Goal: Task Accomplishment & Management: Use online tool/utility

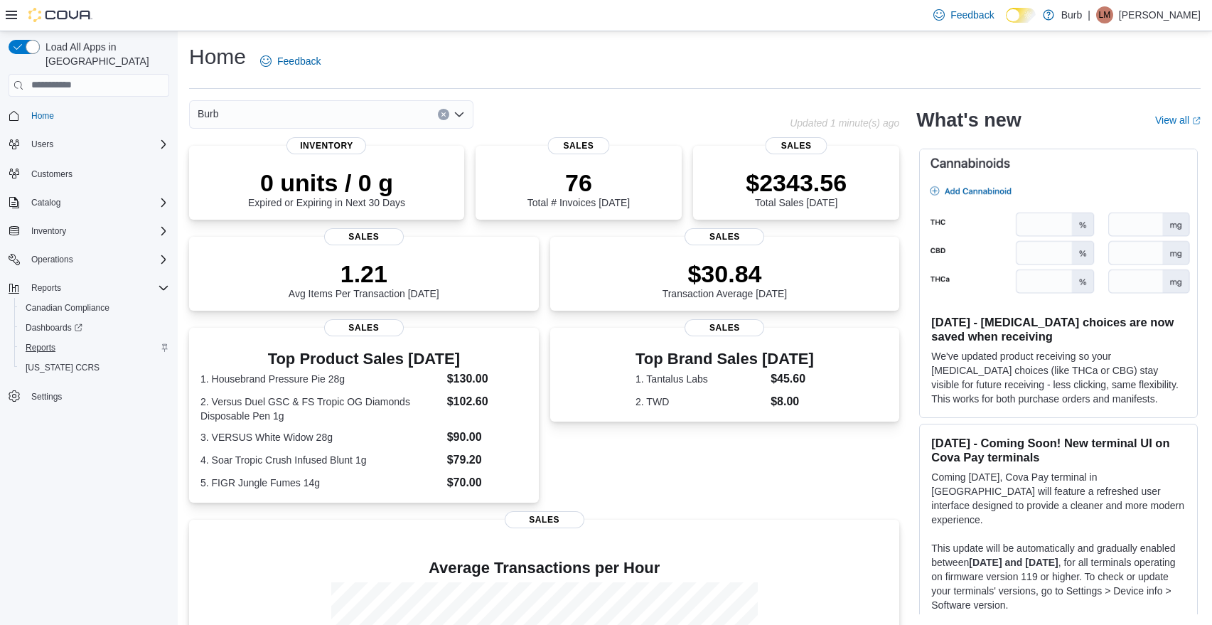
click at [47, 342] on span "Reports" at bounding box center [41, 347] width 30 height 11
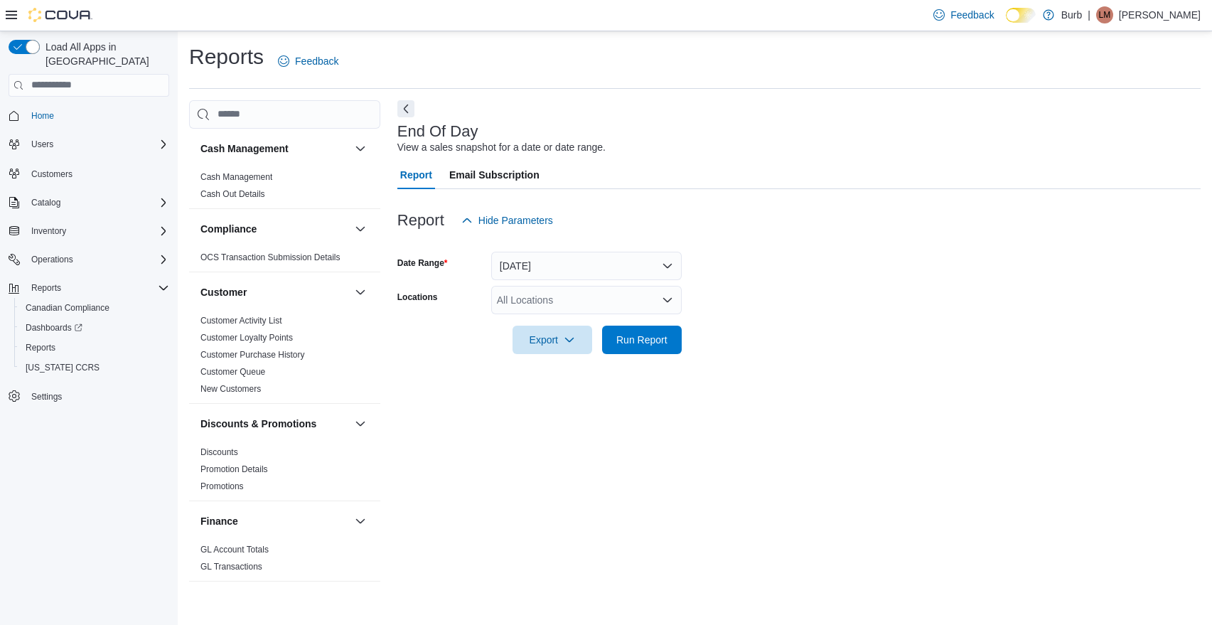
click at [669, 264] on button "[DATE]" at bounding box center [586, 266] width 190 height 28
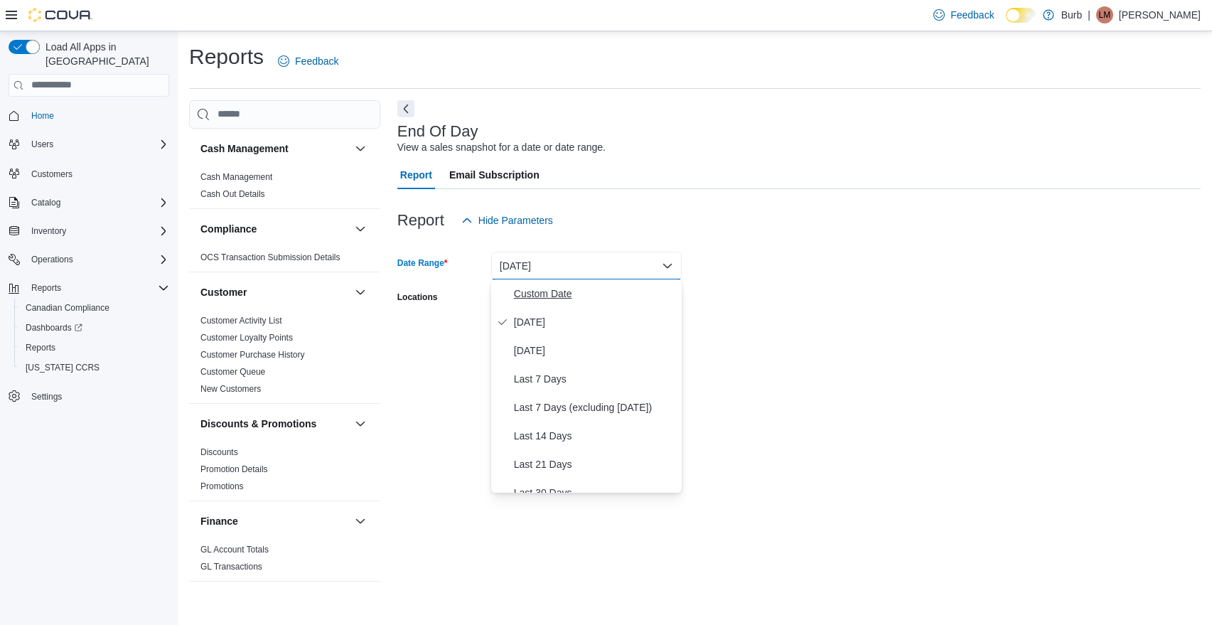
click at [553, 292] on span "Custom Date" at bounding box center [595, 293] width 162 height 17
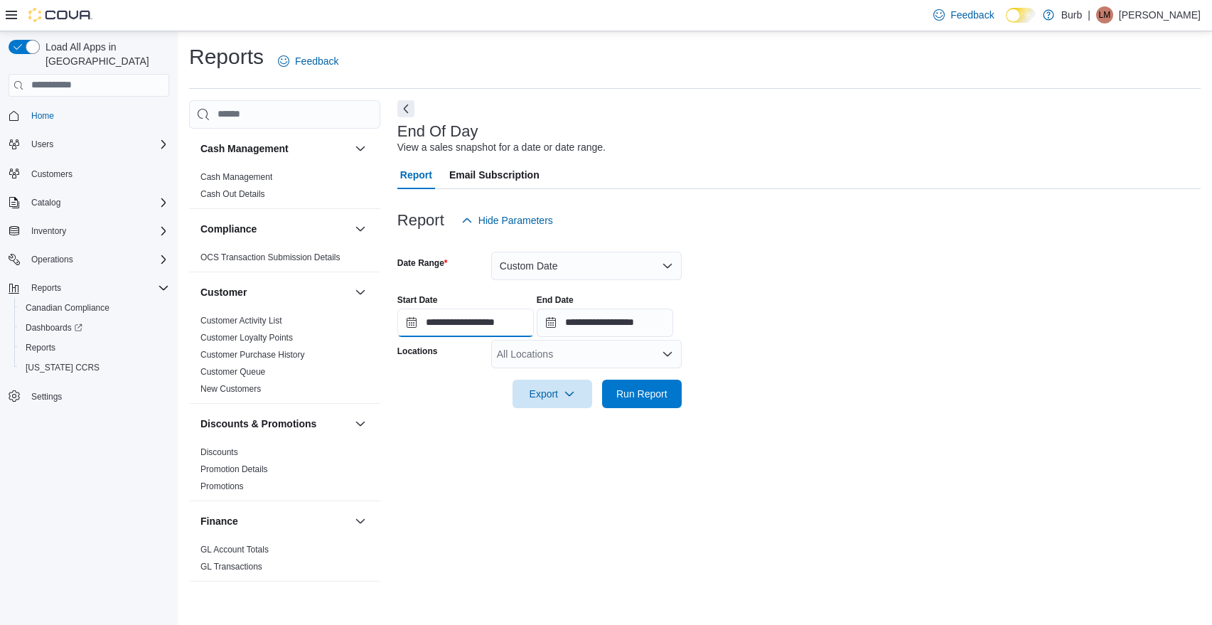
click at [414, 323] on input "**********" at bounding box center [465, 322] width 136 height 28
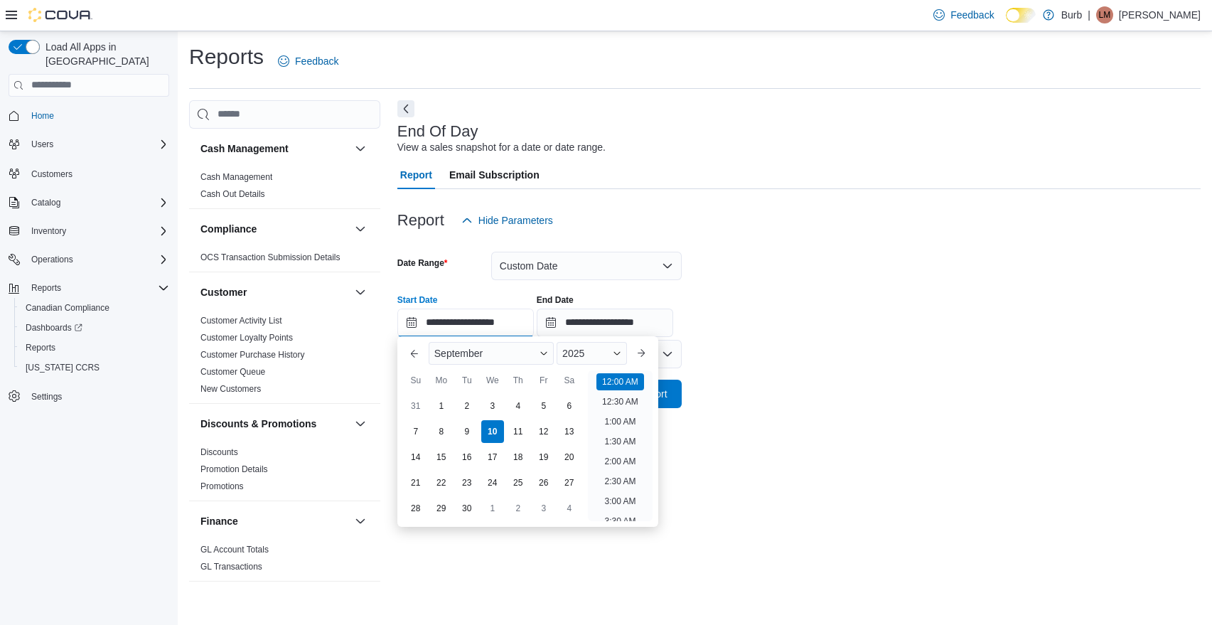
scroll to position [44, 0]
click at [495, 402] on div "3" at bounding box center [492, 405] width 25 height 25
type input "**********"
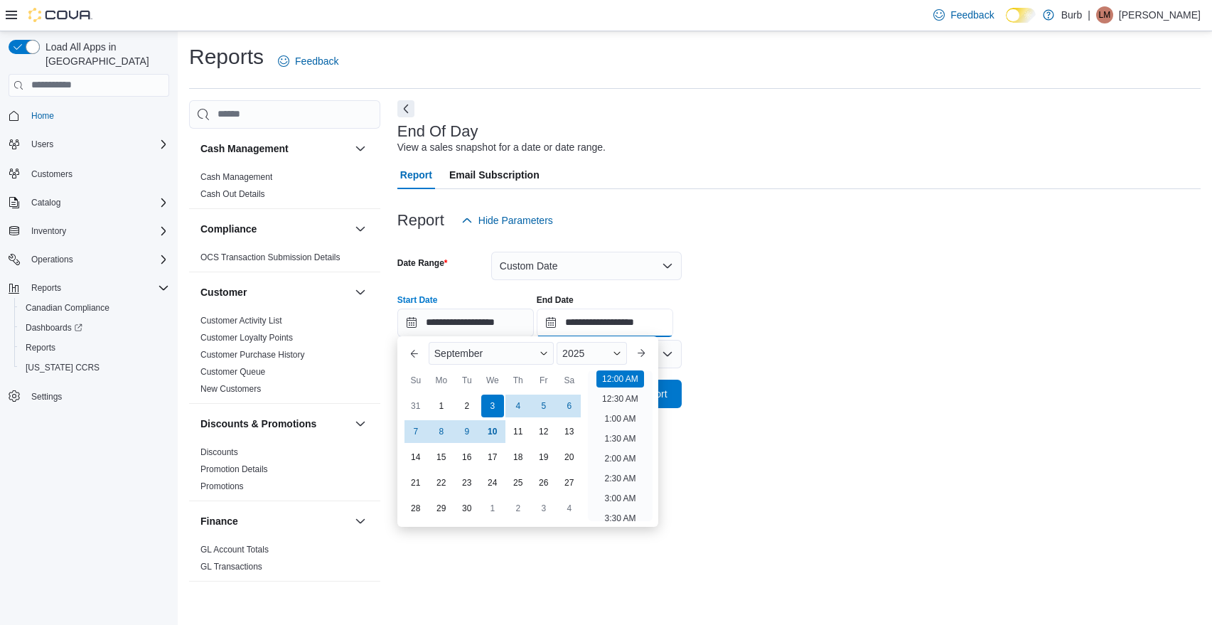
click at [578, 325] on input "**********" at bounding box center [605, 322] width 136 height 28
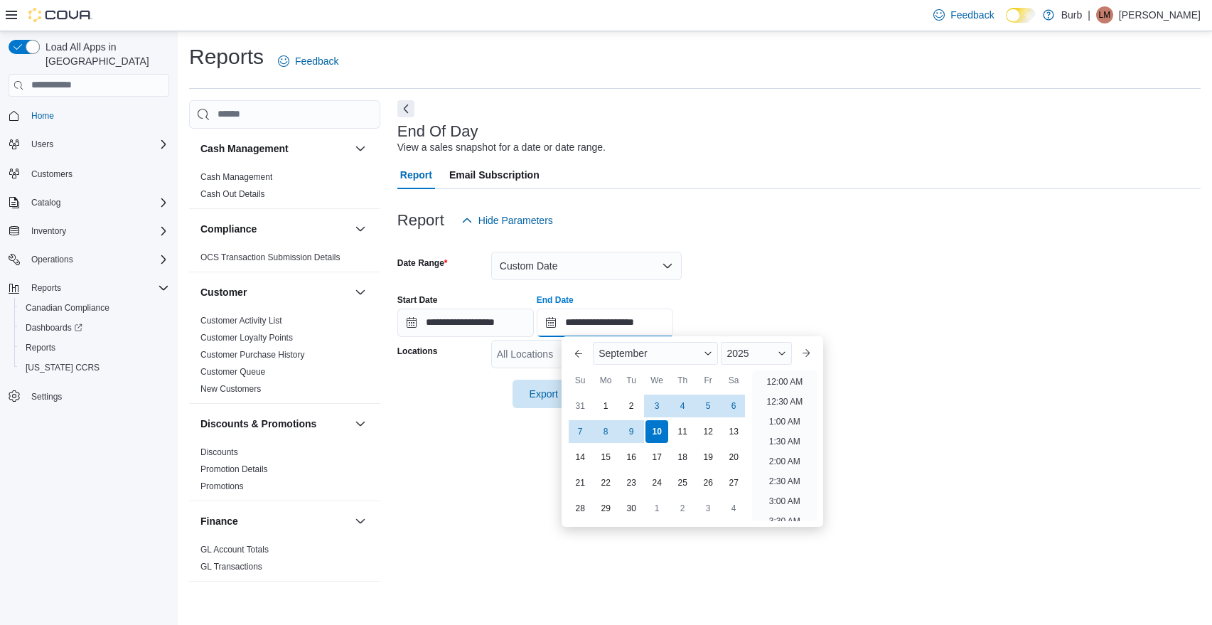
scroll to position [807, 0]
click at [657, 407] on div "3" at bounding box center [657, 405] width 25 height 25
type input "**********"
click at [863, 334] on div "**********" at bounding box center [798, 310] width 803 height 54
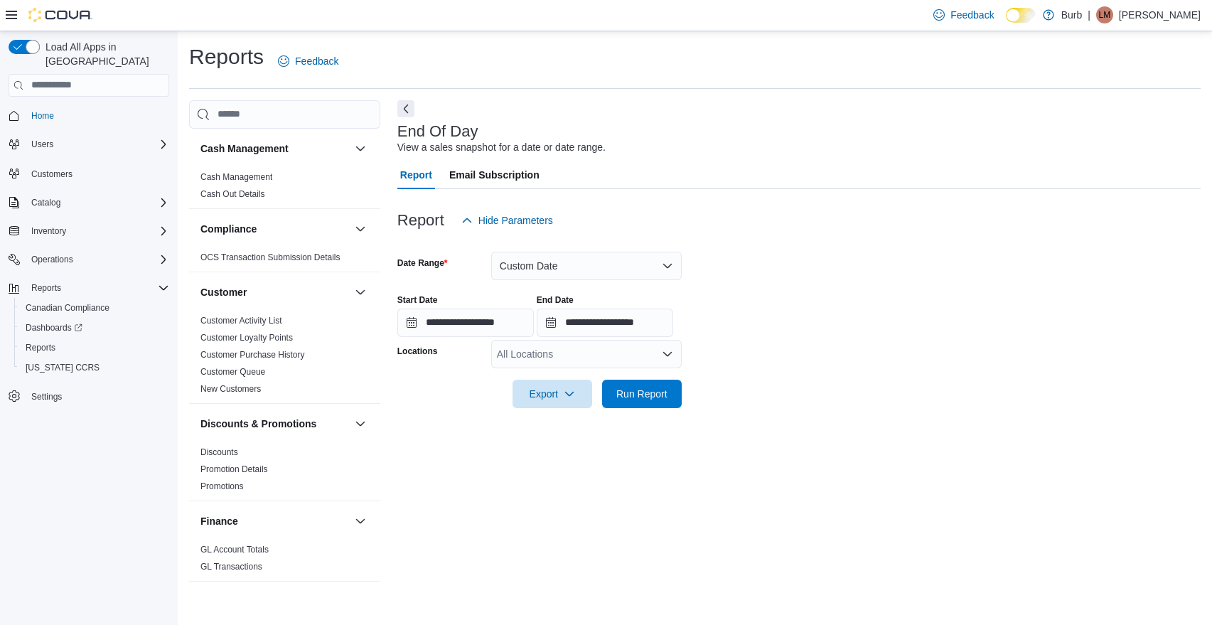
click at [666, 352] on icon "Open list of options" at bounding box center [667, 353] width 11 height 11
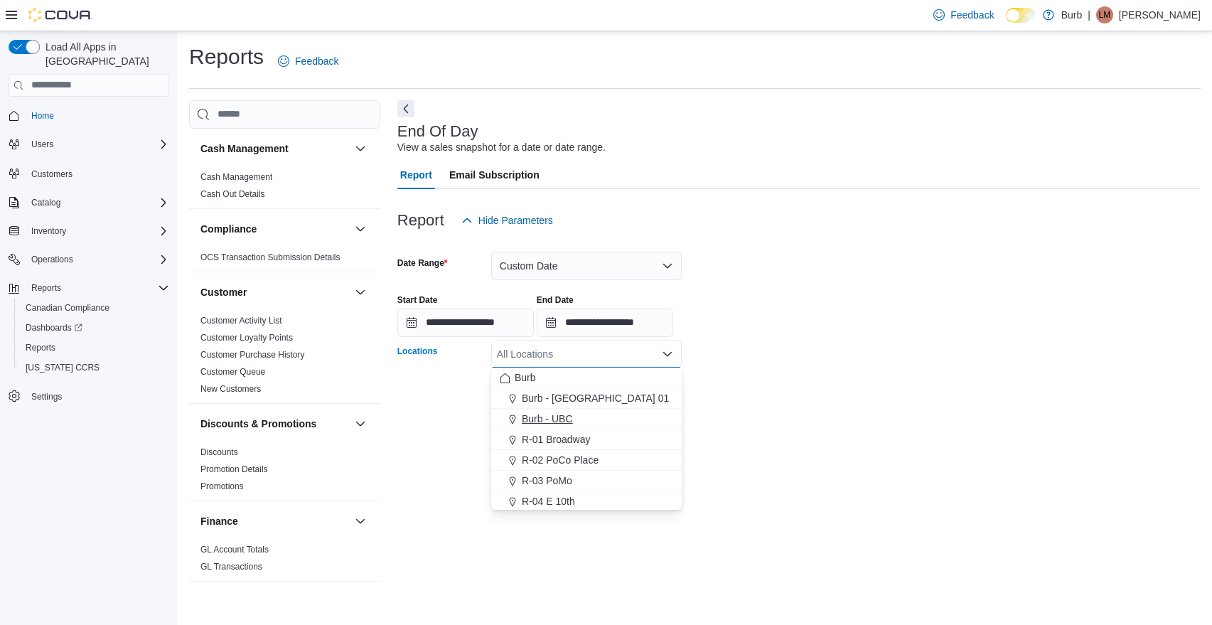
click at [556, 414] on span "Burb - UBC" at bounding box center [547, 418] width 51 height 14
click at [868, 430] on div "**********" at bounding box center [798, 348] width 803 height 497
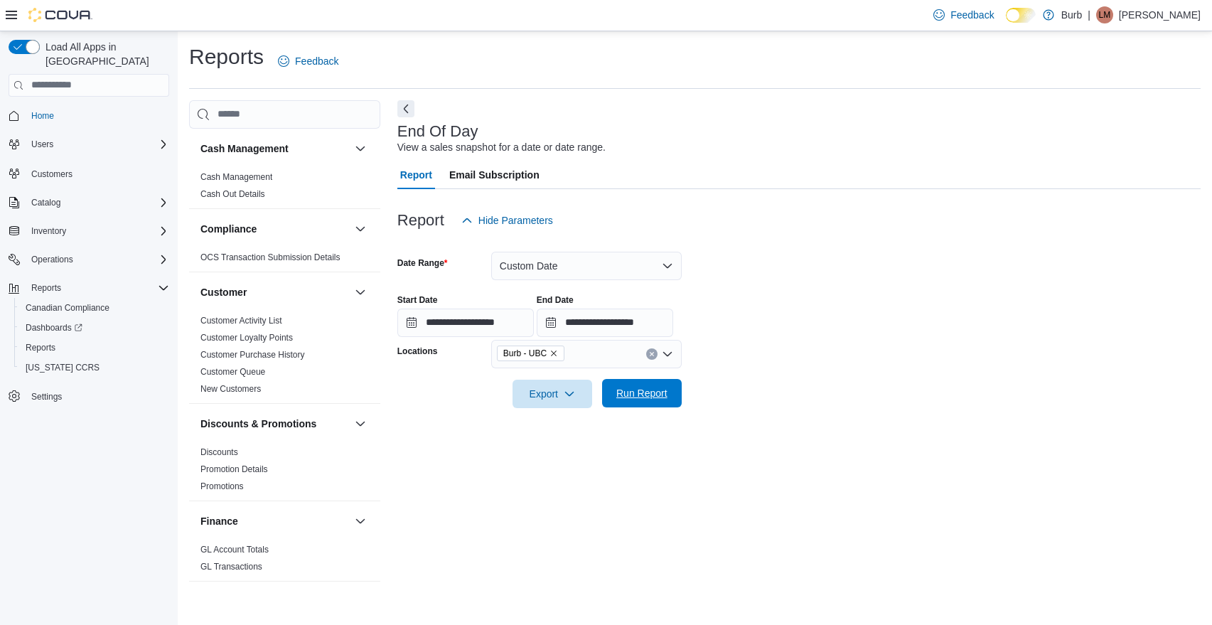
click at [665, 395] on span "Run Report" at bounding box center [641, 393] width 51 height 14
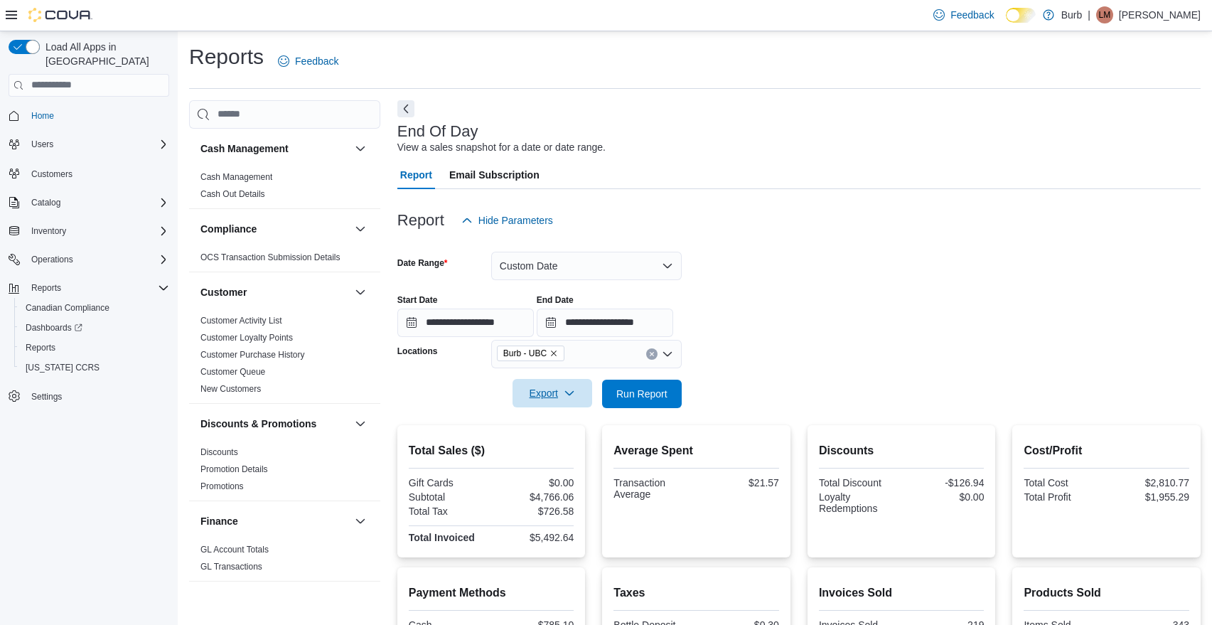
click at [585, 405] on button "Export" at bounding box center [552, 393] width 80 height 28
click at [573, 447] on span "Export to Pdf" at bounding box center [554, 449] width 64 height 11
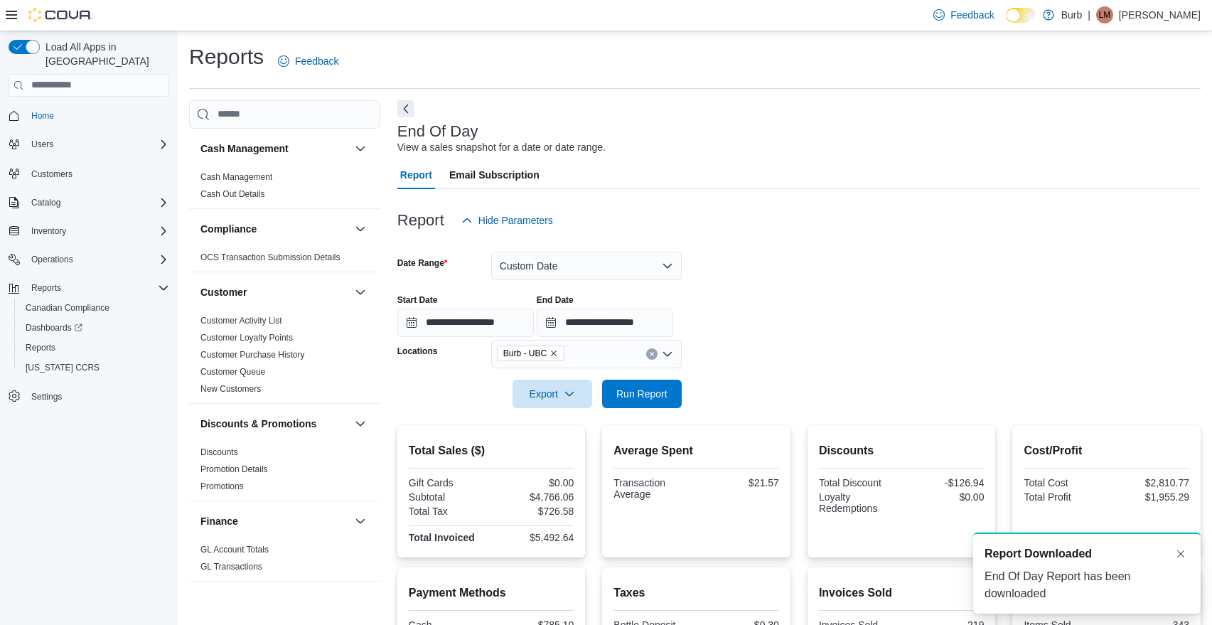
click at [556, 352] on icon "Remove Burb - UBC from selection in this group" at bounding box center [554, 353] width 6 height 6
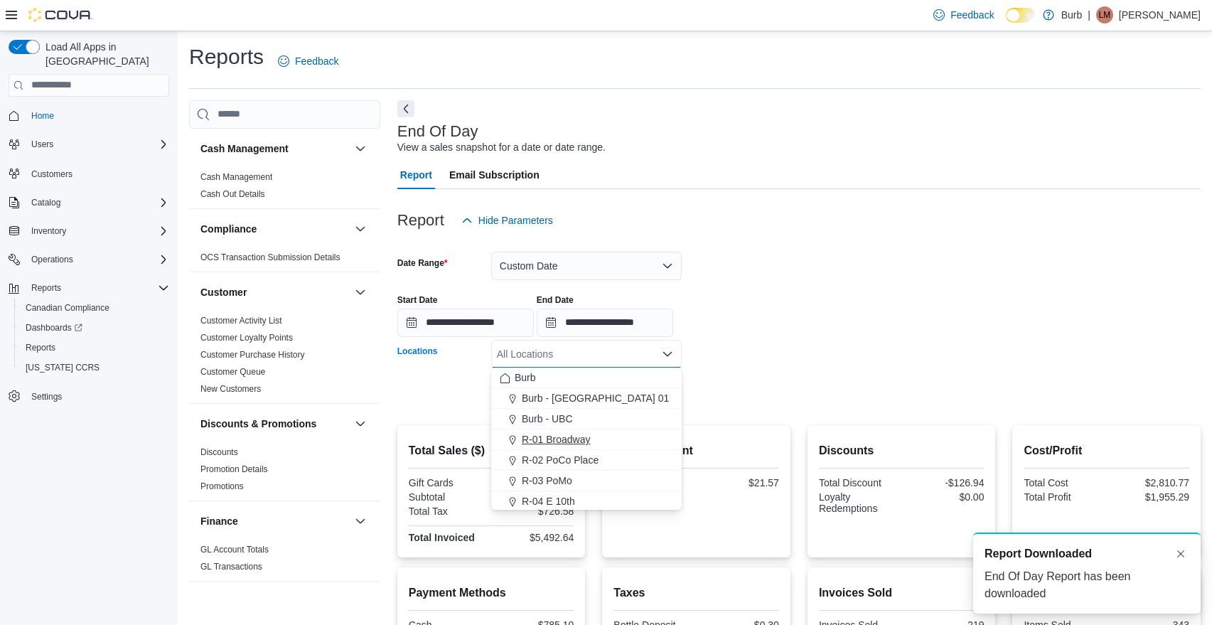
click at [554, 436] on span "R-01 Broadway" at bounding box center [556, 439] width 69 height 14
click at [852, 362] on form "**********" at bounding box center [798, 321] width 803 height 173
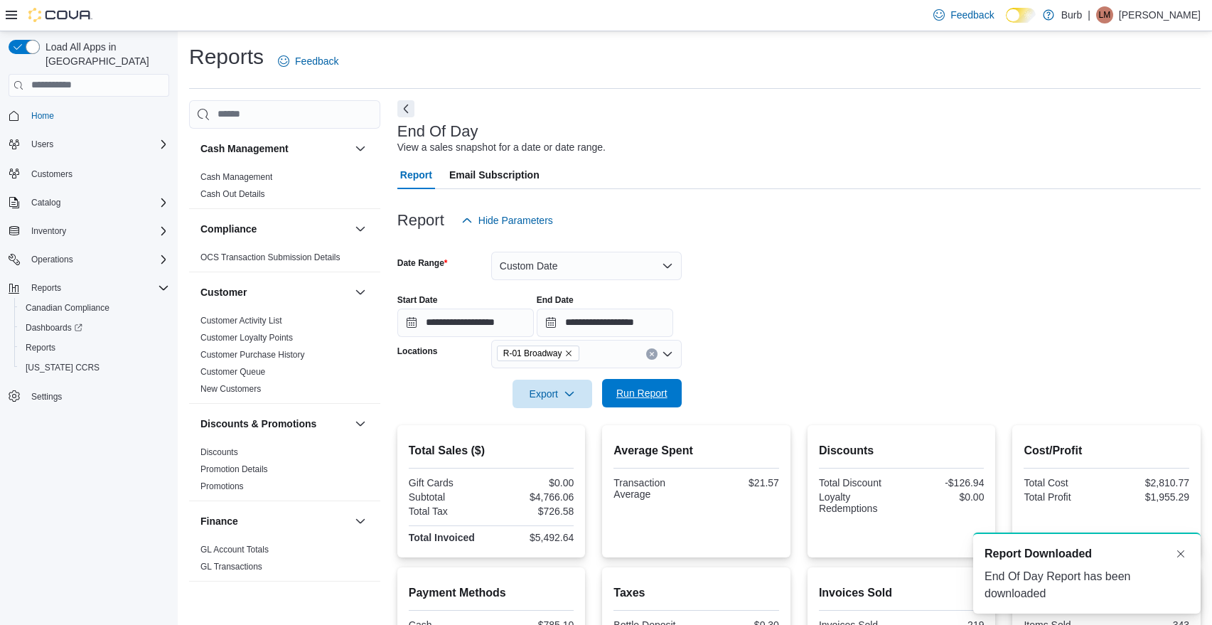
click at [669, 389] on span "Run Report" at bounding box center [641, 393] width 63 height 28
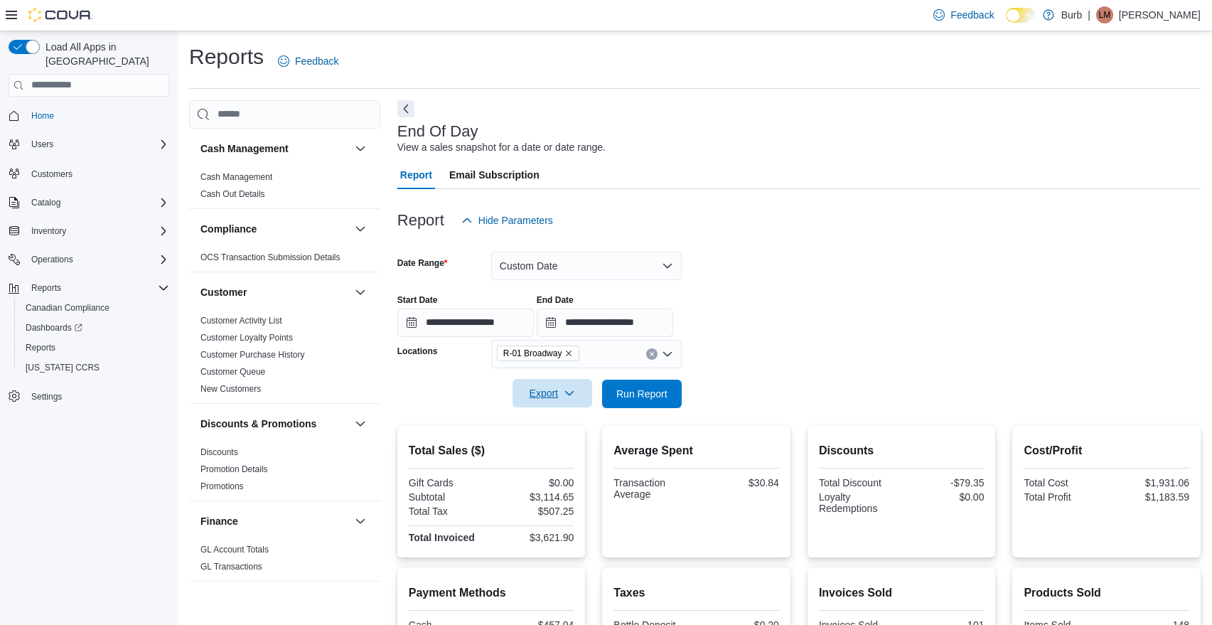
click at [590, 401] on button "Export" at bounding box center [552, 393] width 80 height 28
click at [570, 447] on span "Export to Pdf" at bounding box center [554, 449] width 64 height 11
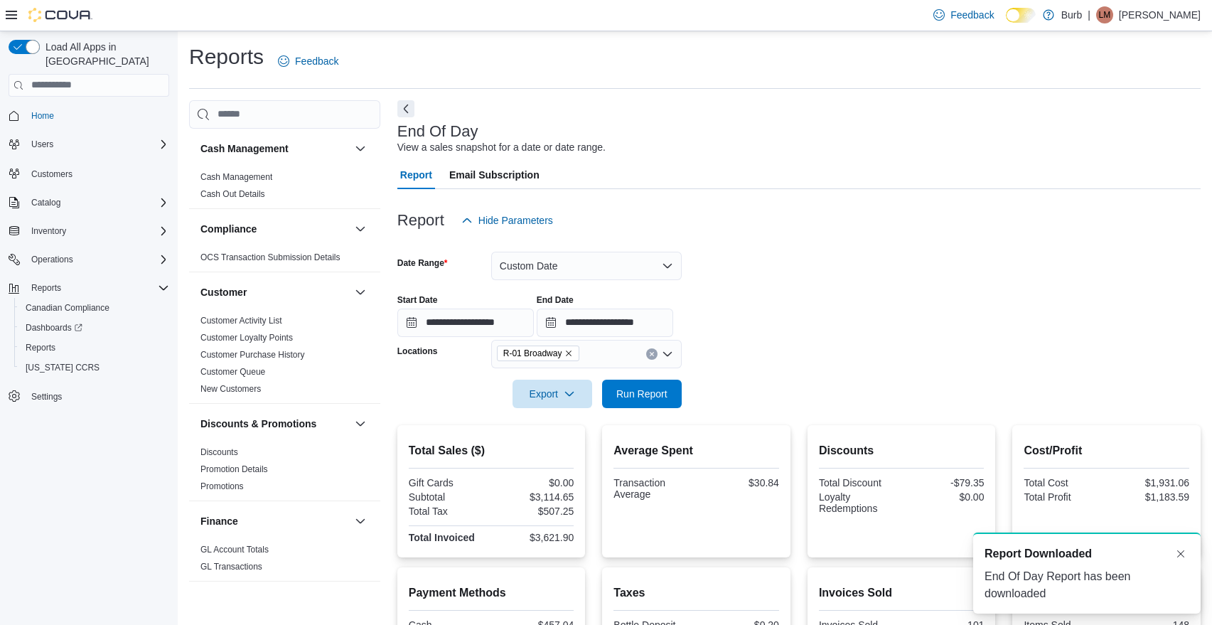
click at [572, 349] on icon "Remove R-01 Broadway from selection in this group" at bounding box center [568, 353] width 9 height 9
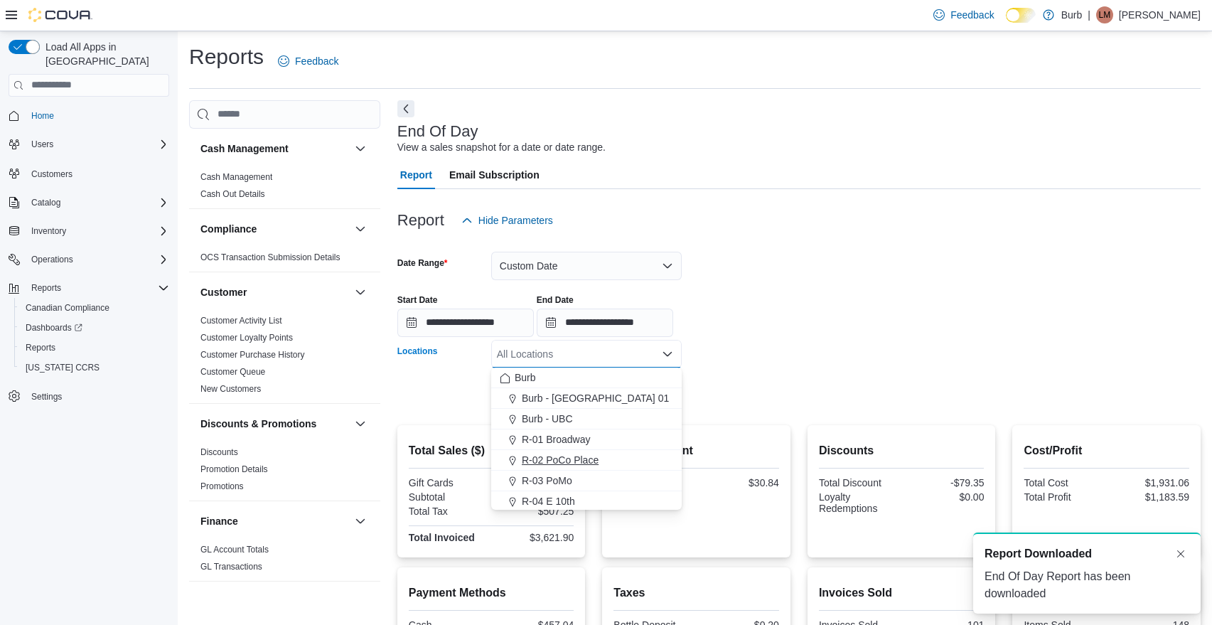
click at [564, 456] on span "R-02 PoCo Place" at bounding box center [560, 460] width 77 height 14
click at [789, 364] on form "**********" at bounding box center [798, 321] width 803 height 173
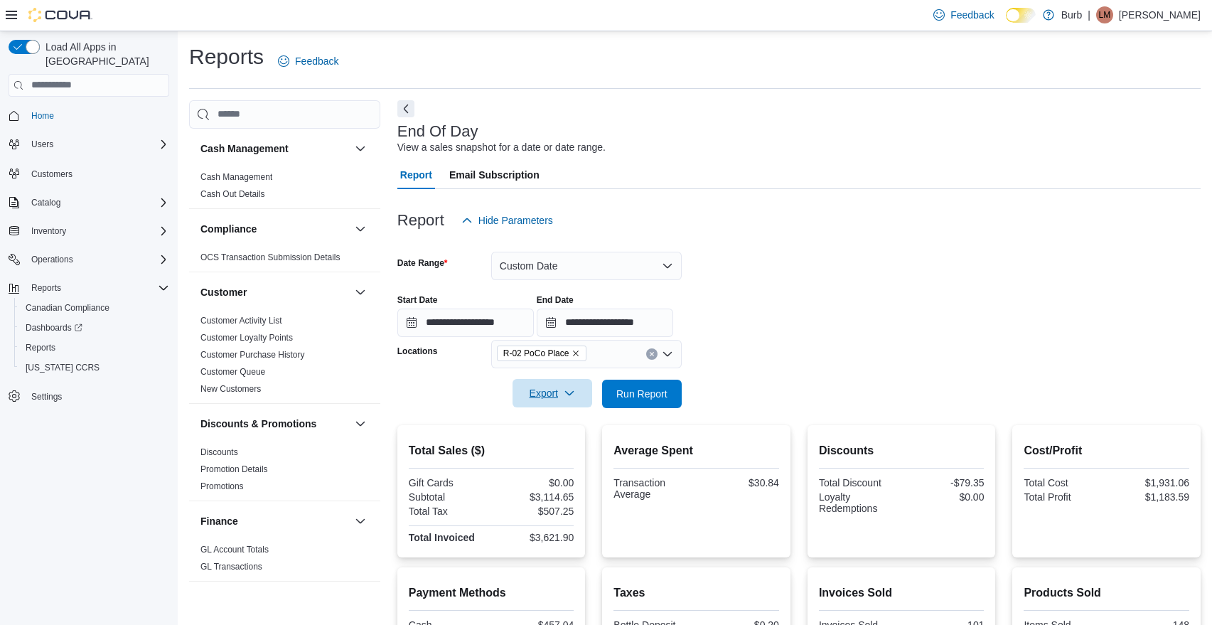
click at [588, 405] on button "Export" at bounding box center [552, 393] width 80 height 28
click at [573, 447] on span "Export to Pdf" at bounding box center [554, 449] width 64 height 11
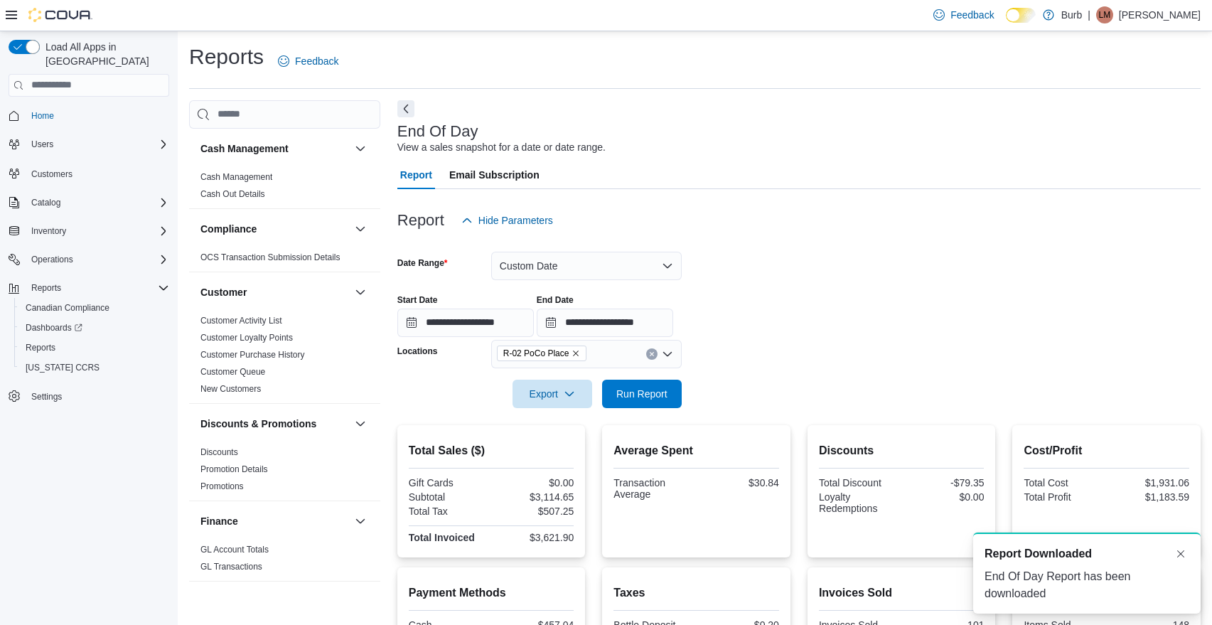
click at [580, 353] on icon "Remove R-02 PoCo Place from selection in this group" at bounding box center [575, 353] width 9 height 9
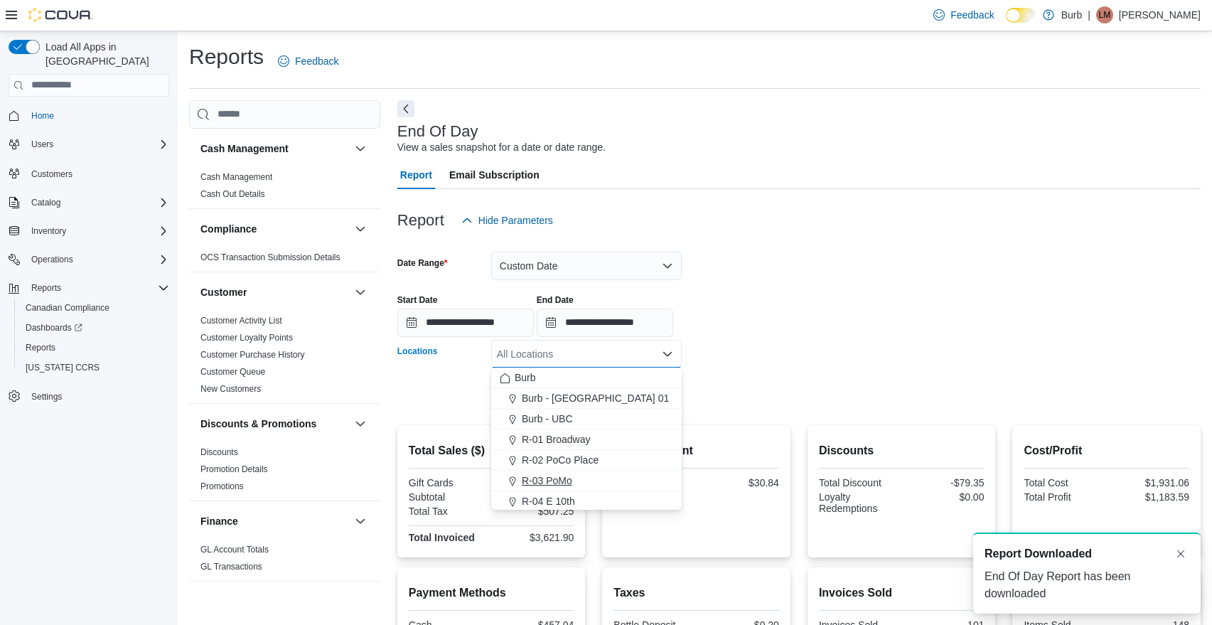
click at [561, 478] on span "R-03 PoMo" at bounding box center [547, 480] width 50 height 14
click at [839, 372] on div at bounding box center [798, 373] width 803 height 11
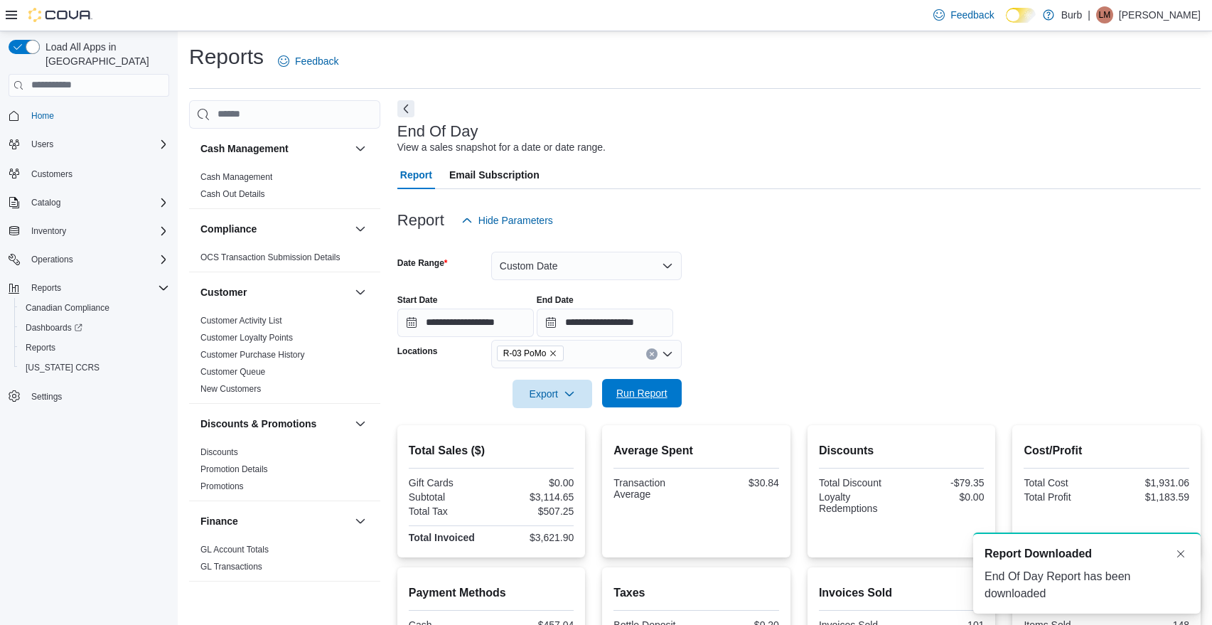
click at [668, 392] on span "Run Report" at bounding box center [641, 393] width 63 height 28
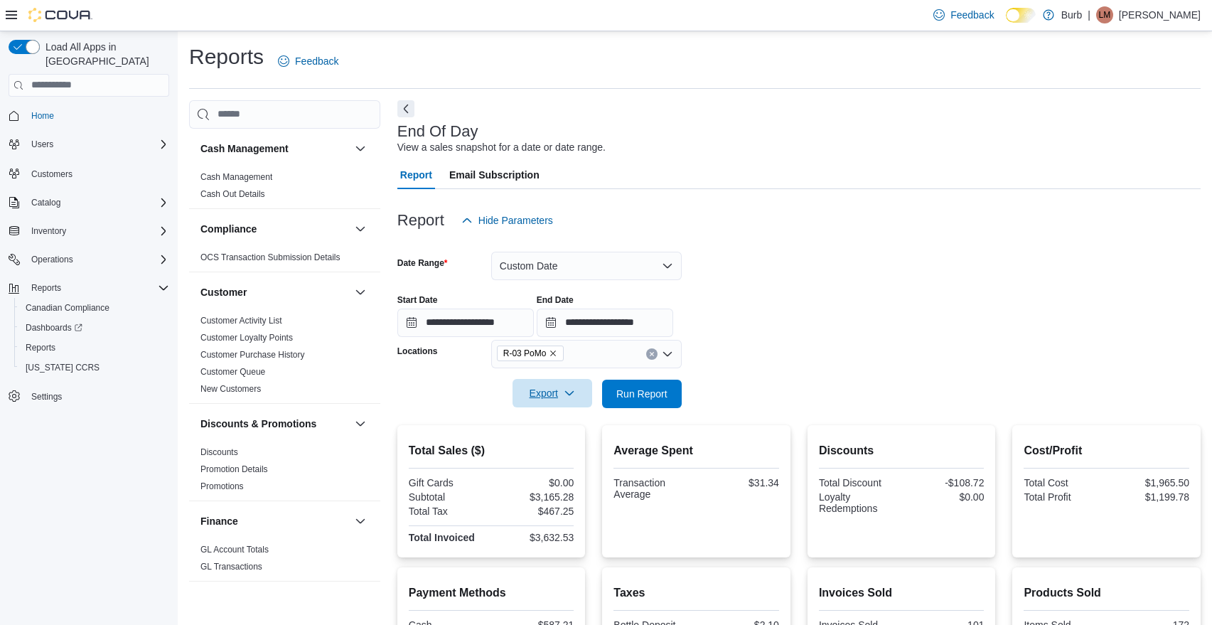
click at [587, 405] on button "Export" at bounding box center [552, 393] width 80 height 28
click at [573, 447] on span "Export to Pdf" at bounding box center [554, 449] width 64 height 11
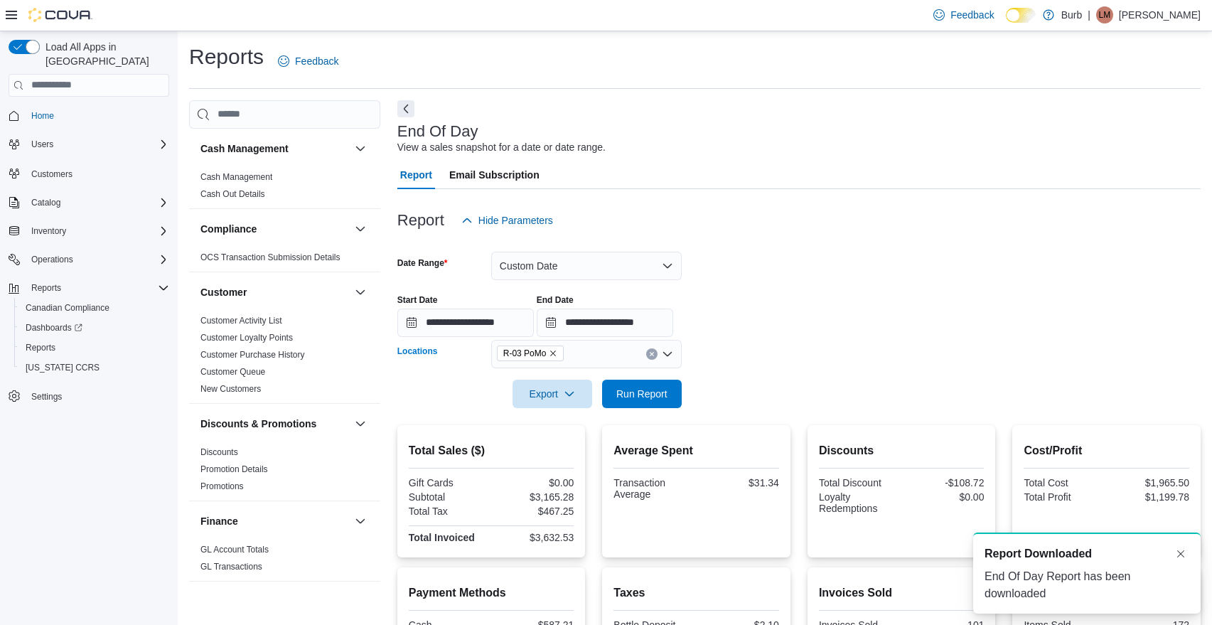
click at [556, 352] on icon "Remove R-03 PoMo from selection in this group" at bounding box center [554, 353] width 6 height 6
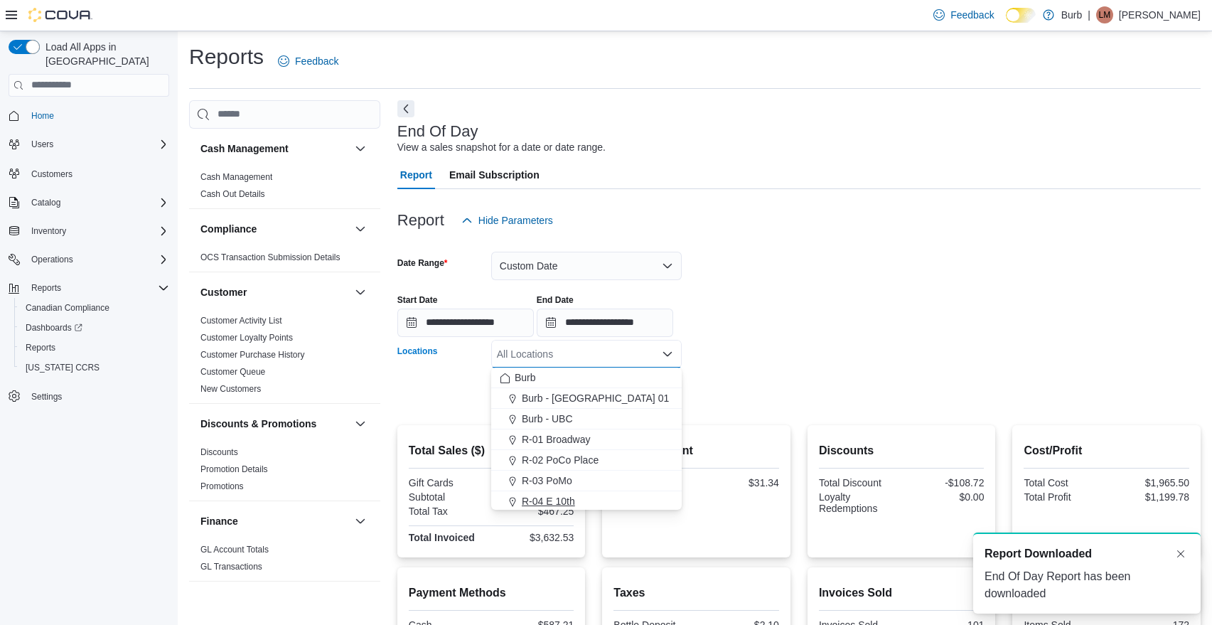
click at [556, 497] on span "R-04 E 10th" at bounding box center [548, 501] width 53 height 14
click at [777, 383] on form "**********" at bounding box center [798, 321] width 803 height 173
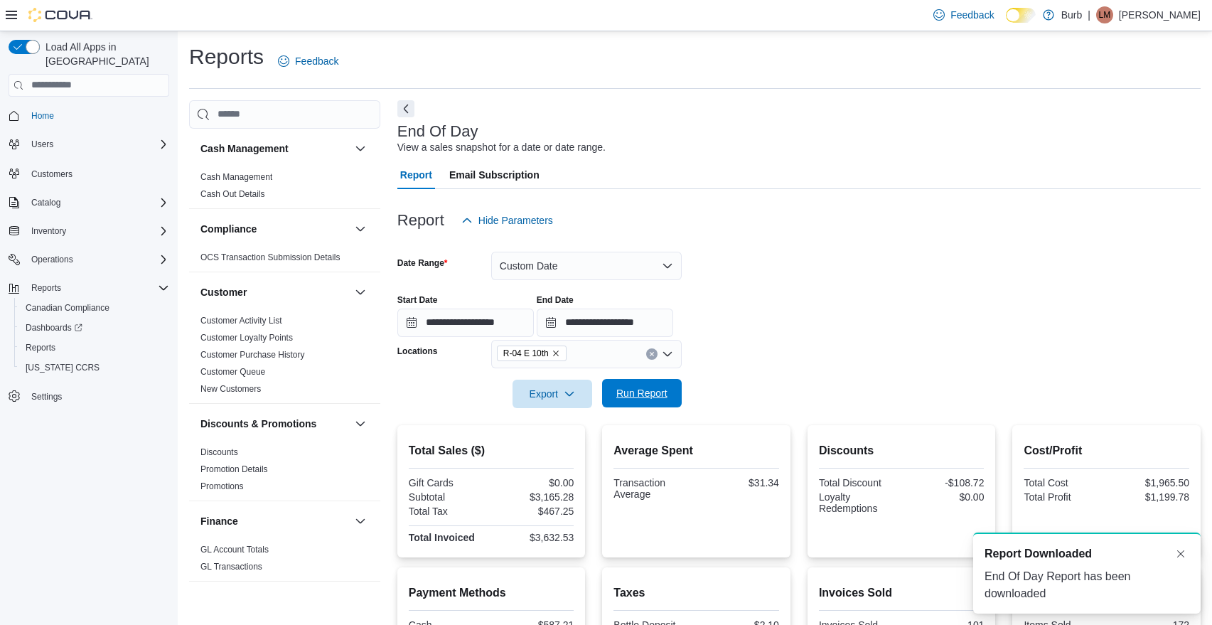
click at [662, 392] on span "Run Report" at bounding box center [641, 393] width 51 height 14
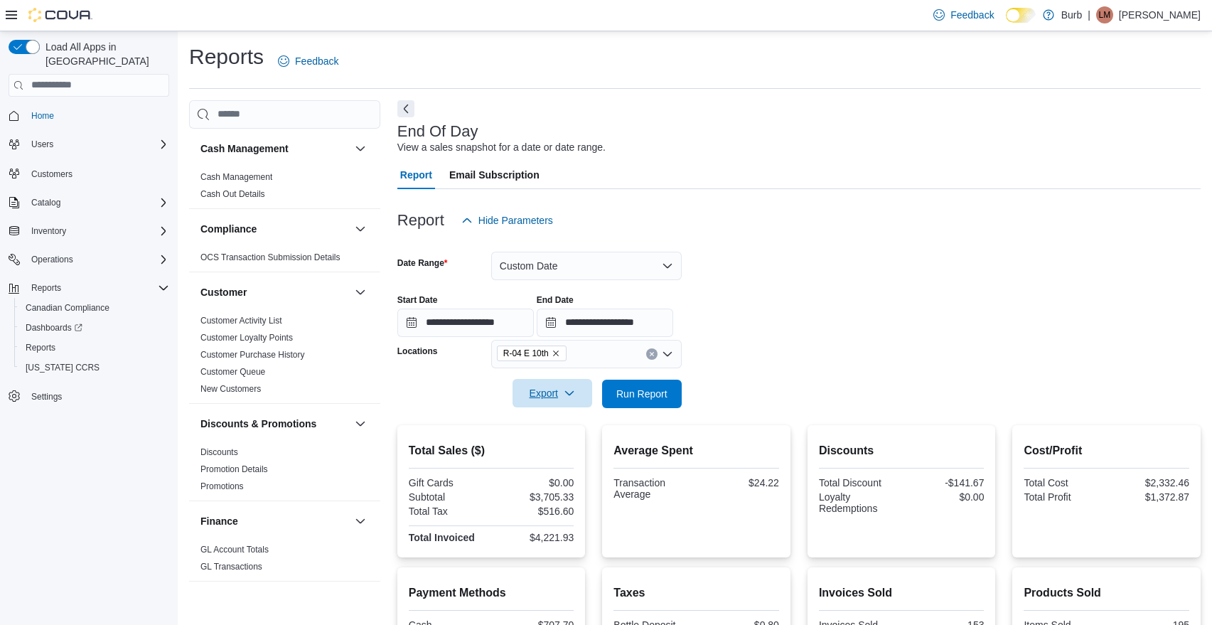
click at [588, 404] on button "Export" at bounding box center [552, 393] width 80 height 28
click at [569, 452] on span "Export to Pdf" at bounding box center [554, 449] width 64 height 11
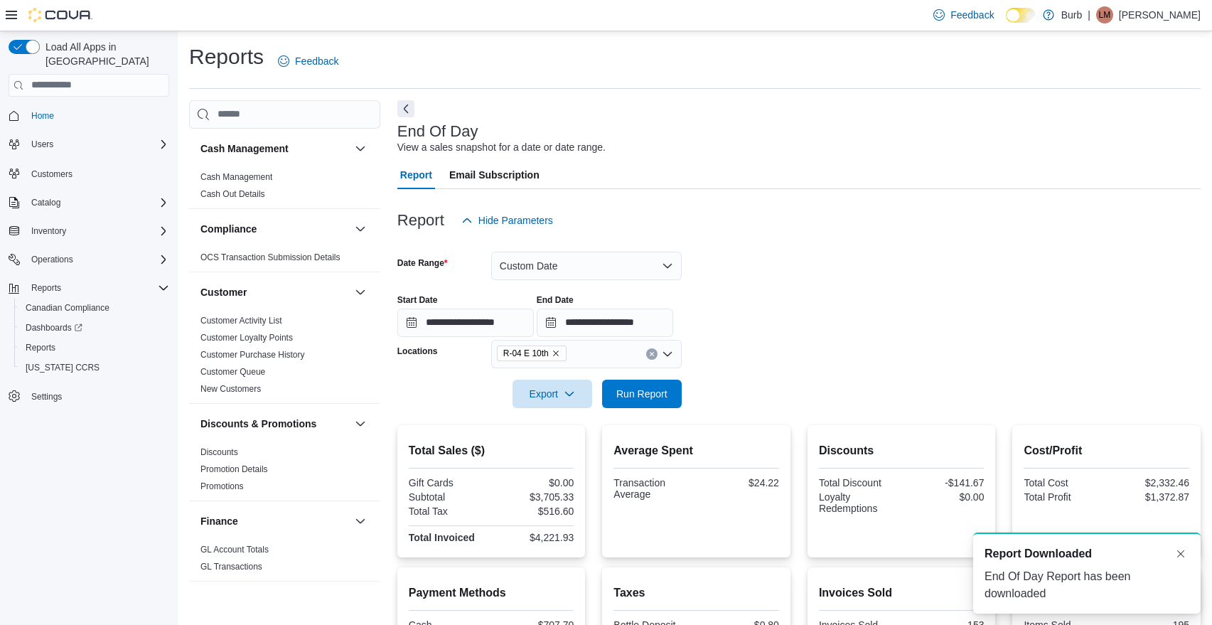
click at [560, 352] on icon "Remove R-04 E 10th from selection in this group" at bounding box center [555, 353] width 9 height 9
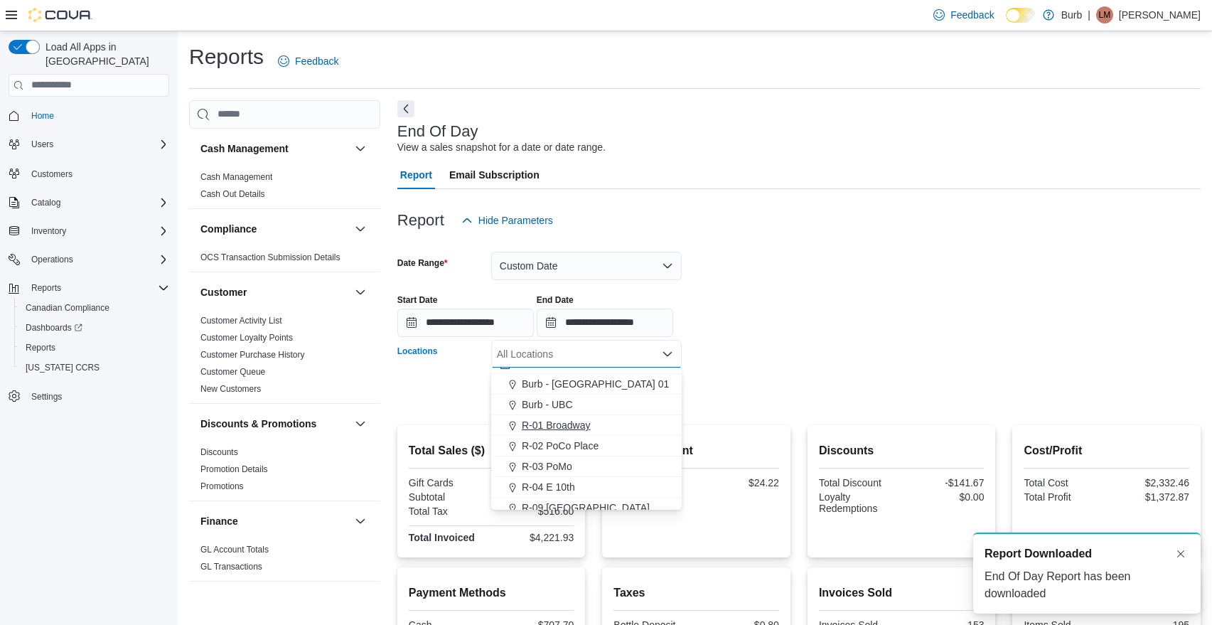
scroll to position [22, 0]
click at [593, 495] on span "R-09 [GEOGRAPHIC_DATA]" at bounding box center [586, 499] width 128 height 14
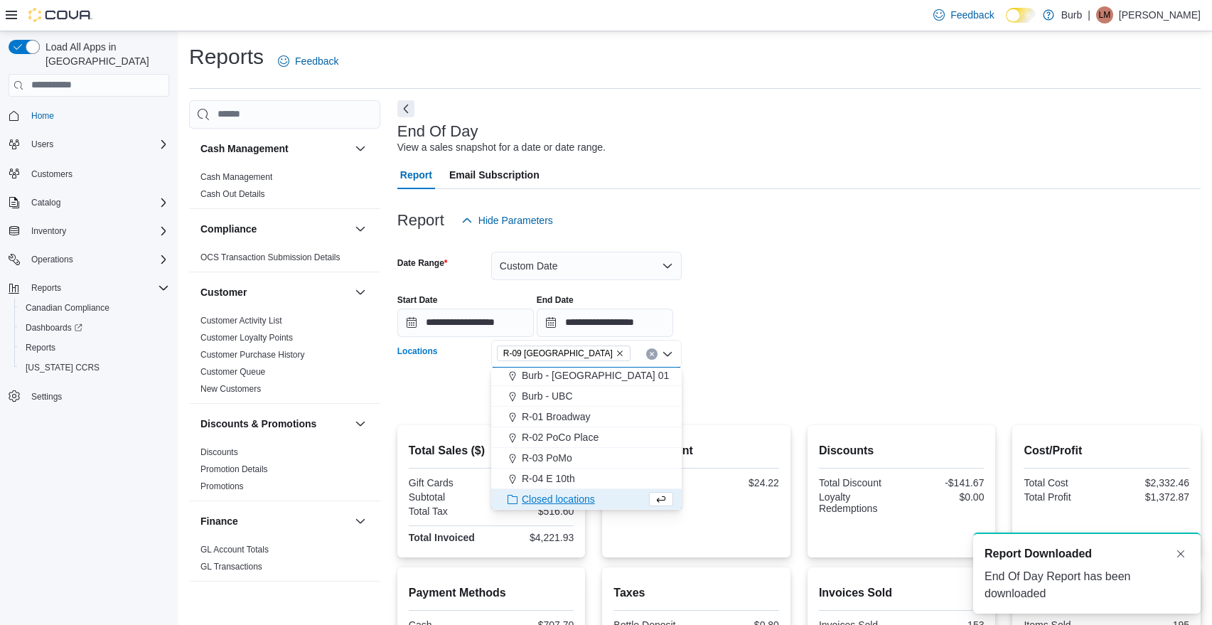
click at [800, 369] on div at bounding box center [798, 373] width 803 height 11
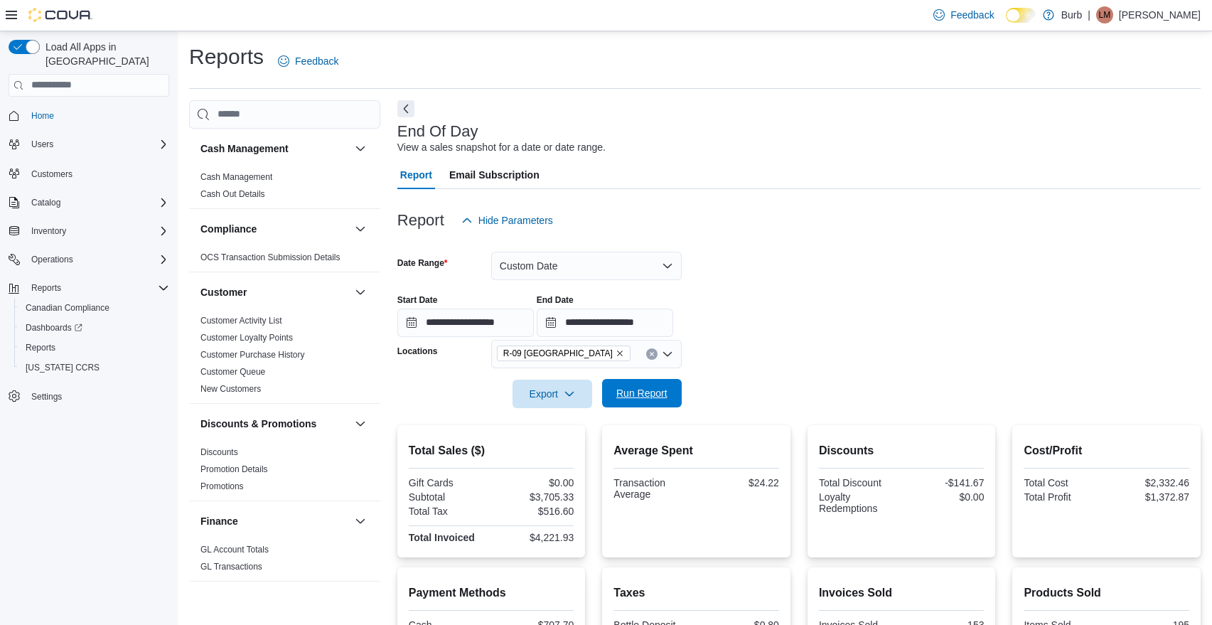
click at [655, 390] on span "Run Report" at bounding box center [641, 393] width 51 height 14
click at [589, 404] on button "Export" at bounding box center [552, 393] width 80 height 28
click at [573, 448] on span "Export to Pdf" at bounding box center [554, 449] width 64 height 11
click at [409, 323] on input "**********" at bounding box center [465, 322] width 136 height 28
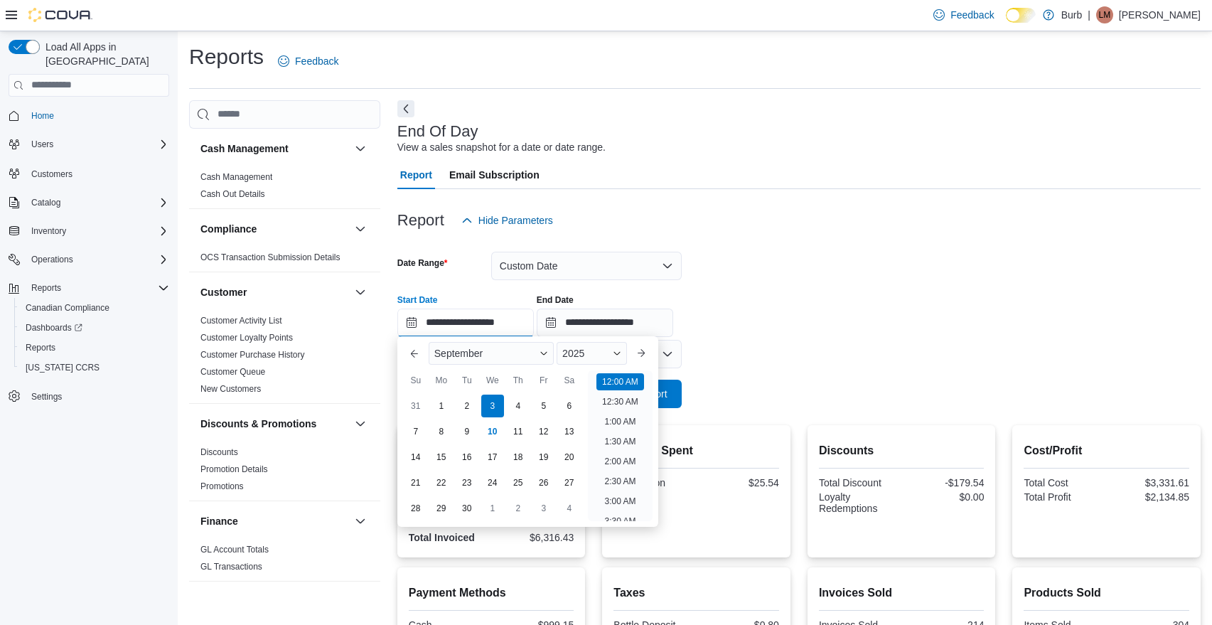
scroll to position [44, 0]
click at [518, 404] on div "4" at bounding box center [517, 405] width 25 height 25
type input "**********"
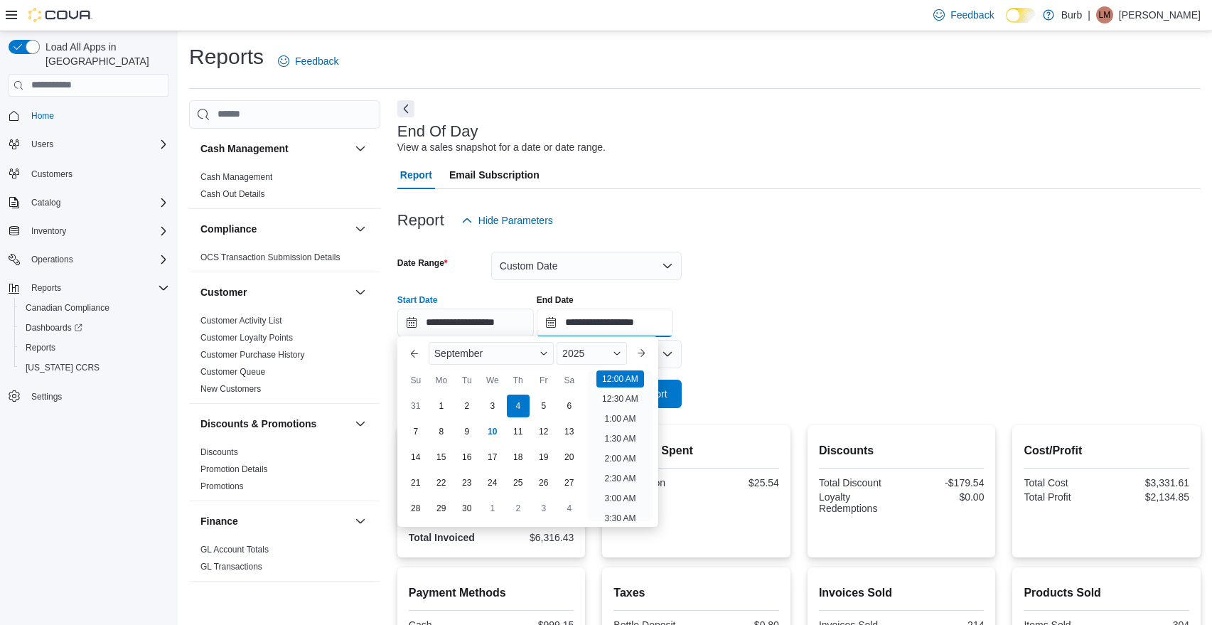
click at [578, 320] on input "**********" at bounding box center [605, 322] width 136 height 28
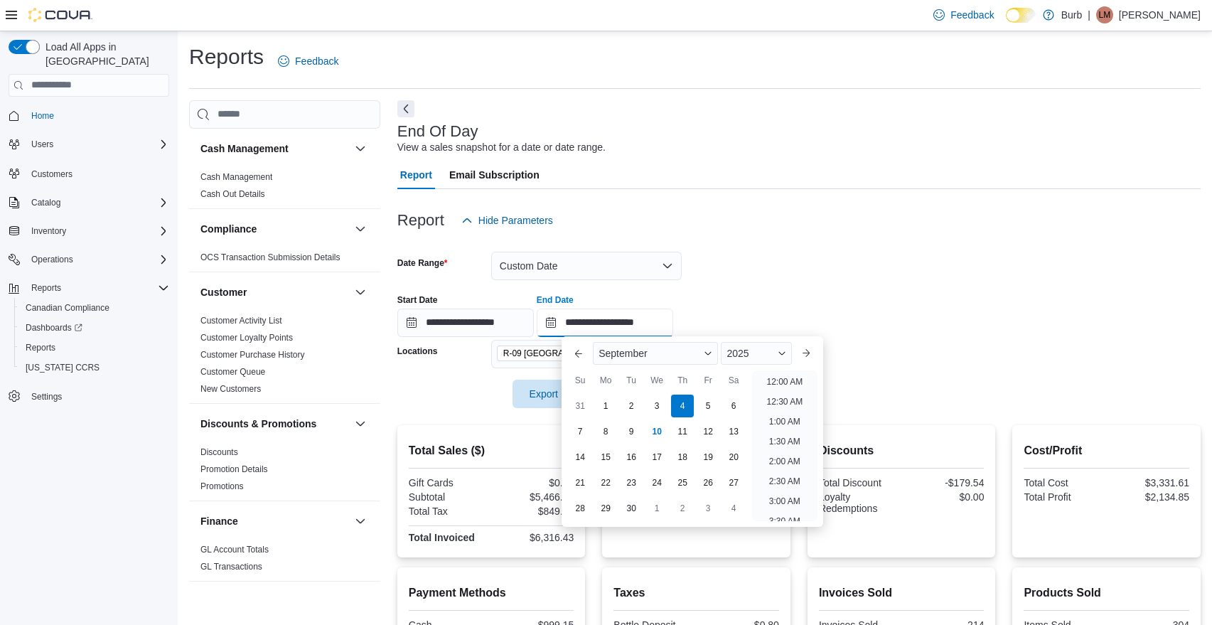
scroll to position [807, 0]
click at [684, 404] on div "4" at bounding box center [682, 405] width 25 height 25
click at [953, 343] on form "**********" at bounding box center [798, 321] width 803 height 173
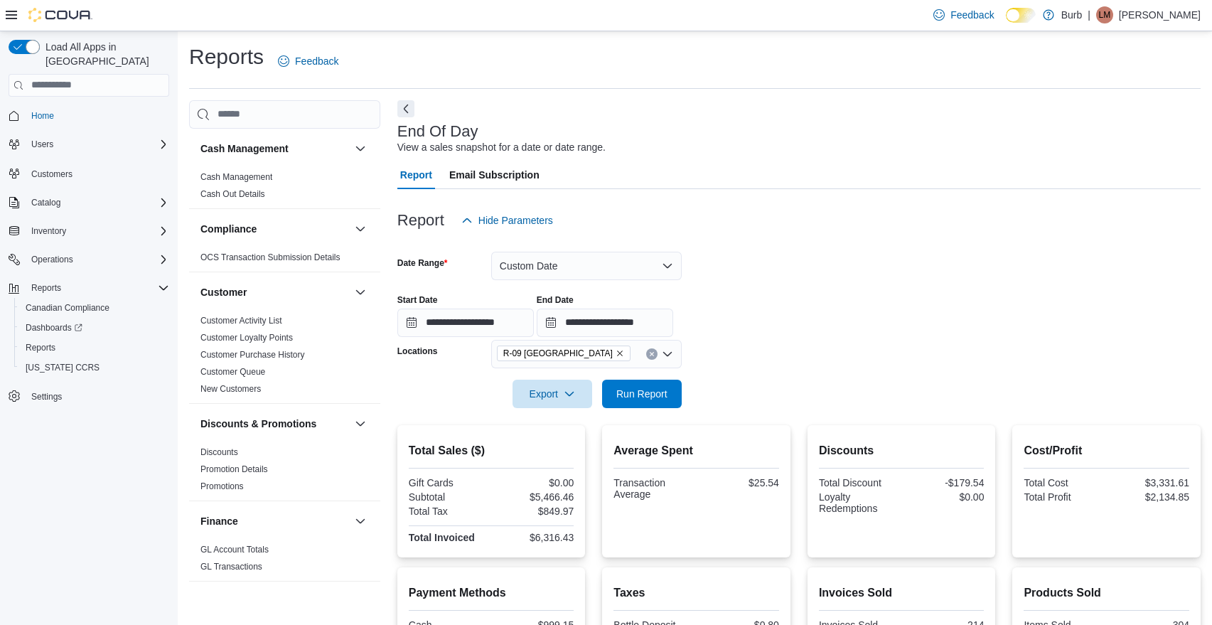
click at [617, 352] on icon "Remove R-09 Tuscany Village from selection in this group" at bounding box center [620, 353] width 6 height 6
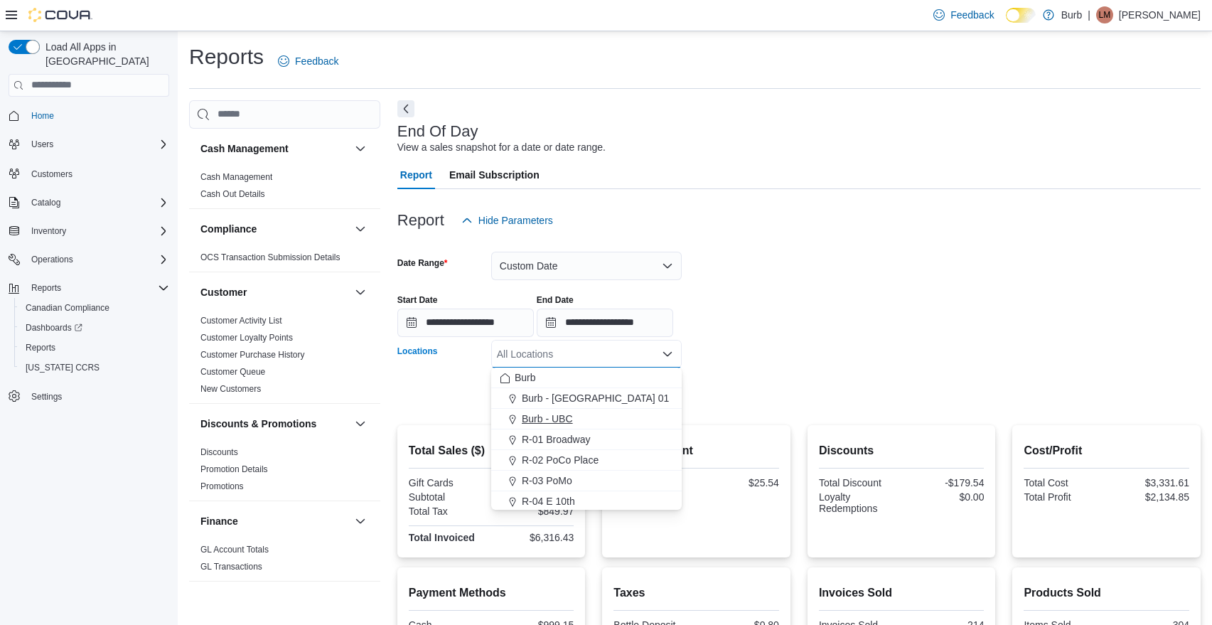
click at [560, 417] on span "Burb - UBC" at bounding box center [547, 418] width 51 height 14
click at [823, 387] on form "**********" at bounding box center [798, 321] width 803 height 173
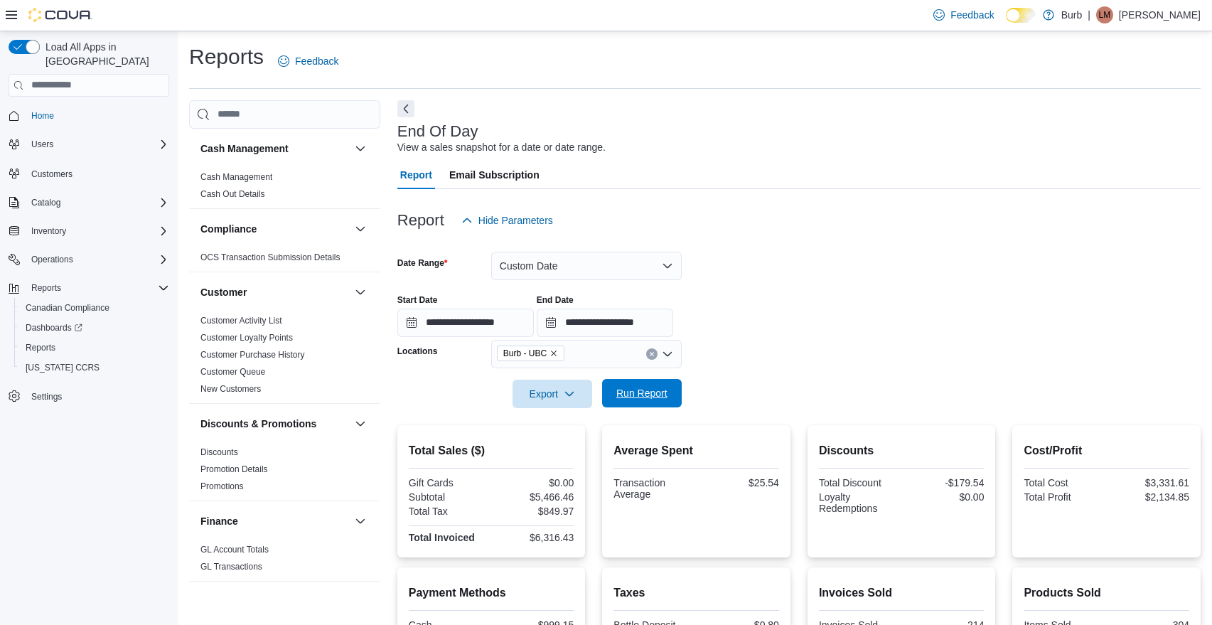
click at [657, 398] on span "Run Report" at bounding box center [641, 393] width 51 height 14
click at [588, 404] on button "Export" at bounding box center [552, 393] width 80 height 28
click at [571, 448] on span "Export to Pdf" at bounding box center [554, 449] width 64 height 11
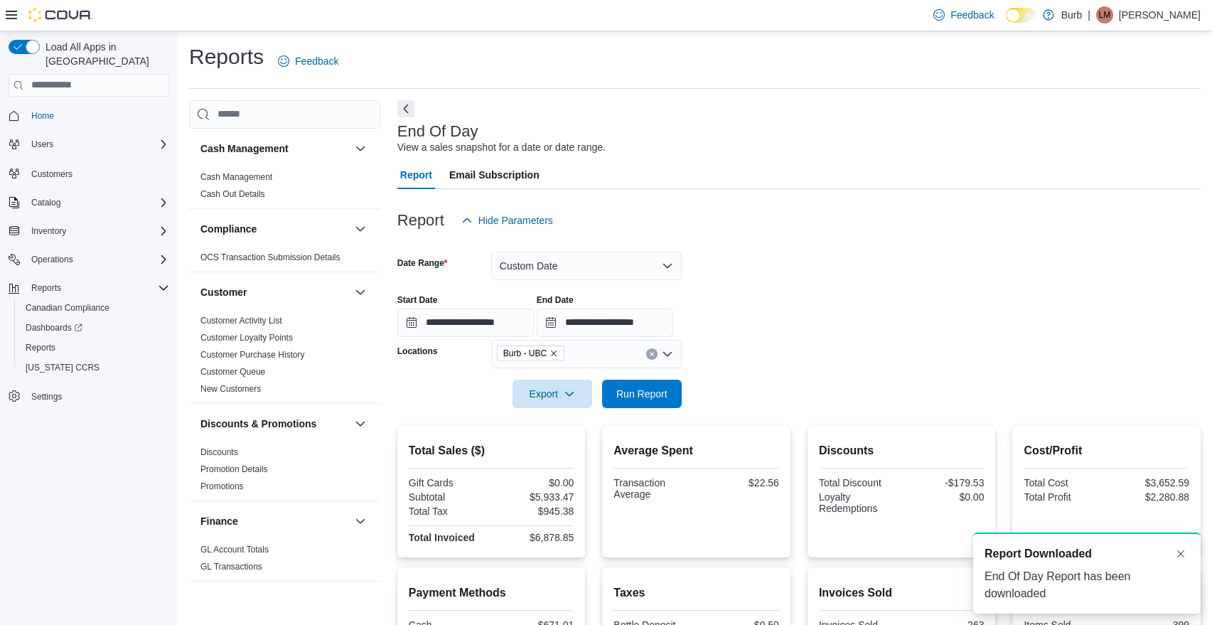
click at [558, 351] on icon "Remove Burb - UBC from selection in this group" at bounding box center [553, 353] width 9 height 9
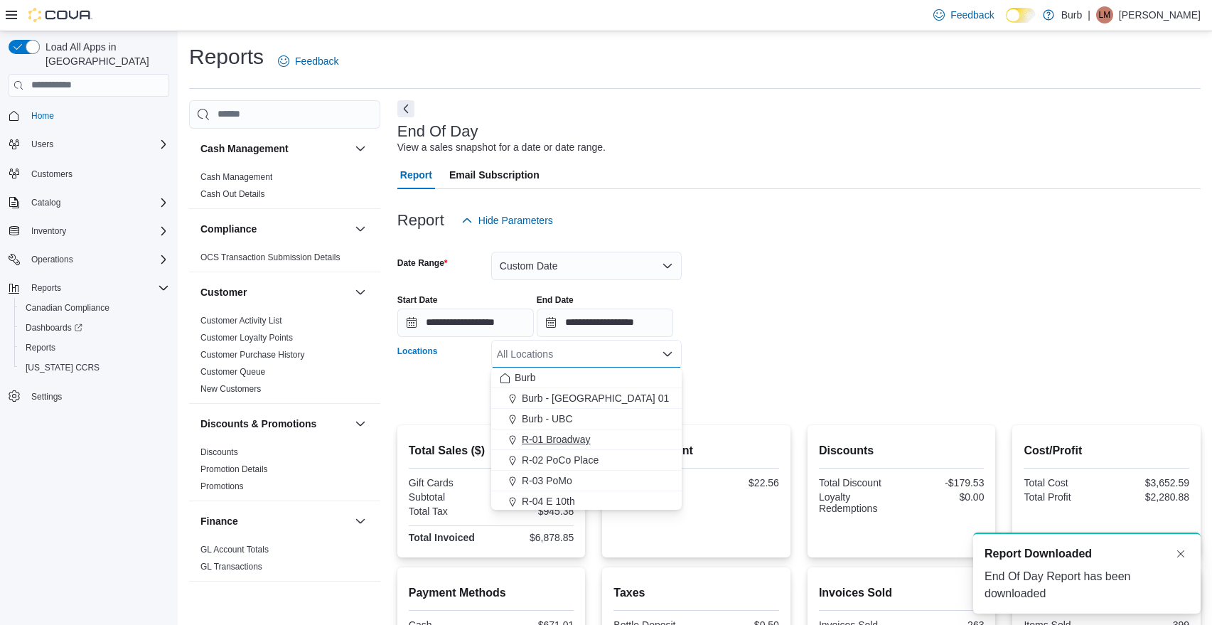
click at [559, 437] on span "R-01 Broadway" at bounding box center [556, 439] width 69 height 14
click at [770, 375] on div at bounding box center [798, 373] width 803 height 11
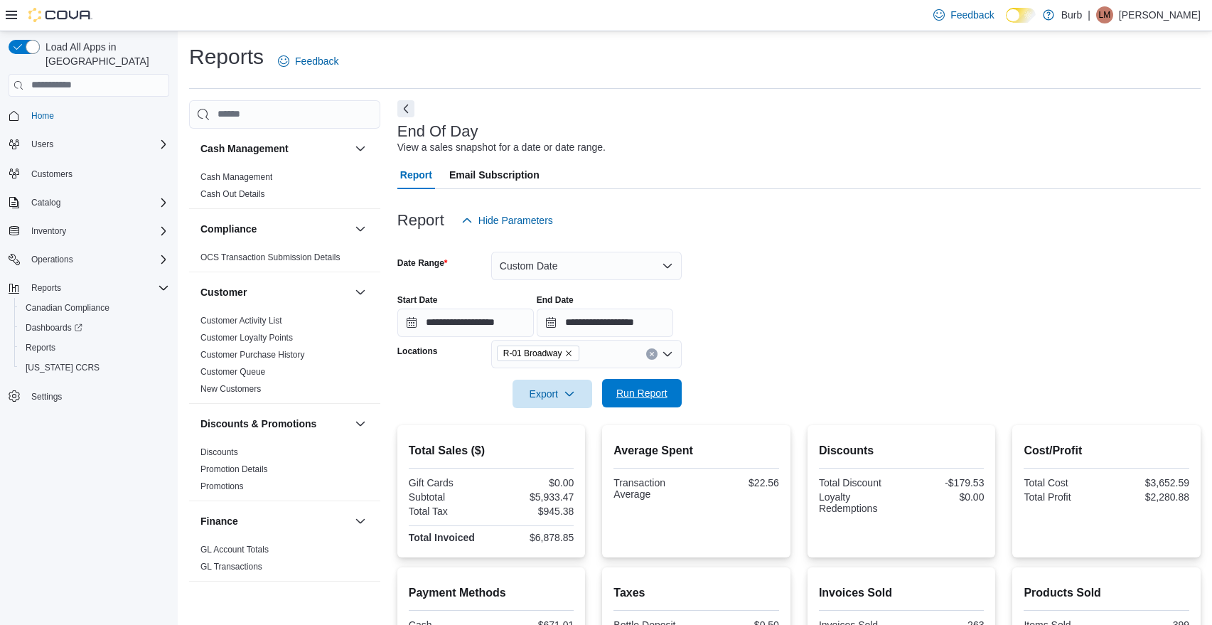
click at [652, 397] on span "Run Report" at bounding box center [641, 393] width 51 height 14
click at [587, 404] on button "Export" at bounding box center [552, 393] width 80 height 28
click at [573, 448] on span "Export to Pdf" at bounding box center [554, 449] width 64 height 11
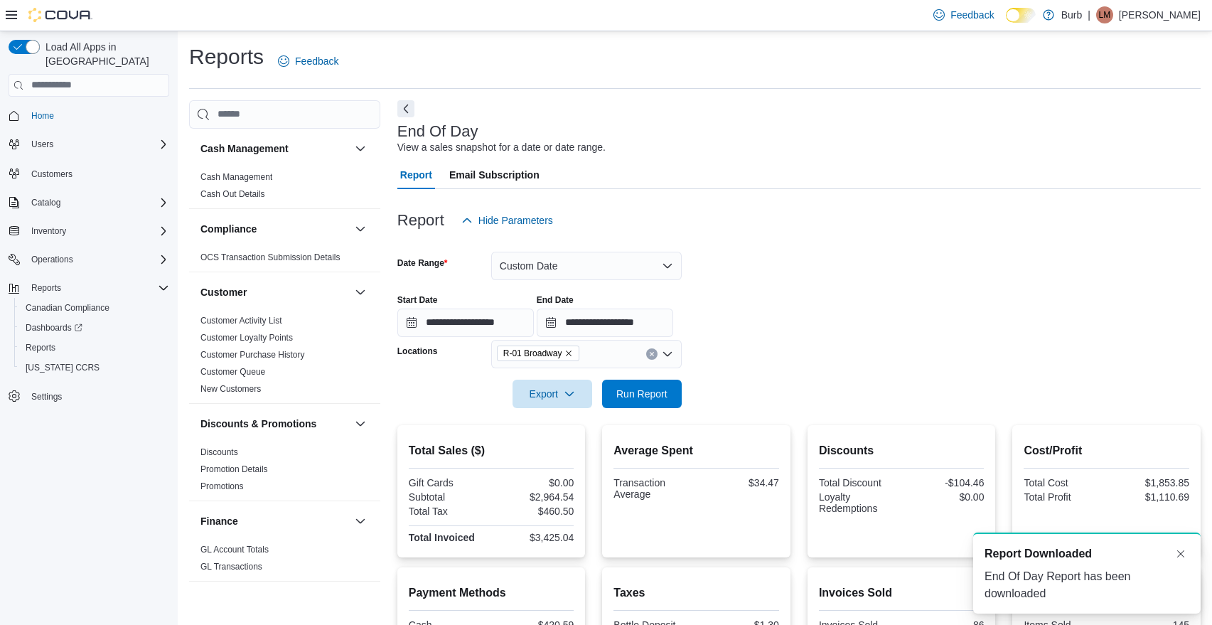
click at [573, 350] on icon "Remove R-01 Broadway from selection in this group" at bounding box center [568, 353] width 9 height 9
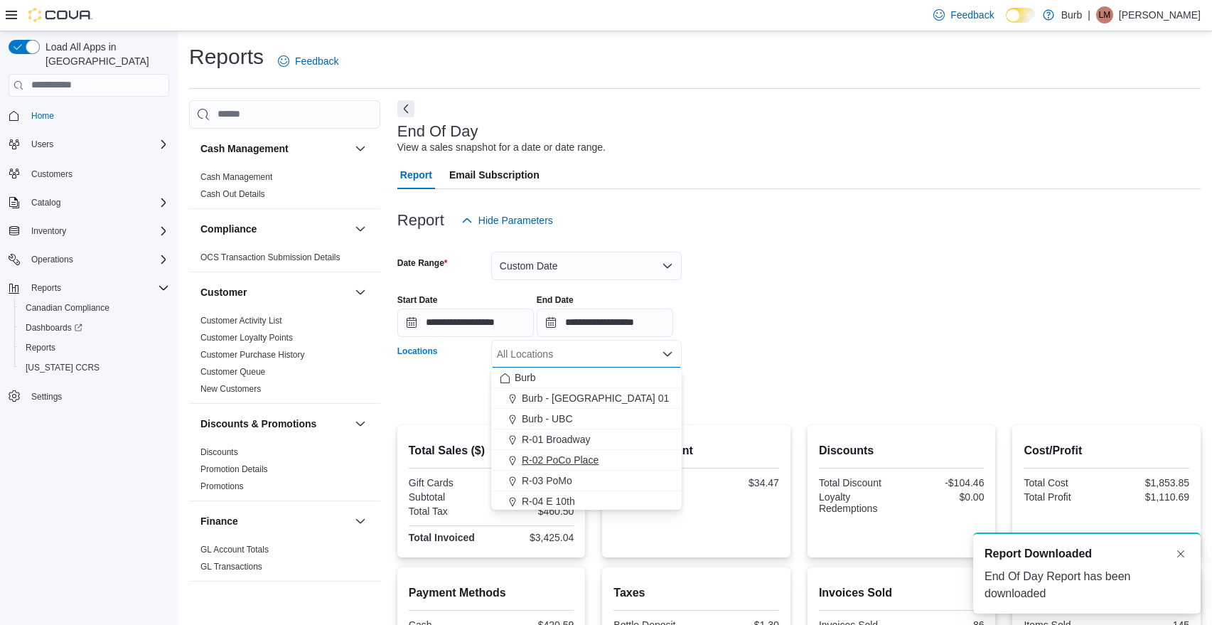
click at [563, 455] on span "R-02 PoCo Place" at bounding box center [560, 460] width 77 height 14
click at [820, 399] on form "**********" at bounding box center [798, 321] width 803 height 173
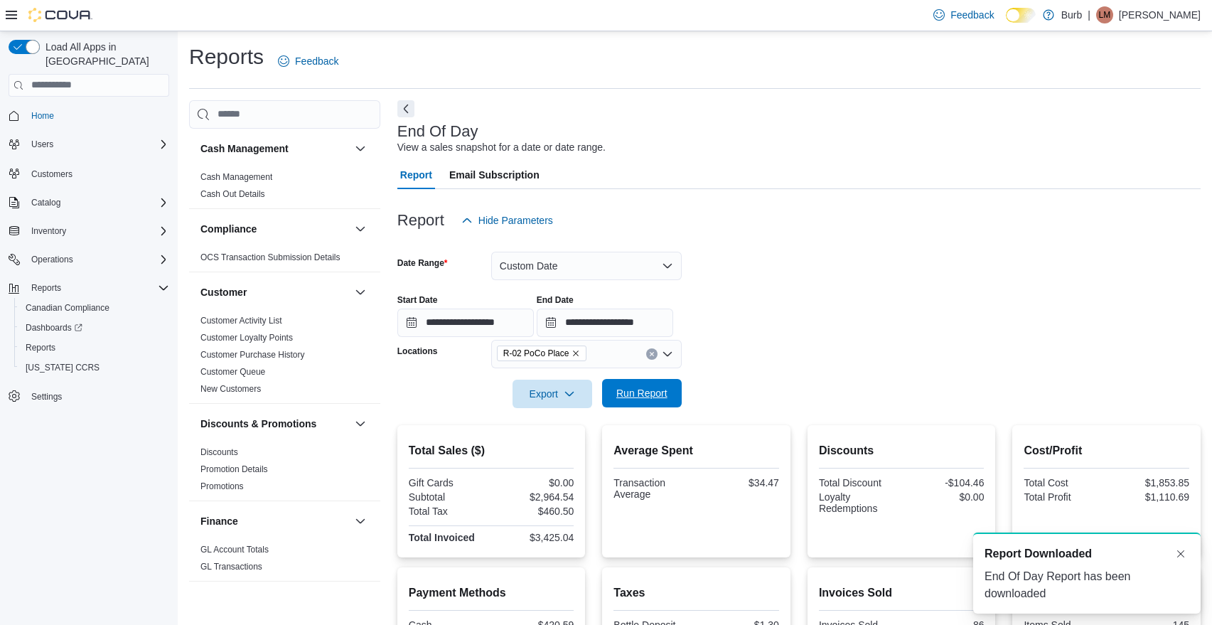
click at [669, 394] on span "Run Report" at bounding box center [641, 393] width 63 height 28
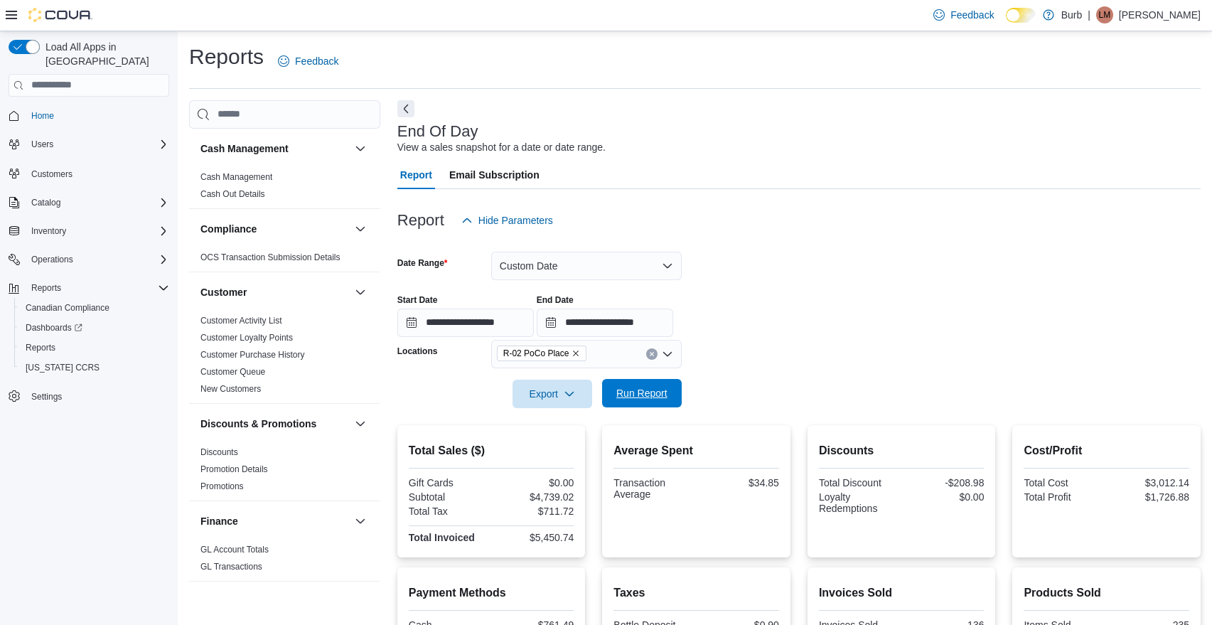
click at [625, 394] on span "Run Report" at bounding box center [641, 393] width 51 height 14
click at [588, 402] on button "Export" at bounding box center [552, 393] width 80 height 28
click at [570, 451] on span "Export to Pdf" at bounding box center [554, 449] width 64 height 11
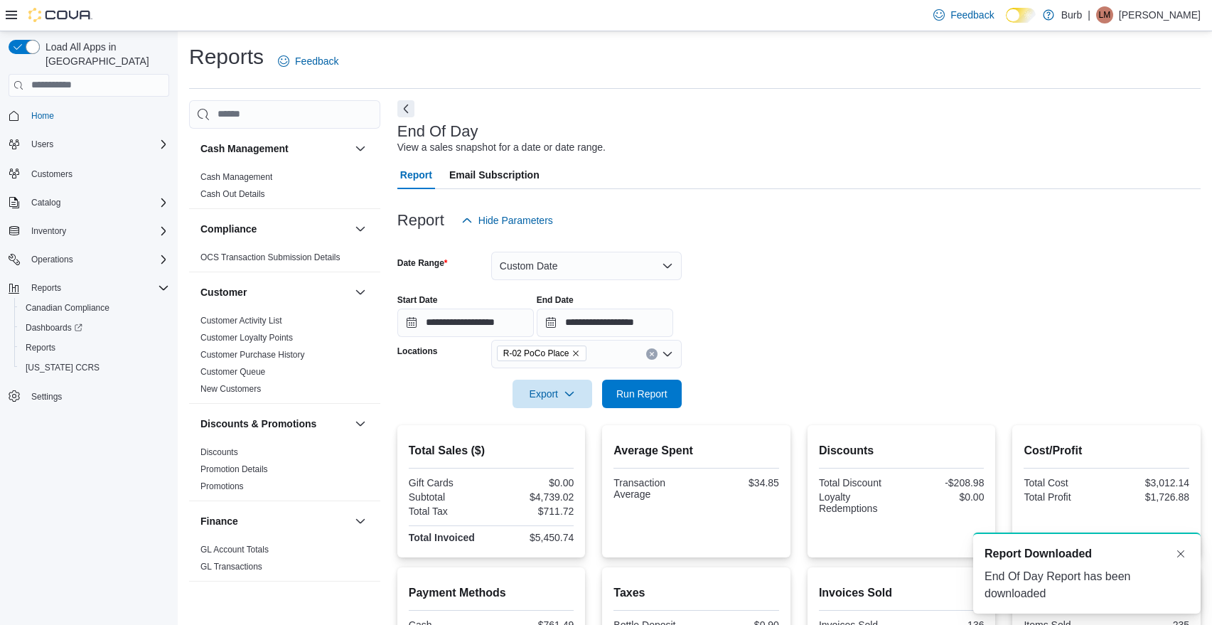
click at [579, 352] on icon "Remove R-02 PoCo Place from selection in this group" at bounding box center [576, 353] width 6 height 6
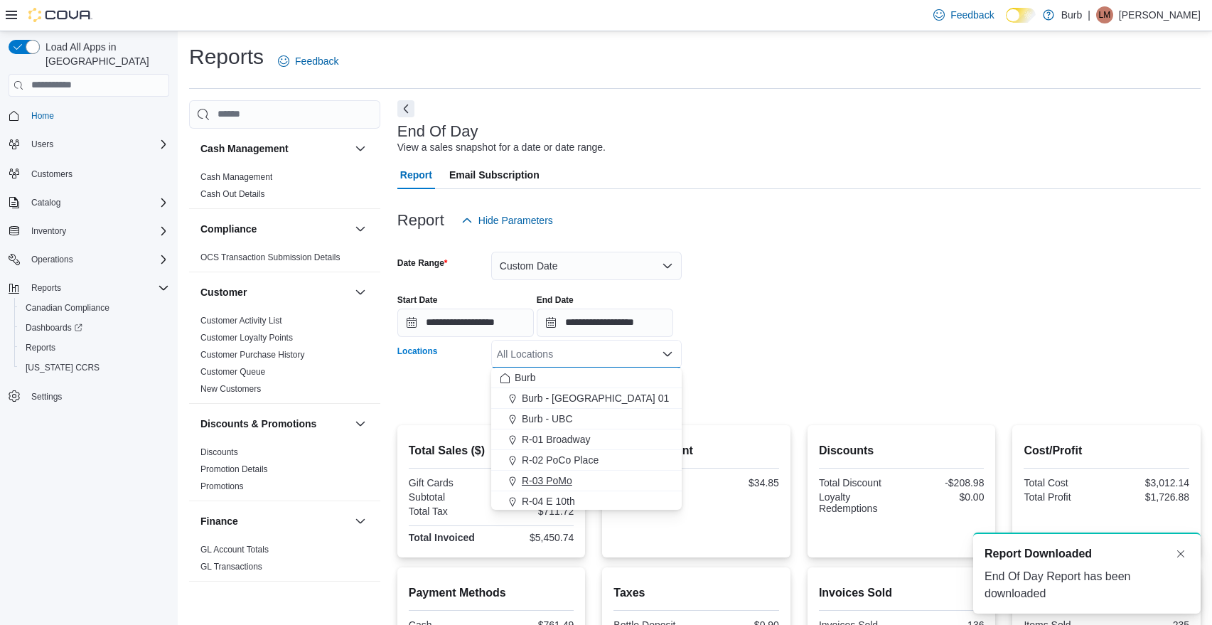
click at [556, 474] on span "R-03 PoMo" at bounding box center [547, 480] width 50 height 14
click at [816, 375] on div at bounding box center [798, 373] width 803 height 11
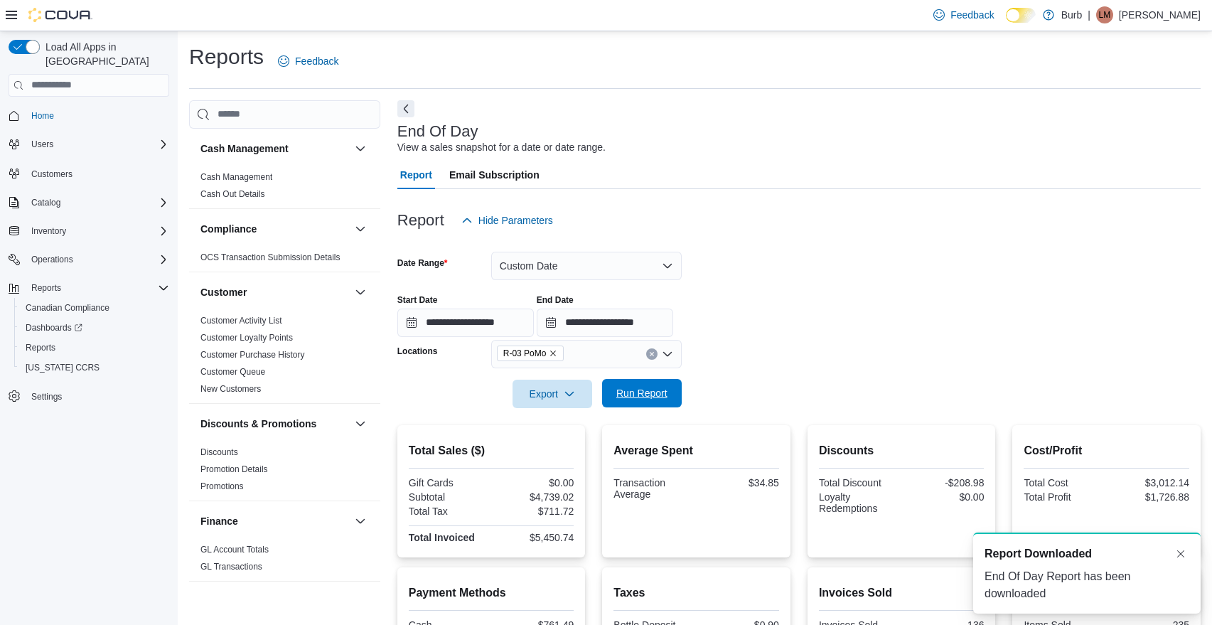
click at [665, 390] on span "Run Report" at bounding box center [641, 393] width 51 height 14
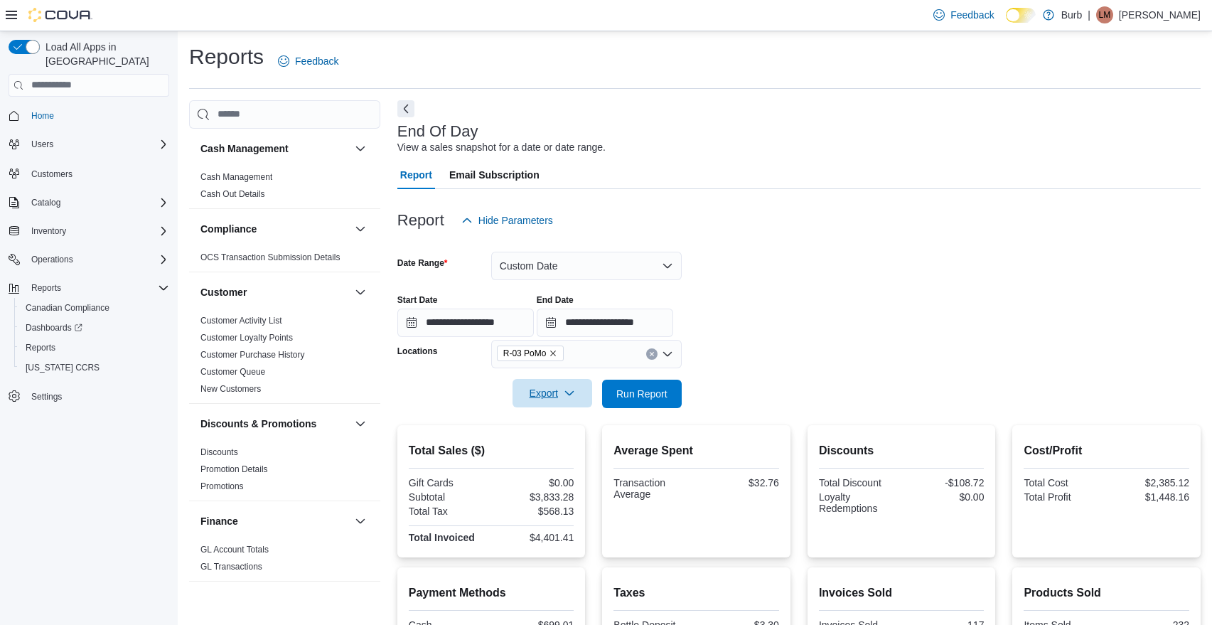
click at [587, 404] on button "Export" at bounding box center [552, 393] width 80 height 28
click at [569, 450] on span "Export to Pdf" at bounding box center [554, 449] width 64 height 11
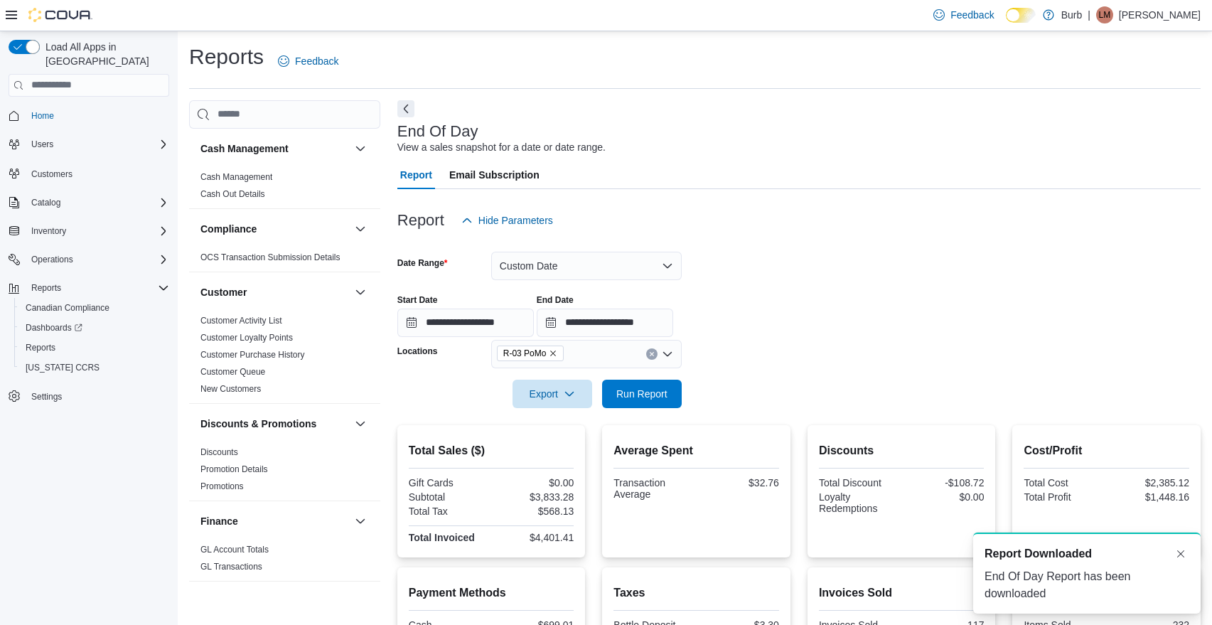
click at [557, 353] on icon "Remove R-03 PoMo from selection in this group" at bounding box center [553, 353] width 9 height 9
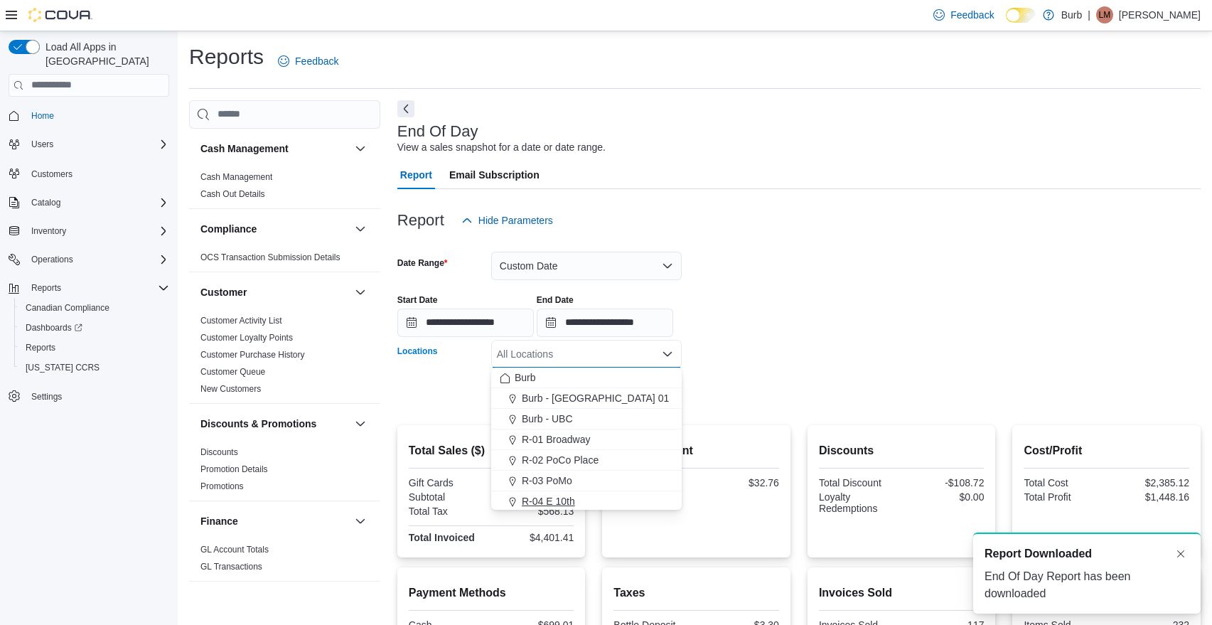
click at [556, 497] on span "R-04 E 10th" at bounding box center [548, 501] width 53 height 14
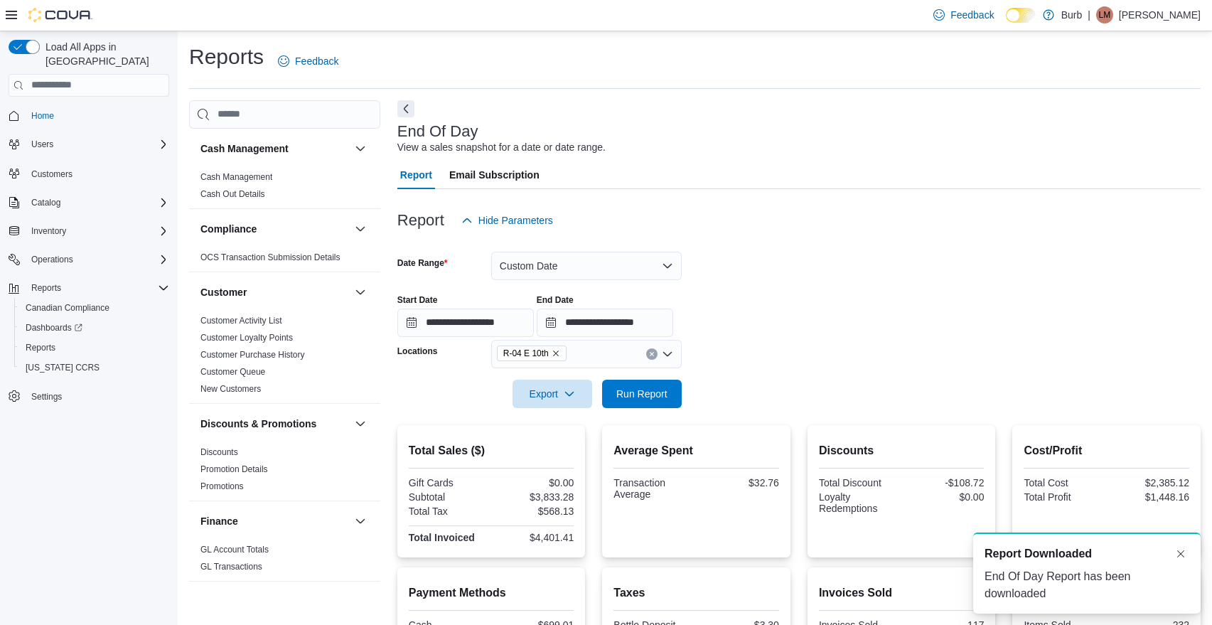
click at [823, 358] on form "**********" at bounding box center [798, 321] width 803 height 173
click at [663, 389] on span "Run Report" at bounding box center [641, 393] width 51 height 14
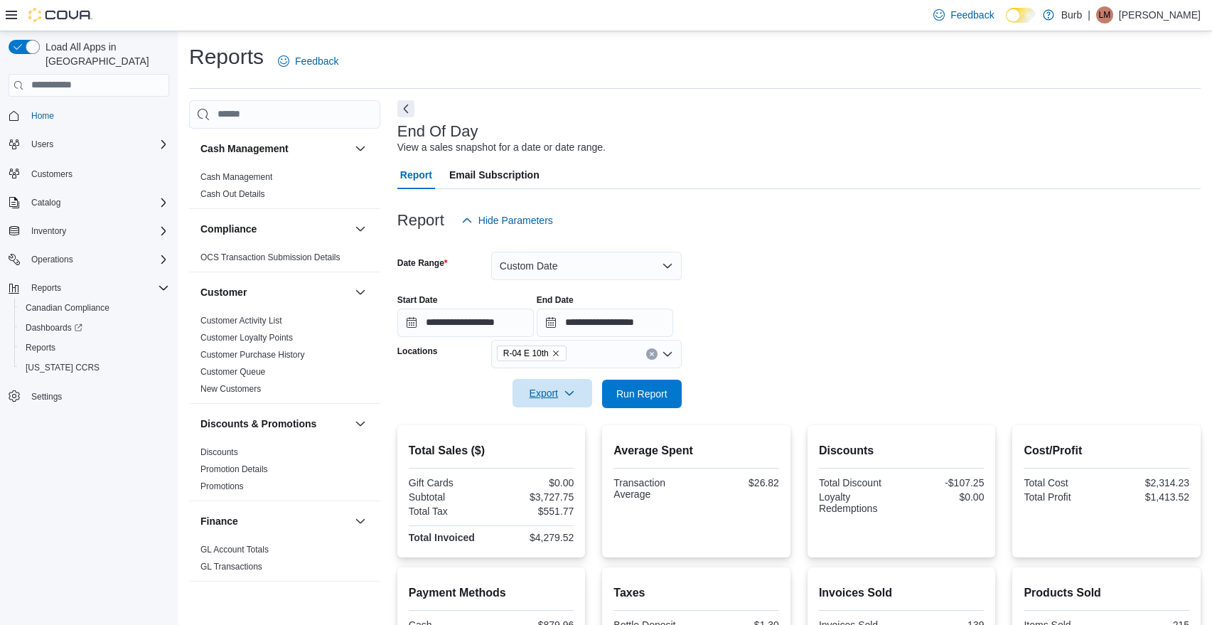
click at [588, 402] on button "Export" at bounding box center [552, 393] width 80 height 28
click at [569, 446] on span "Export to Pdf" at bounding box center [554, 449] width 64 height 11
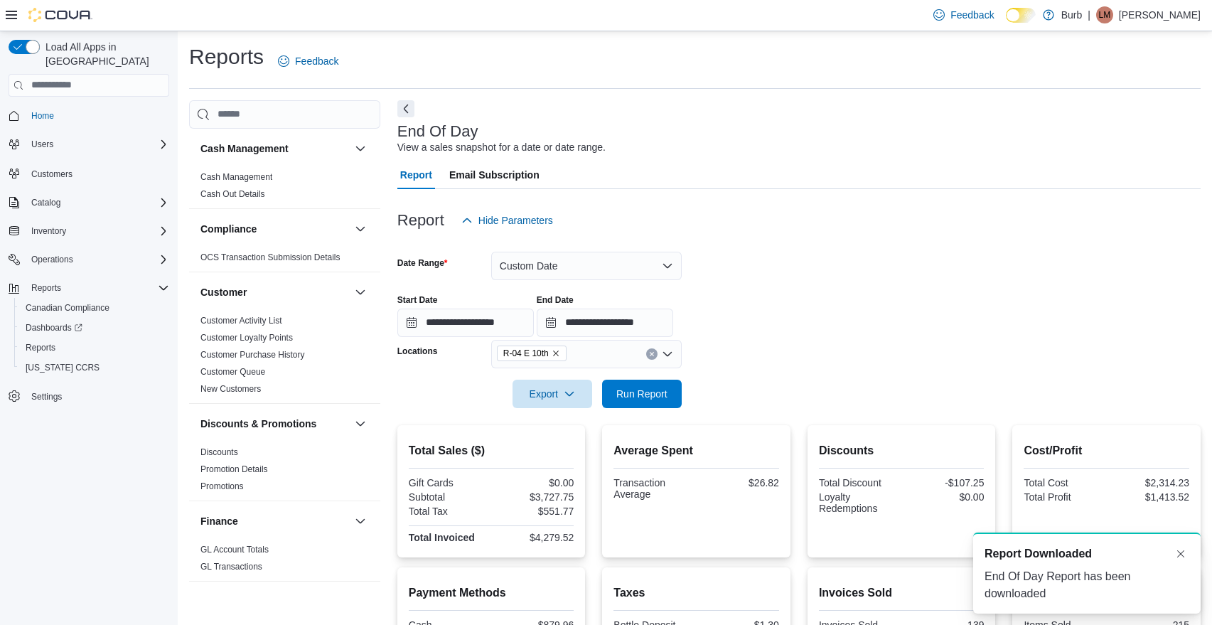
click at [560, 355] on icon "Remove R-04 E 10th from selection in this group" at bounding box center [555, 353] width 9 height 9
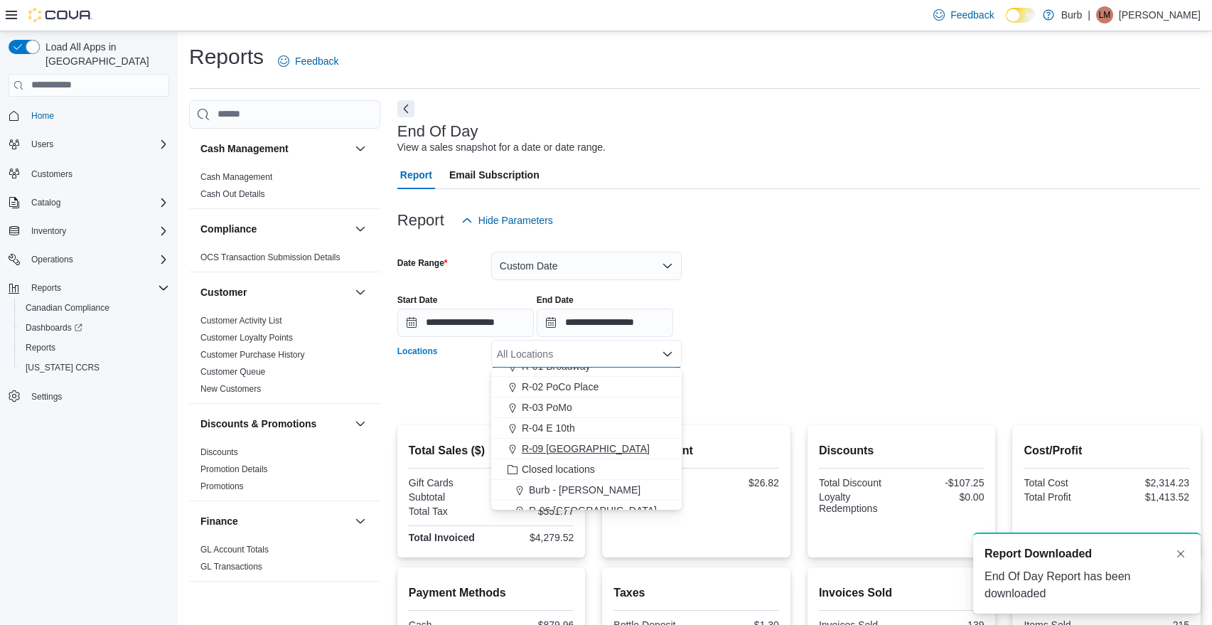
click at [569, 448] on span "R-09 [GEOGRAPHIC_DATA]" at bounding box center [586, 448] width 128 height 14
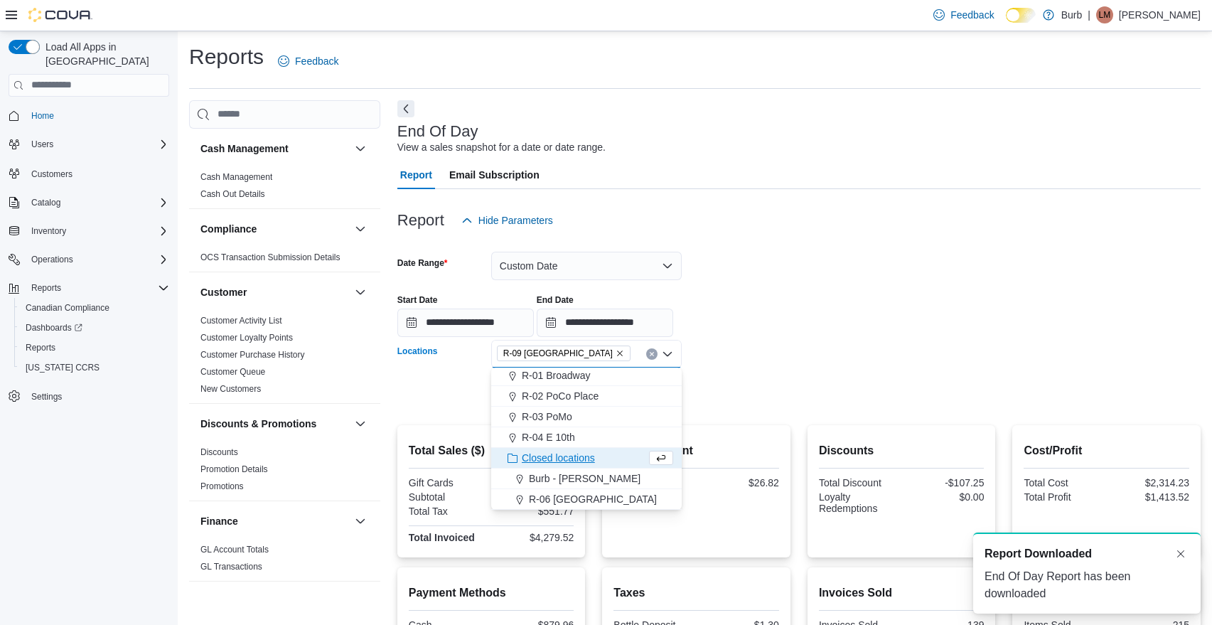
scroll to position [64, 0]
click at [794, 401] on form "**********" at bounding box center [798, 321] width 803 height 173
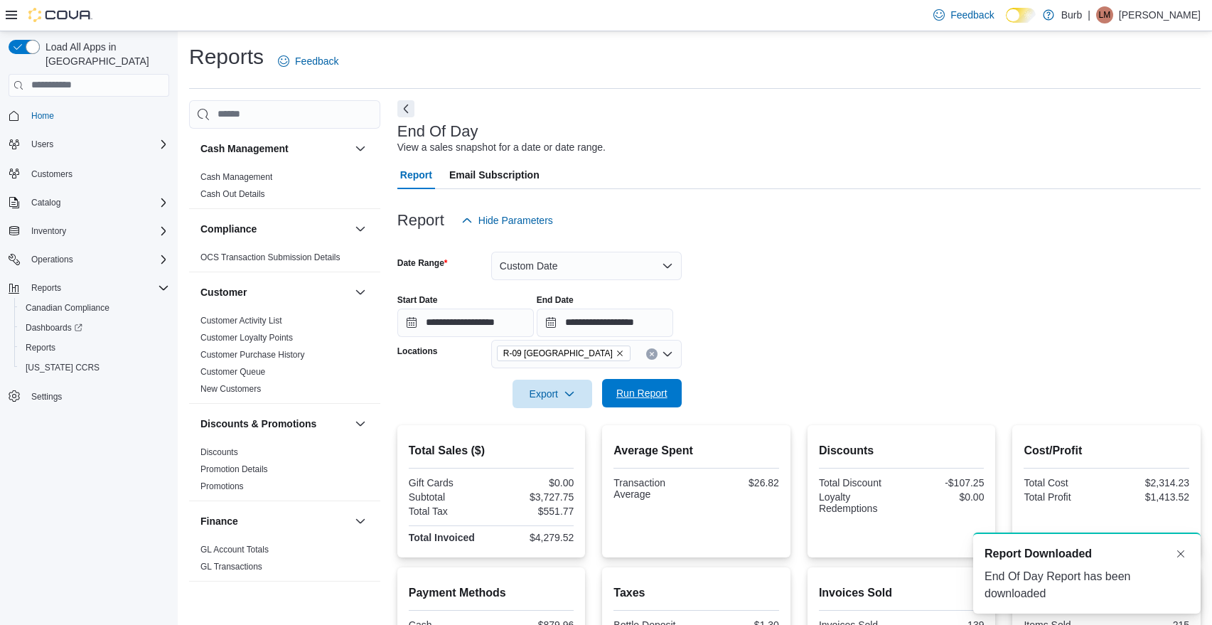
click at [660, 399] on span "Run Report" at bounding box center [641, 393] width 51 height 14
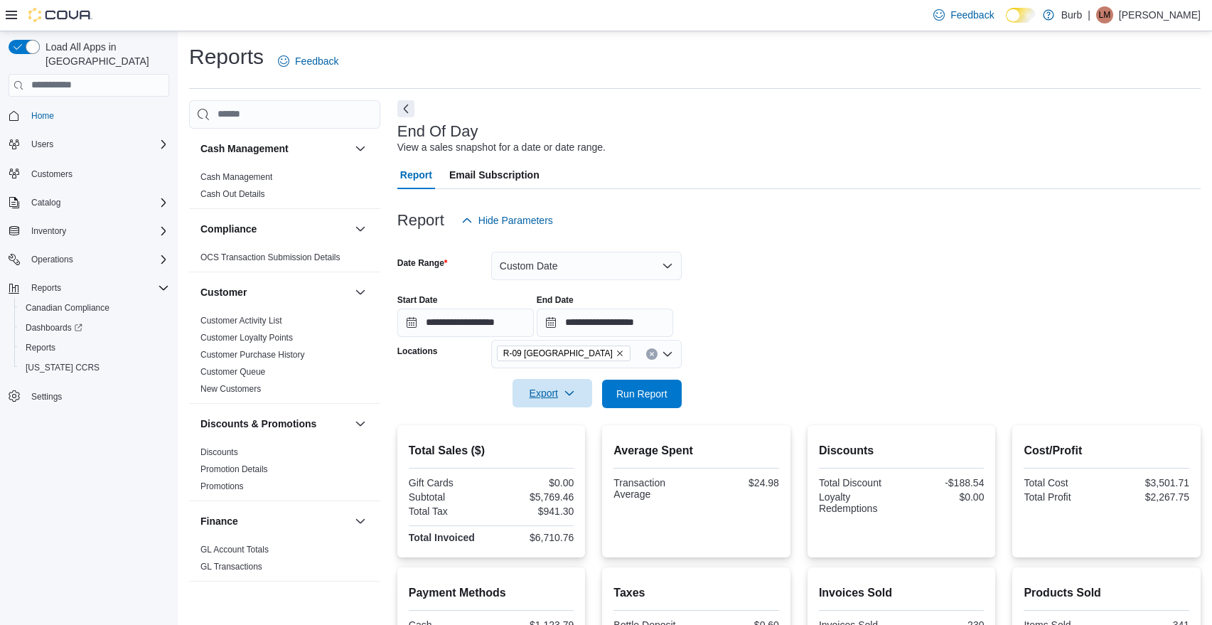
click at [588, 402] on button "Export" at bounding box center [552, 393] width 80 height 28
click at [571, 445] on span "Export to Pdf" at bounding box center [554, 449] width 64 height 11
click at [667, 264] on button "Custom Date" at bounding box center [586, 266] width 190 height 28
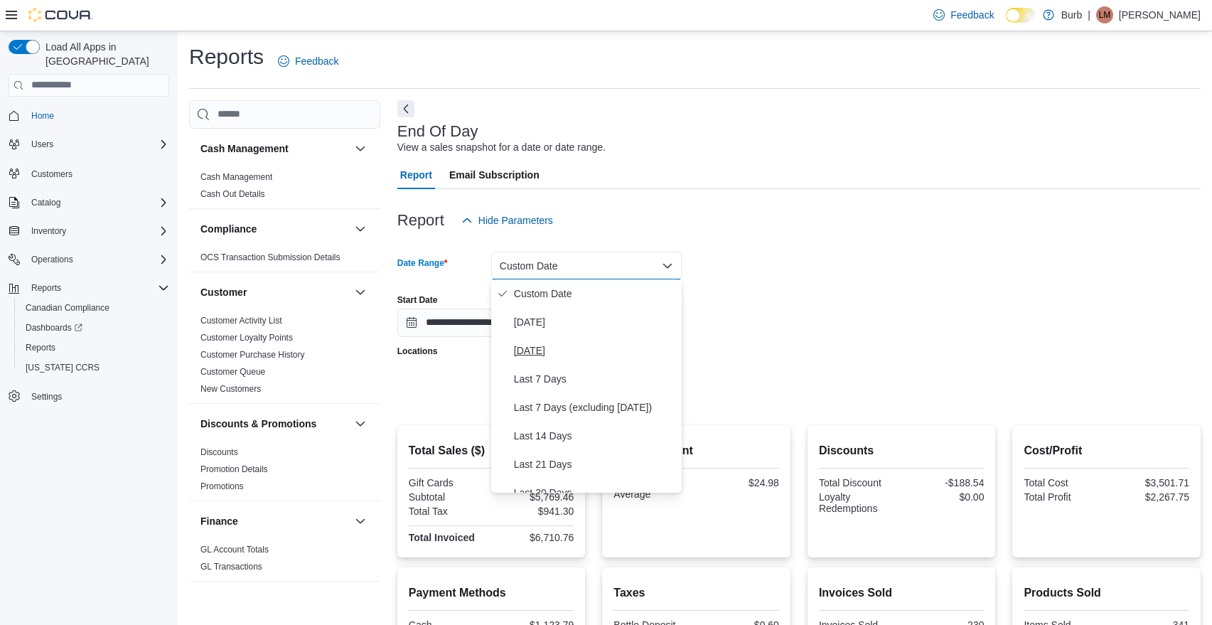
click at [542, 346] on span "[DATE]" at bounding box center [595, 350] width 162 height 17
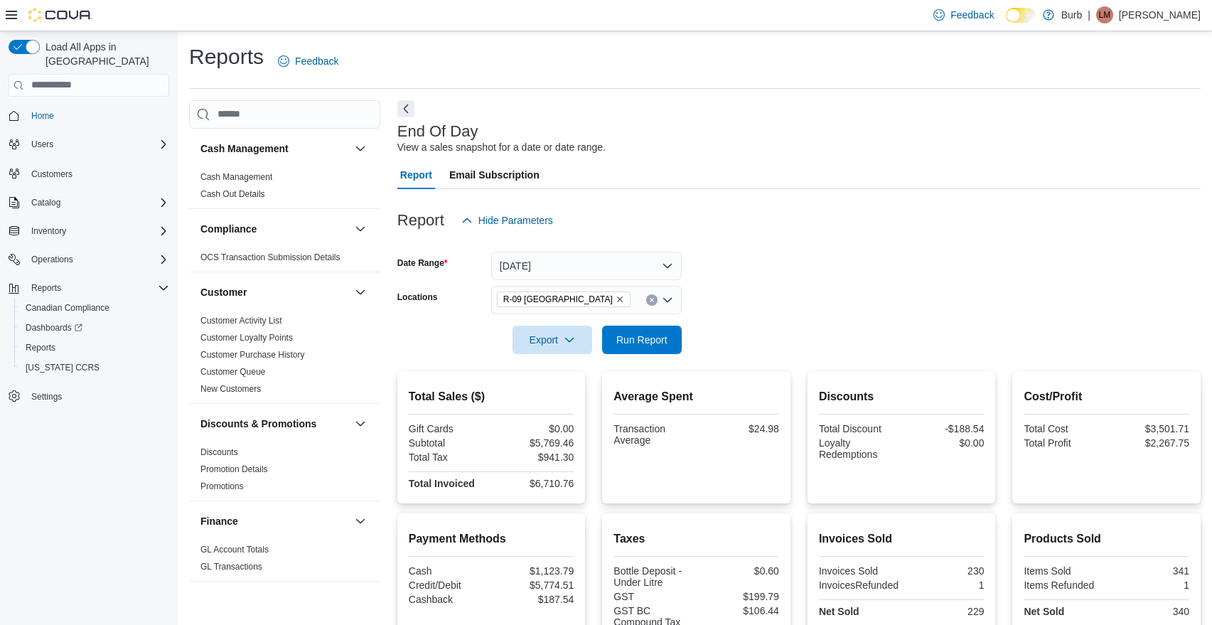
click at [617, 298] on icon "Remove R-09 Tuscany Village from selection in this group" at bounding box center [620, 299] width 6 height 6
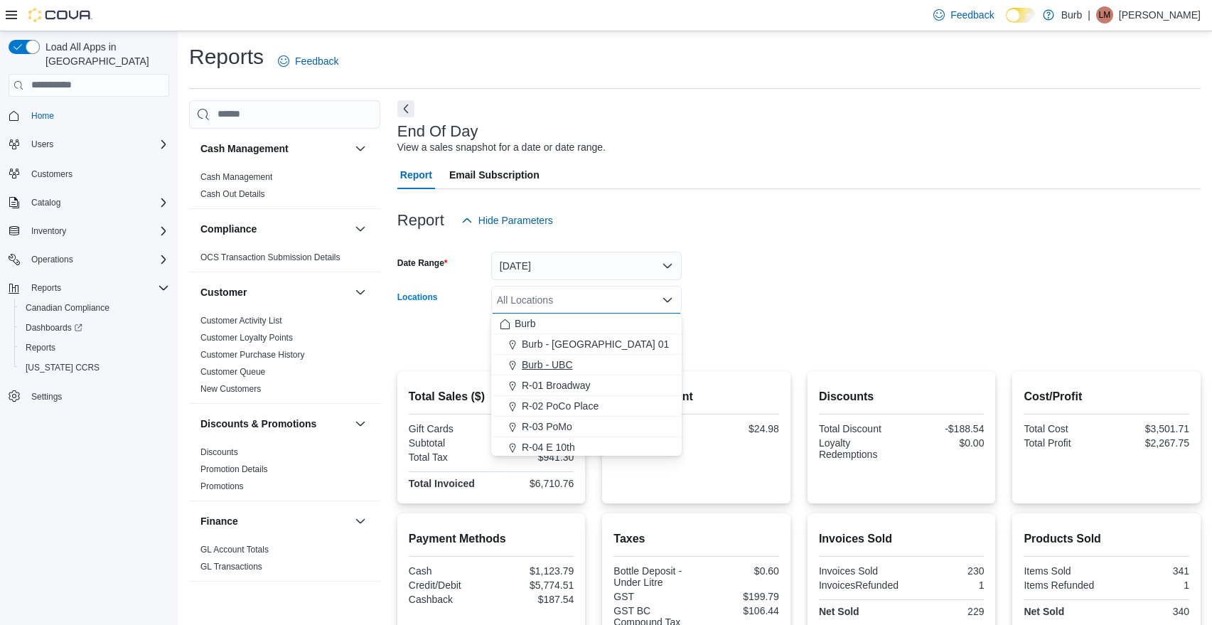
click at [562, 364] on span "Burb - UBC" at bounding box center [547, 364] width 51 height 14
click at [893, 328] on form "Date Range [DATE] Locations Burb - [GEOGRAPHIC_DATA] Combo box. Selected. Burb …" at bounding box center [798, 294] width 803 height 119
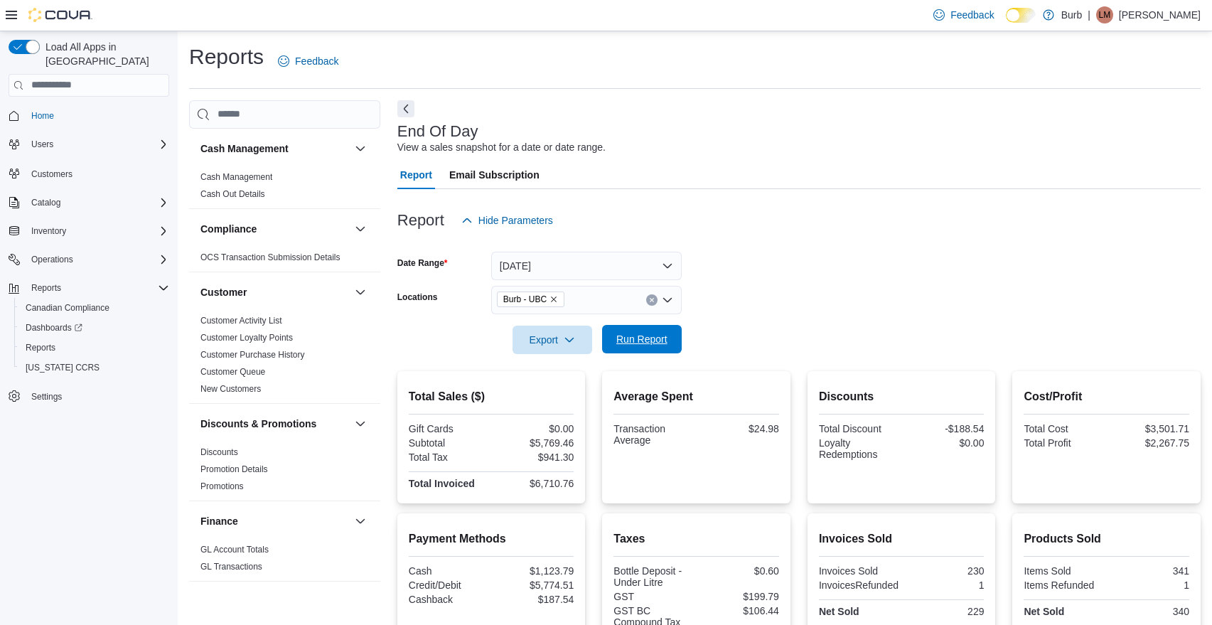
click at [660, 341] on span "Run Report" at bounding box center [641, 339] width 51 height 14
click at [588, 348] on button "Export" at bounding box center [552, 339] width 80 height 28
click at [571, 393] on span "Export to Pdf" at bounding box center [554, 395] width 64 height 11
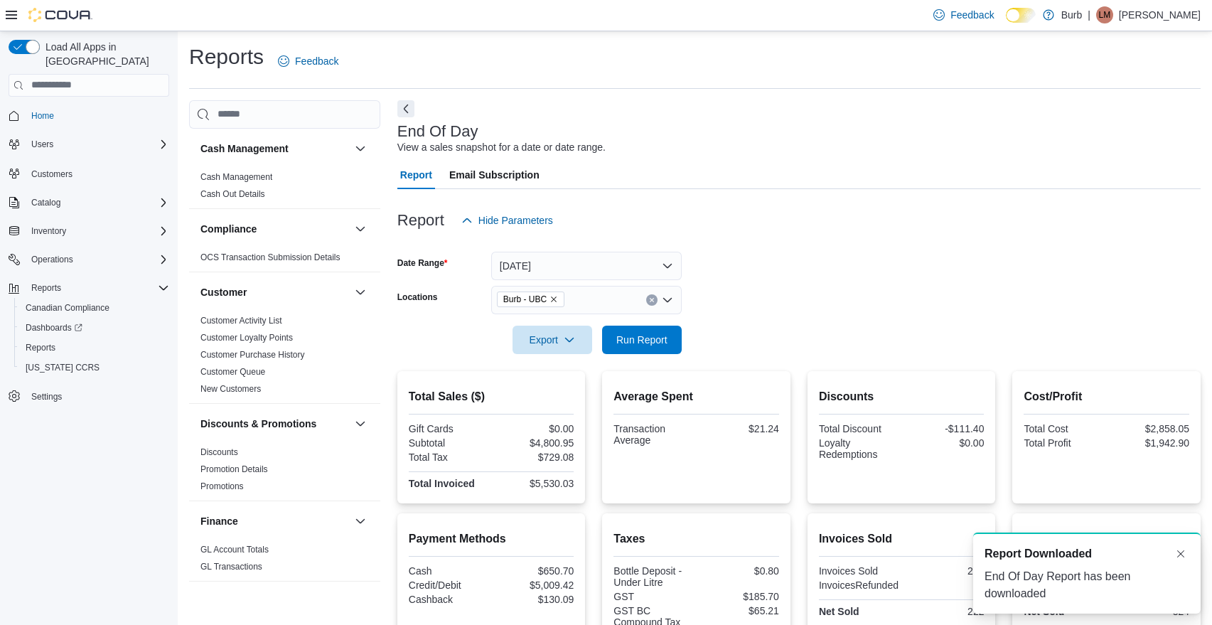
click at [558, 298] on icon "Remove Burb - UBC from selection in this group" at bounding box center [553, 299] width 9 height 9
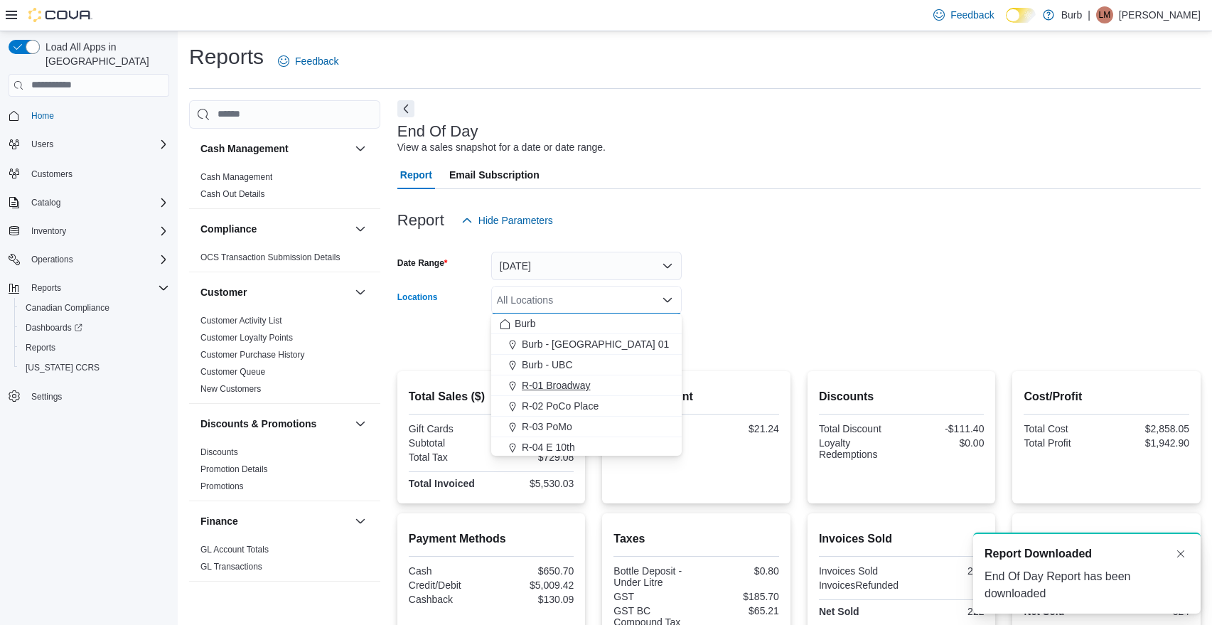
click at [561, 384] on span "R-01 Broadway" at bounding box center [556, 385] width 69 height 14
click at [814, 314] on div at bounding box center [798, 319] width 803 height 11
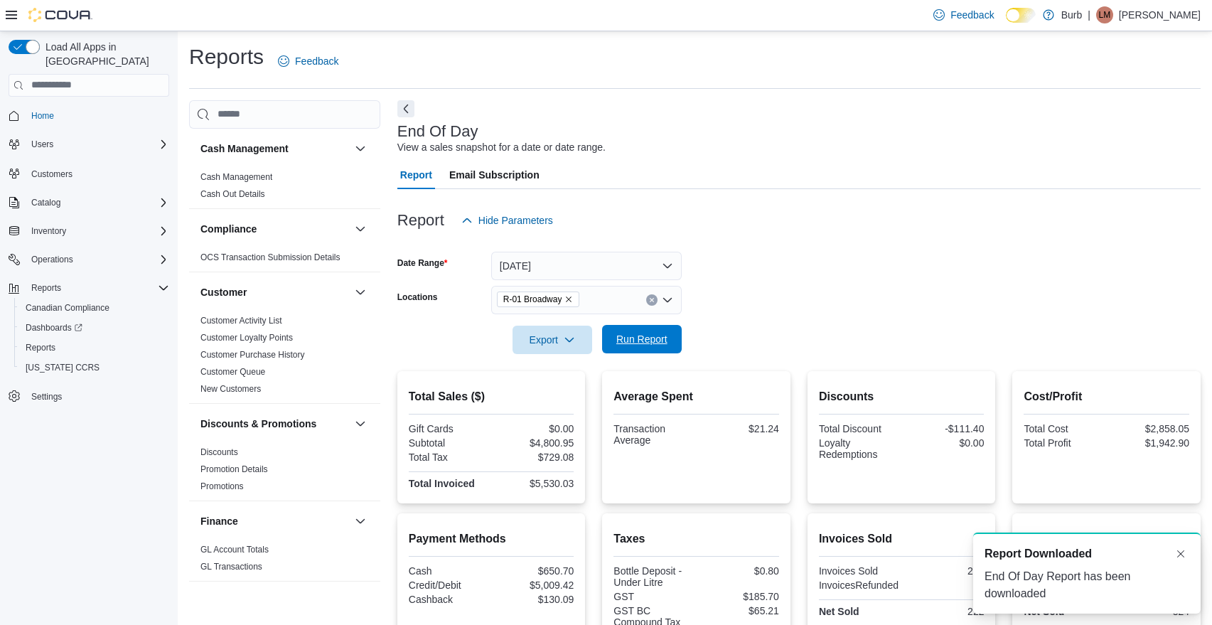
click at [672, 338] on span "Run Report" at bounding box center [641, 339] width 63 height 28
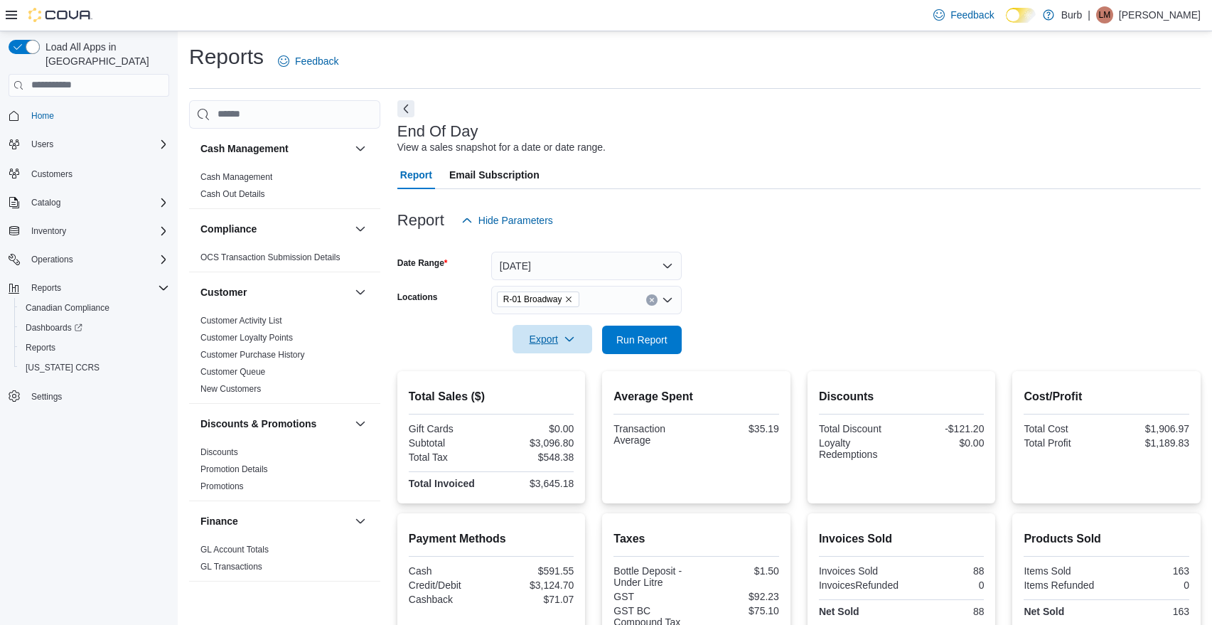
click at [586, 352] on button "Export" at bounding box center [552, 339] width 80 height 28
click at [569, 397] on span "Export to Pdf" at bounding box center [554, 395] width 64 height 11
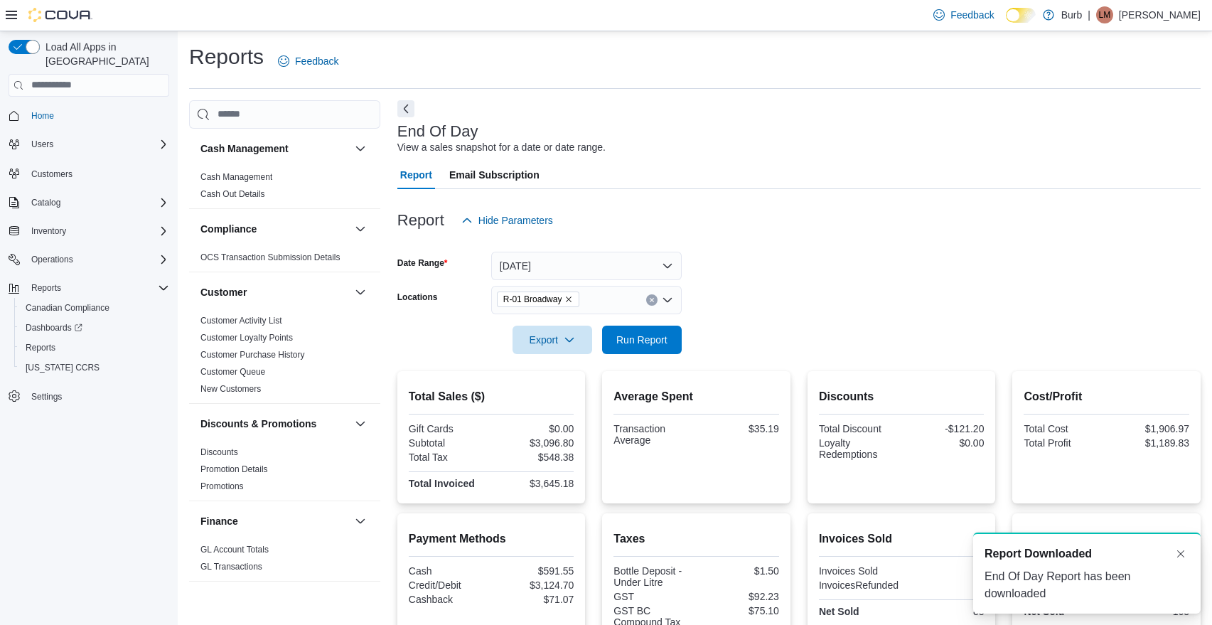
click at [573, 299] on icon "Remove R-01 Broadway from selection in this group" at bounding box center [568, 299] width 9 height 9
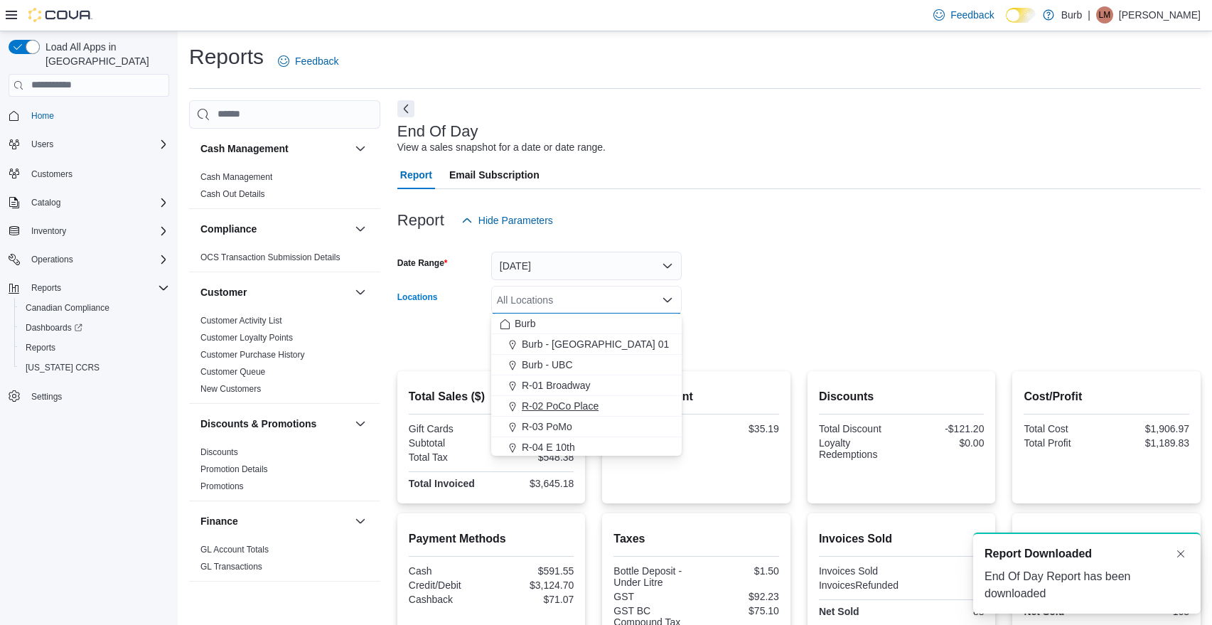
click at [564, 402] on span "R-02 PoCo Place" at bounding box center [560, 406] width 77 height 14
click at [819, 303] on form "Date Range [DATE] Locations R-02 [GEOGRAPHIC_DATA] Combo box. Selected. R-02 [G…" at bounding box center [798, 294] width 803 height 119
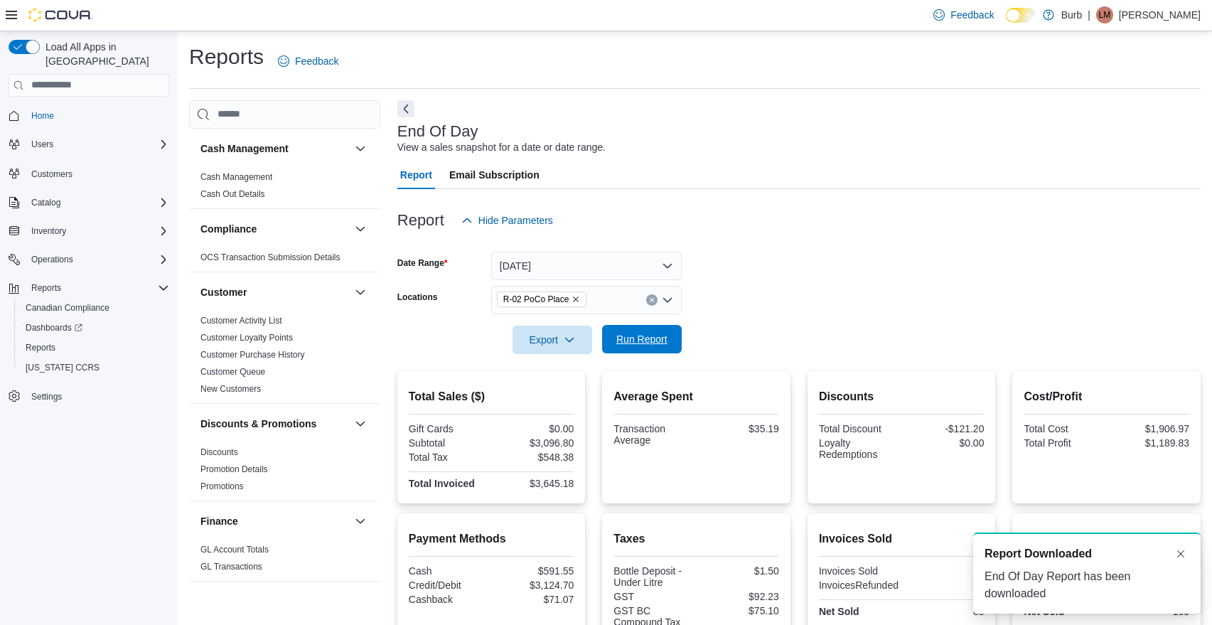
click at [662, 333] on span "Run Report" at bounding box center [641, 339] width 51 height 14
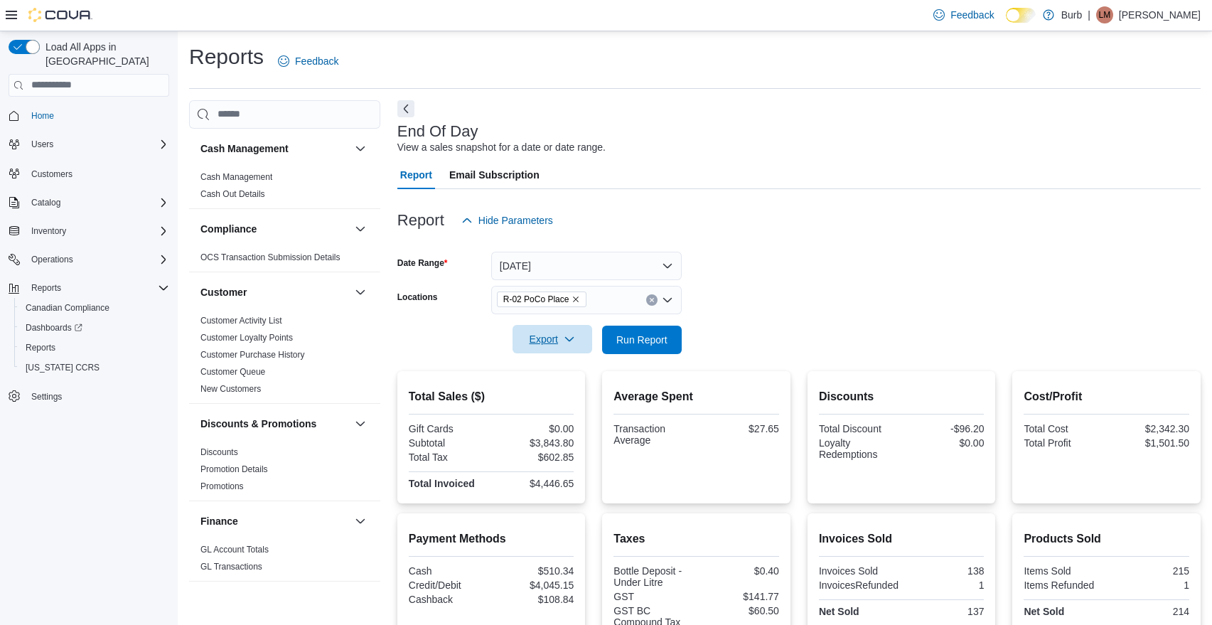
click at [591, 350] on button "Export" at bounding box center [552, 339] width 80 height 28
click at [571, 393] on span "Export to Pdf" at bounding box center [554, 395] width 64 height 11
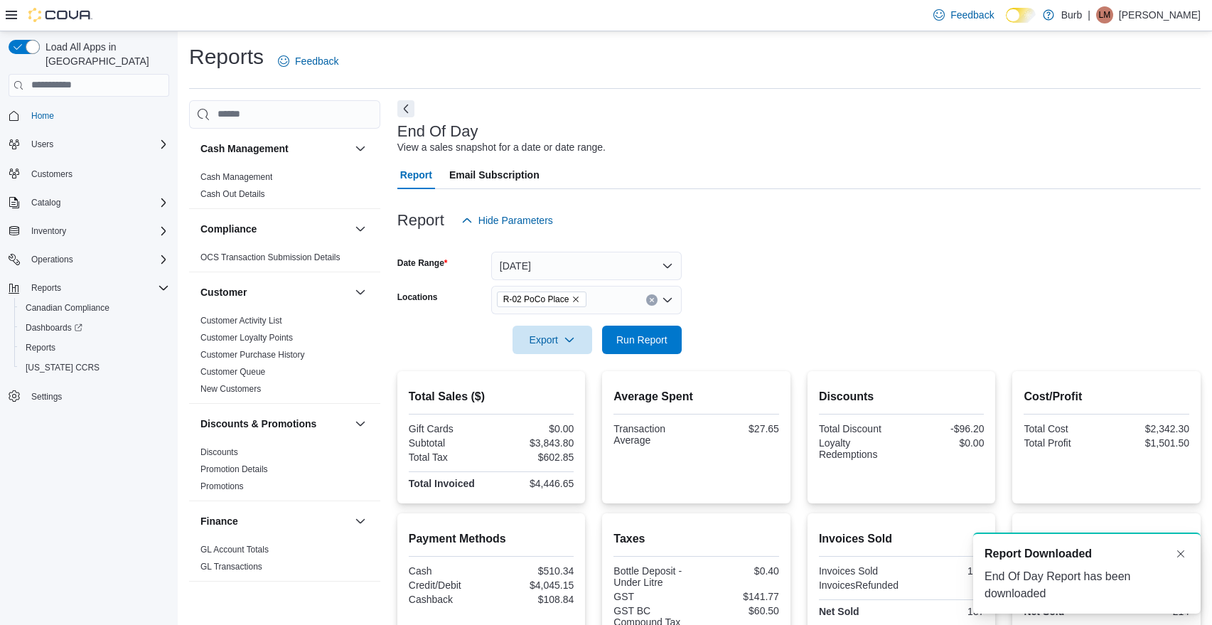
click at [580, 299] on icon "Remove R-02 PoCo Place from selection in this group" at bounding box center [575, 299] width 9 height 9
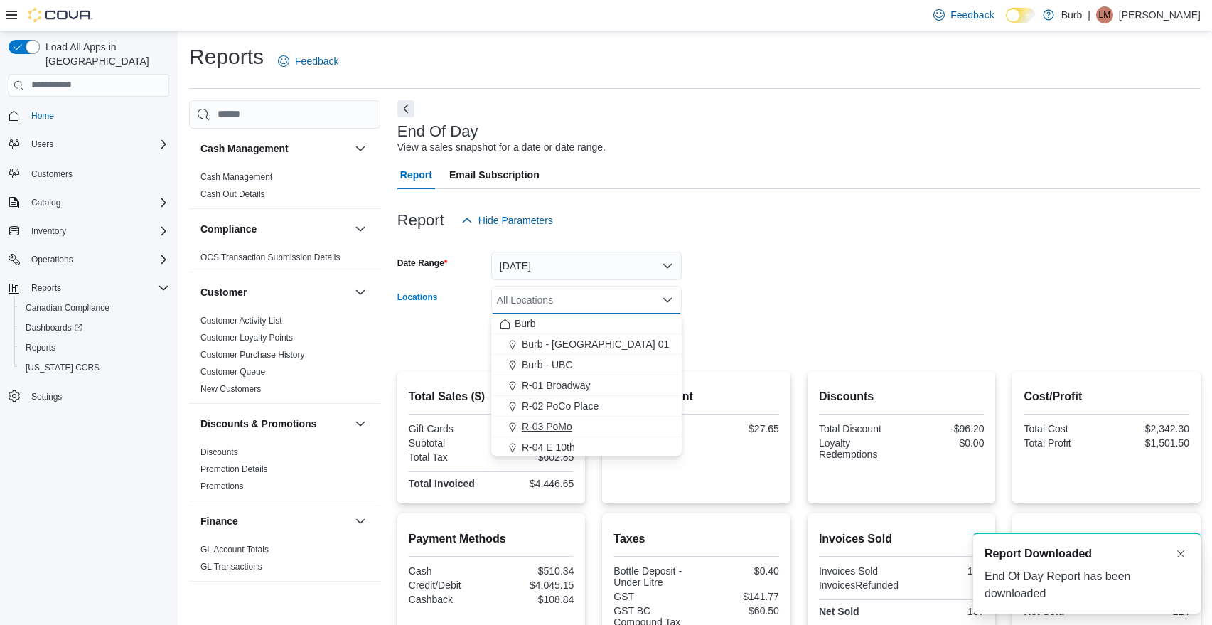
click at [561, 419] on span "R-03 PoMo" at bounding box center [547, 426] width 50 height 14
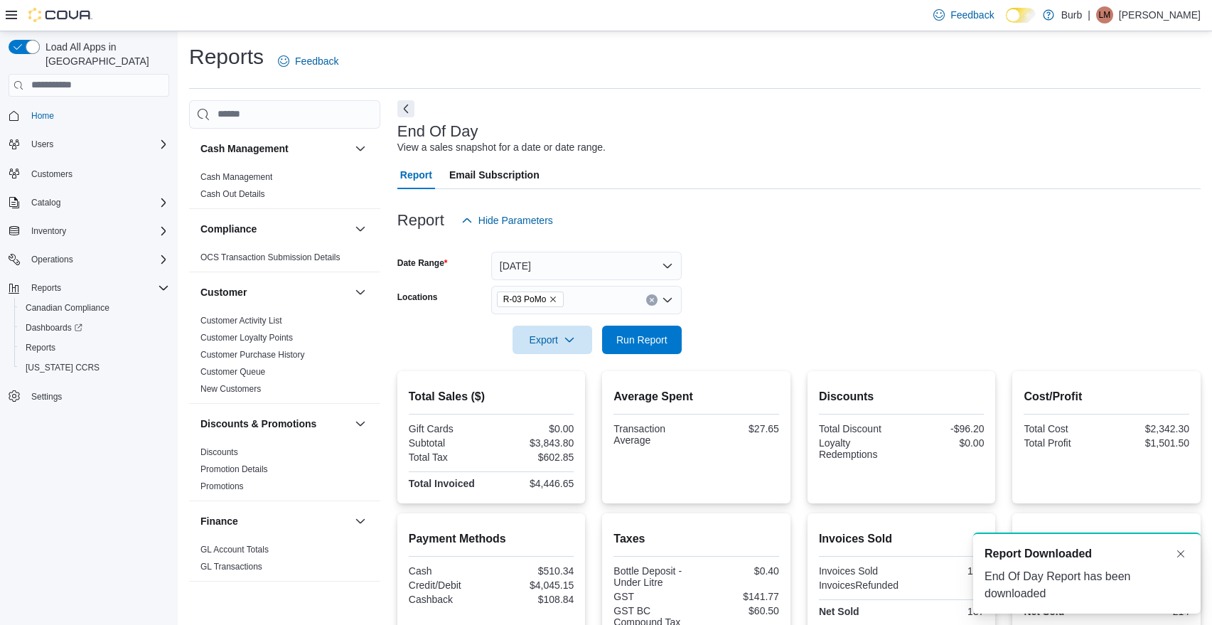
click at [799, 311] on form "Date Range [DATE] Locations R-03 PoMo Export Run Report" at bounding box center [798, 294] width 803 height 119
click at [664, 339] on span "Run Report" at bounding box center [641, 339] width 51 height 14
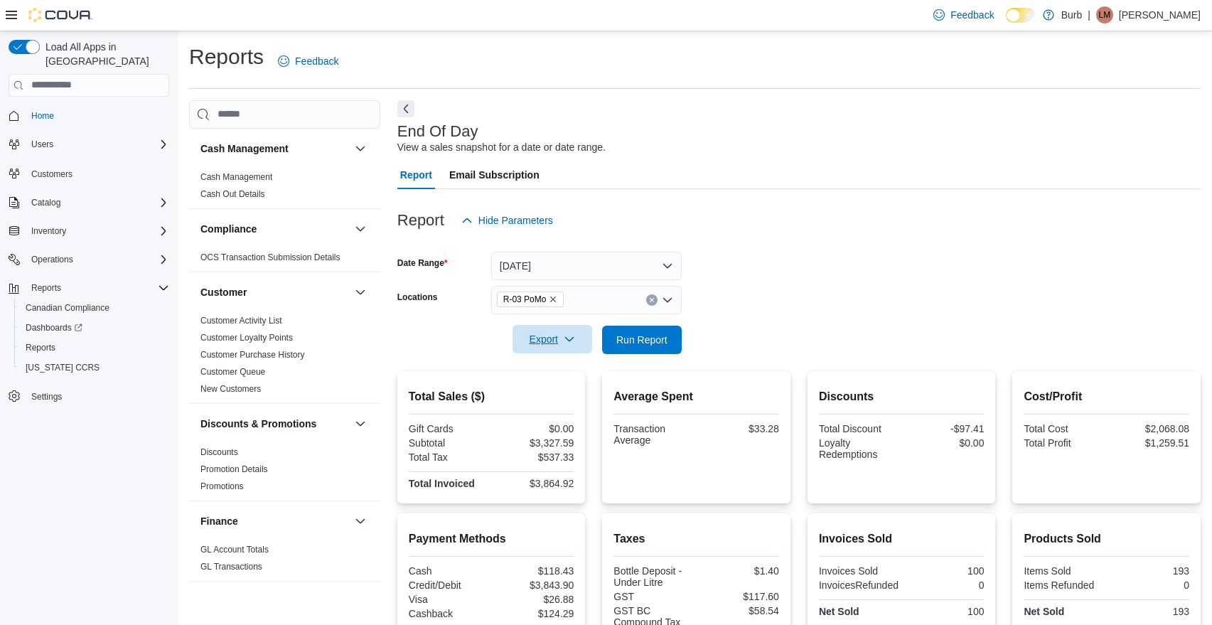
click at [589, 348] on button "Export" at bounding box center [552, 339] width 80 height 28
click at [569, 392] on span "Export to Pdf" at bounding box center [554, 395] width 64 height 11
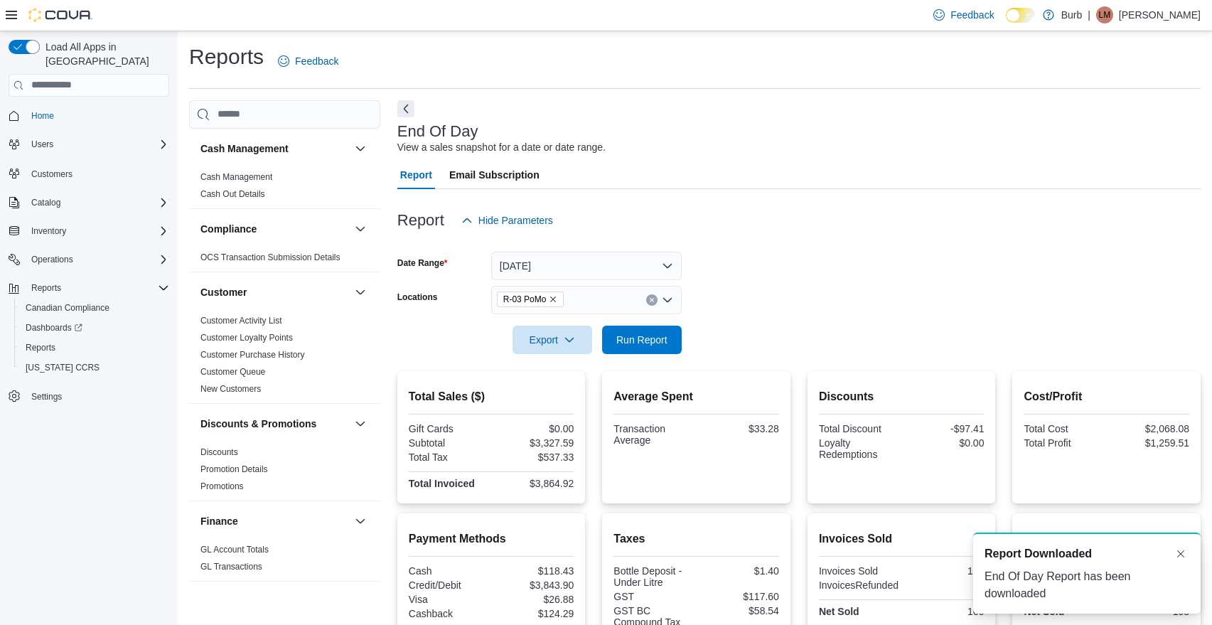
click at [556, 298] on icon "Remove R-03 PoMo from selection in this group" at bounding box center [554, 299] width 6 height 6
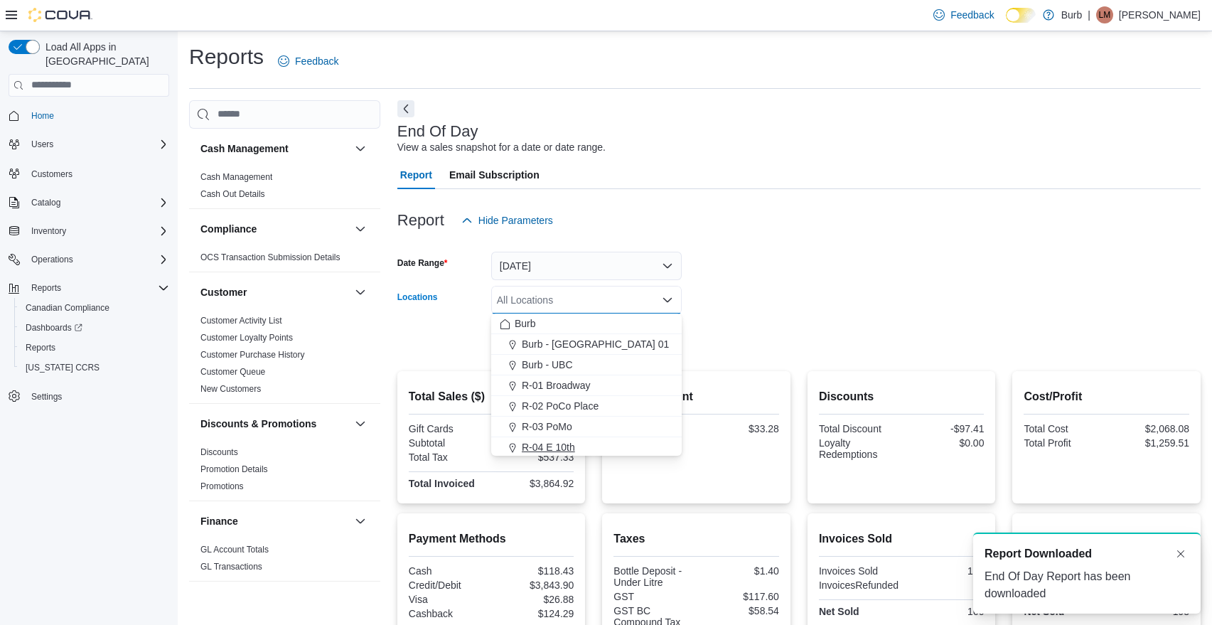
click at [558, 443] on span "R-04 E 10th" at bounding box center [548, 447] width 53 height 14
click at [792, 317] on div at bounding box center [798, 319] width 803 height 11
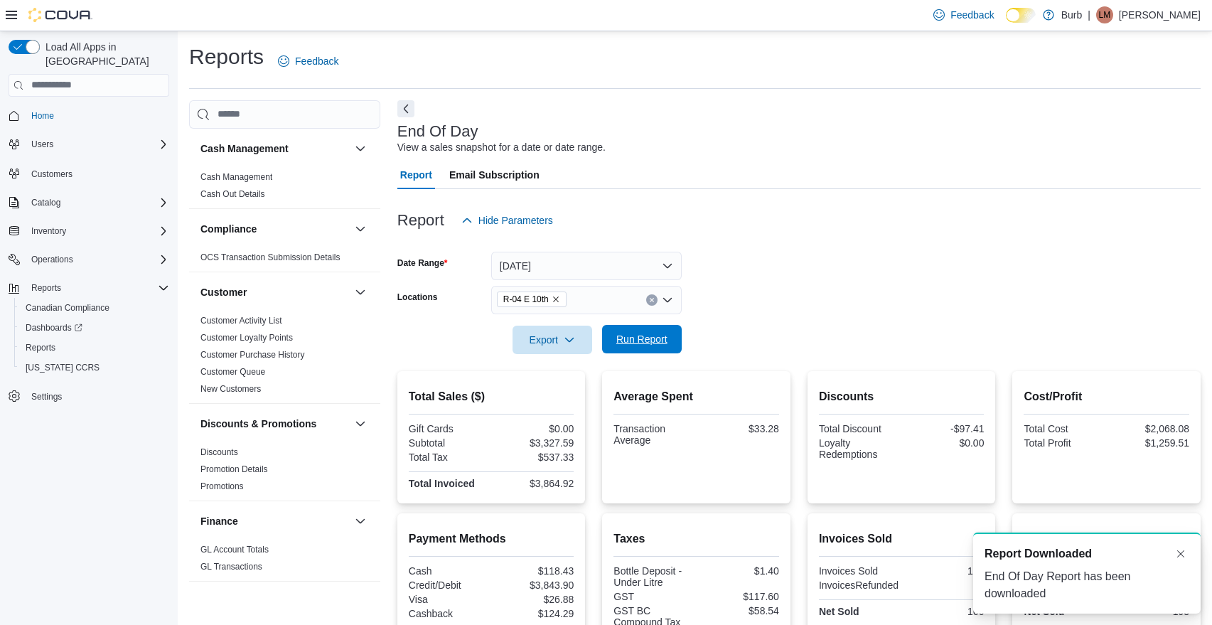
click at [657, 335] on span "Run Report" at bounding box center [641, 339] width 51 height 14
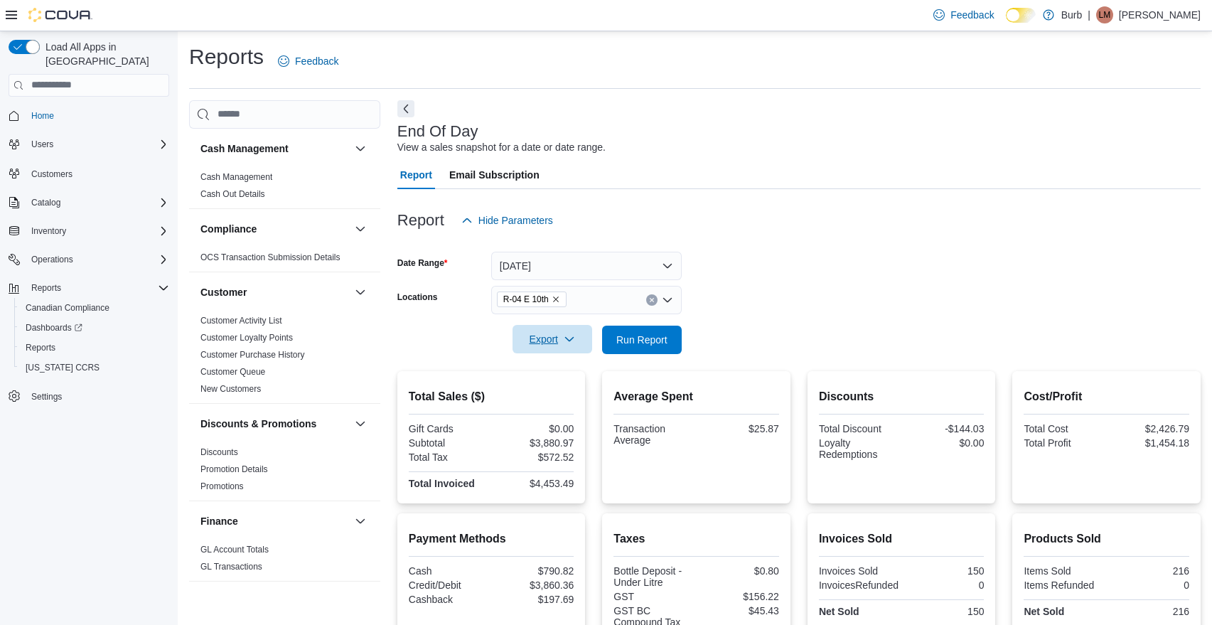
click at [588, 347] on button "Export" at bounding box center [552, 339] width 80 height 28
click at [566, 394] on span "Export to Pdf" at bounding box center [554, 395] width 64 height 11
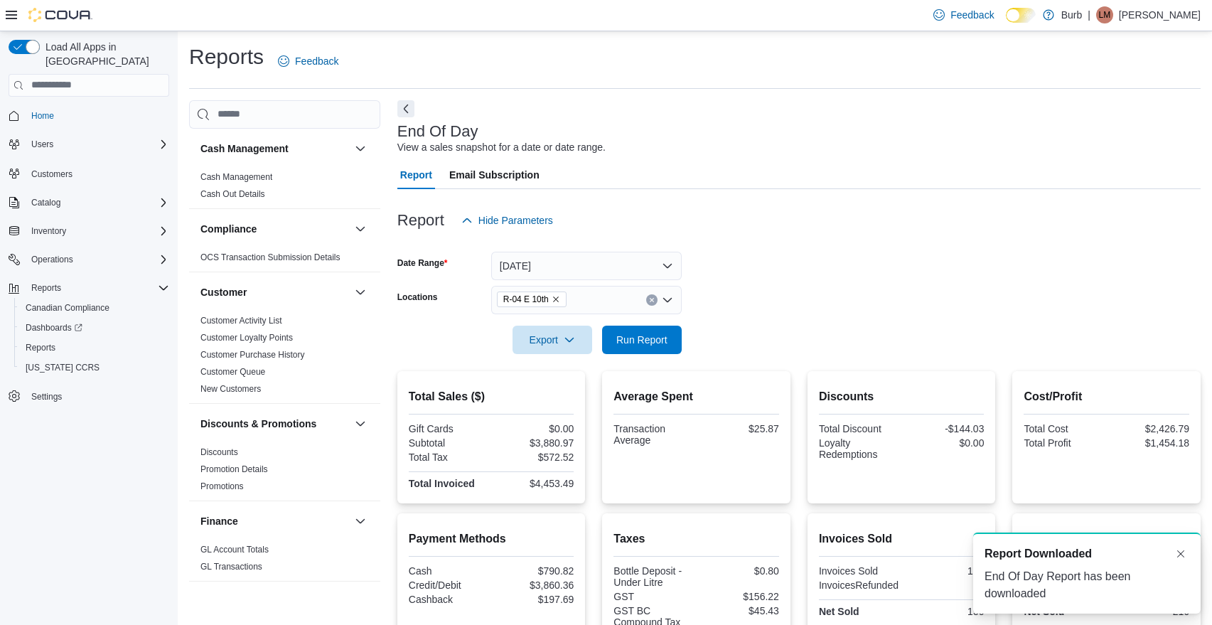
click at [559, 296] on icon "Remove R-04 E 10th from selection in this group" at bounding box center [556, 299] width 6 height 6
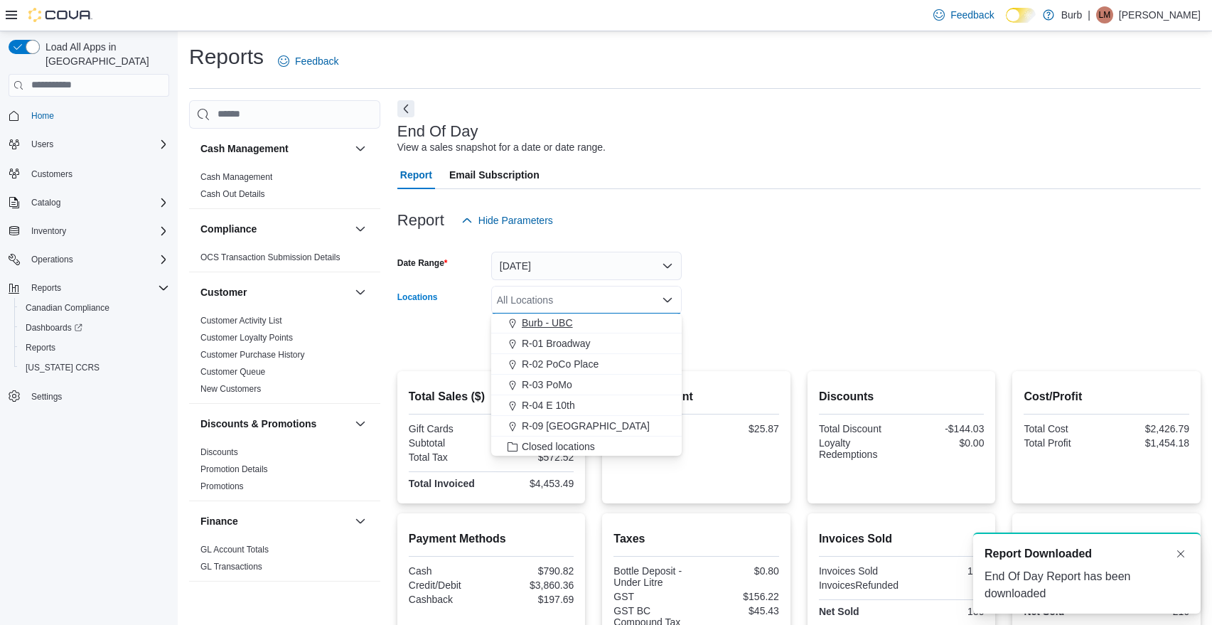
scroll to position [55, 0]
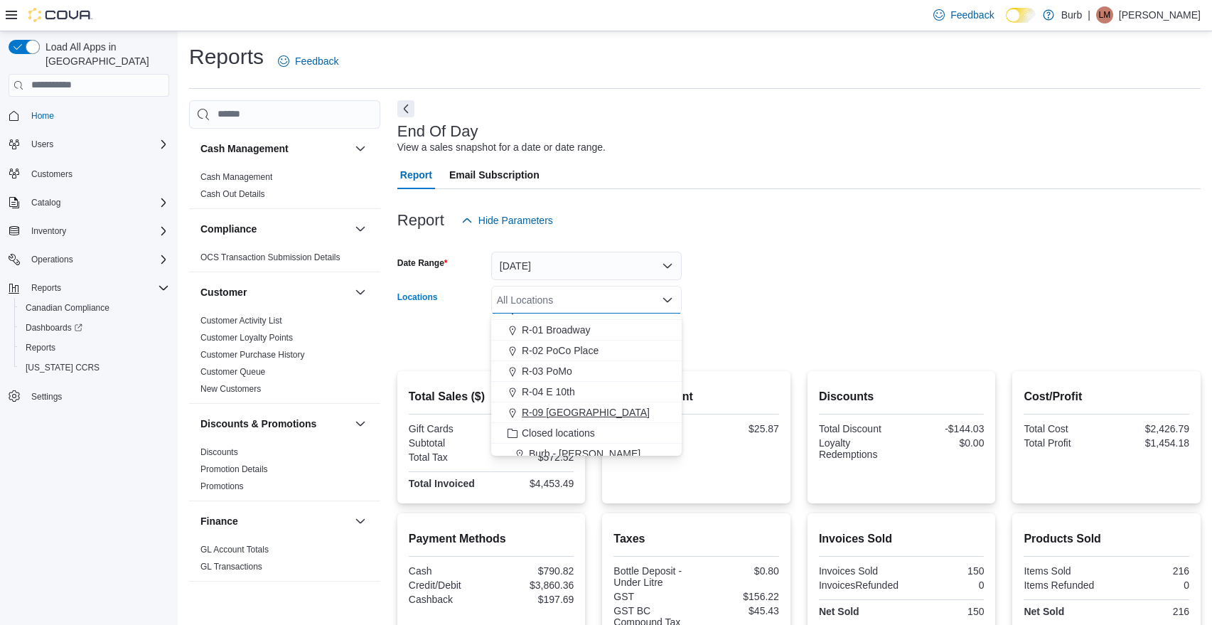
click at [577, 409] on span "R-09 [GEOGRAPHIC_DATA]" at bounding box center [586, 412] width 128 height 14
click at [783, 310] on form "Date Range [DATE] Locations R-09 [GEOGRAPHIC_DATA] Combo box. Selected. R-09 [G…" at bounding box center [798, 294] width 803 height 119
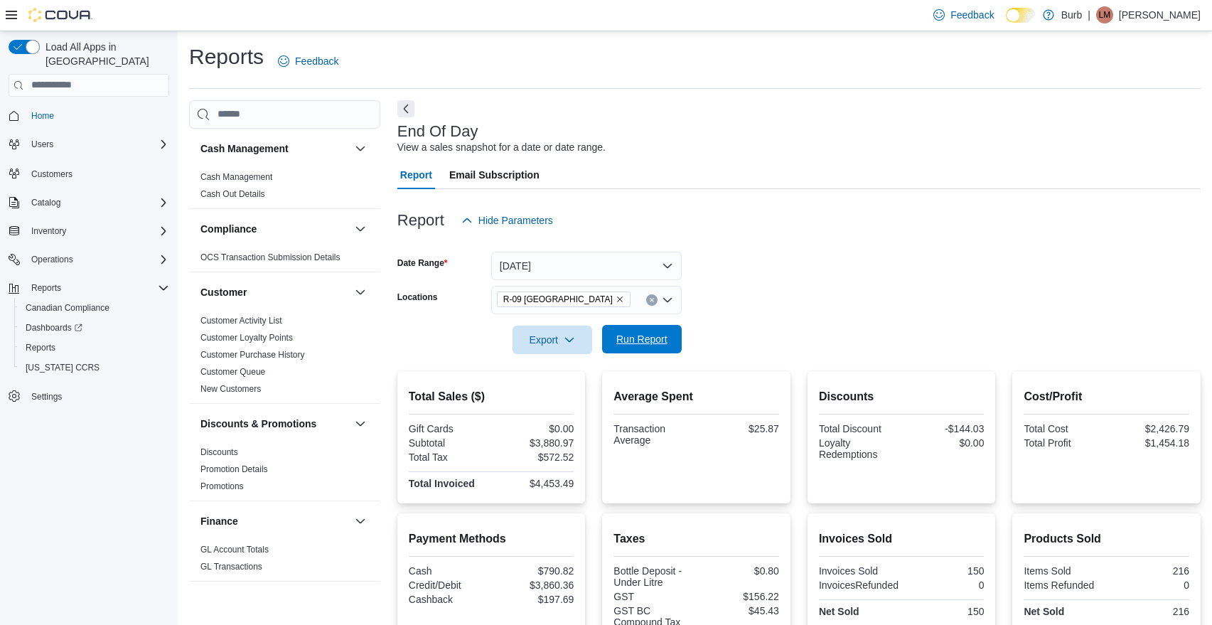
click at [662, 338] on span "Run Report" at bounding box center [641, 339] width 51 height 14
click at [588, 348] on button "Export" at bounding box center [552, 339] width 80 height 28
click at [572, 393] on span "Export to Pdf" at bounding box center [554, 395] width 64 height 11
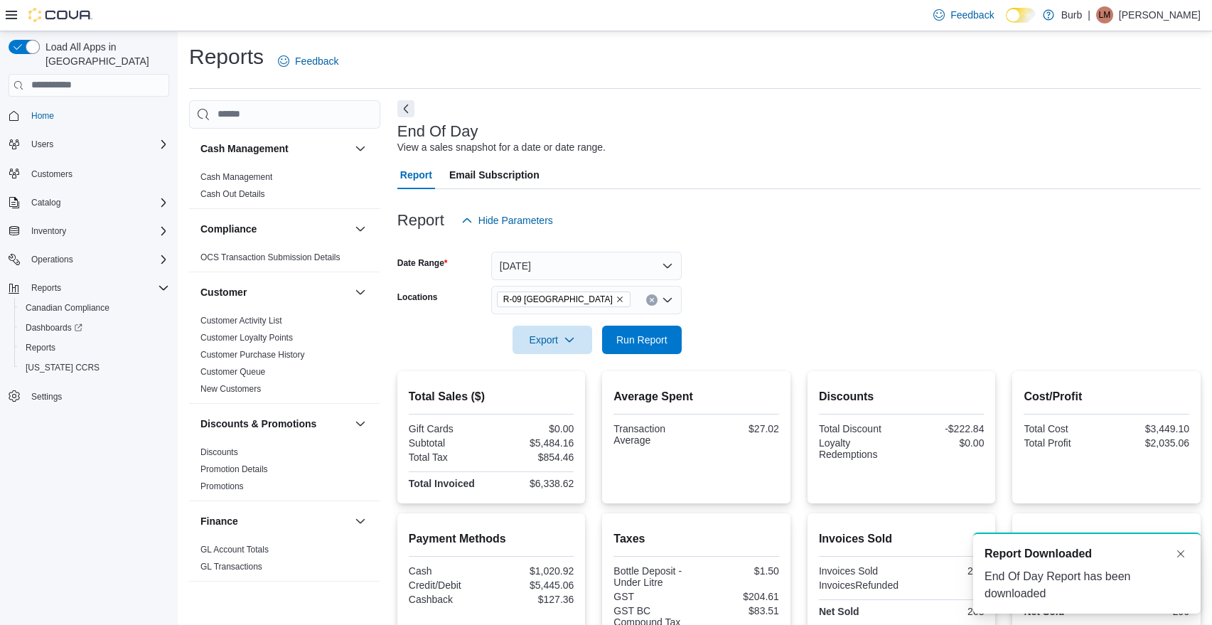
click at [1175, 20] on p "[PERSON_NAME]" at bounding box center [1160, 14] width 82 height 17
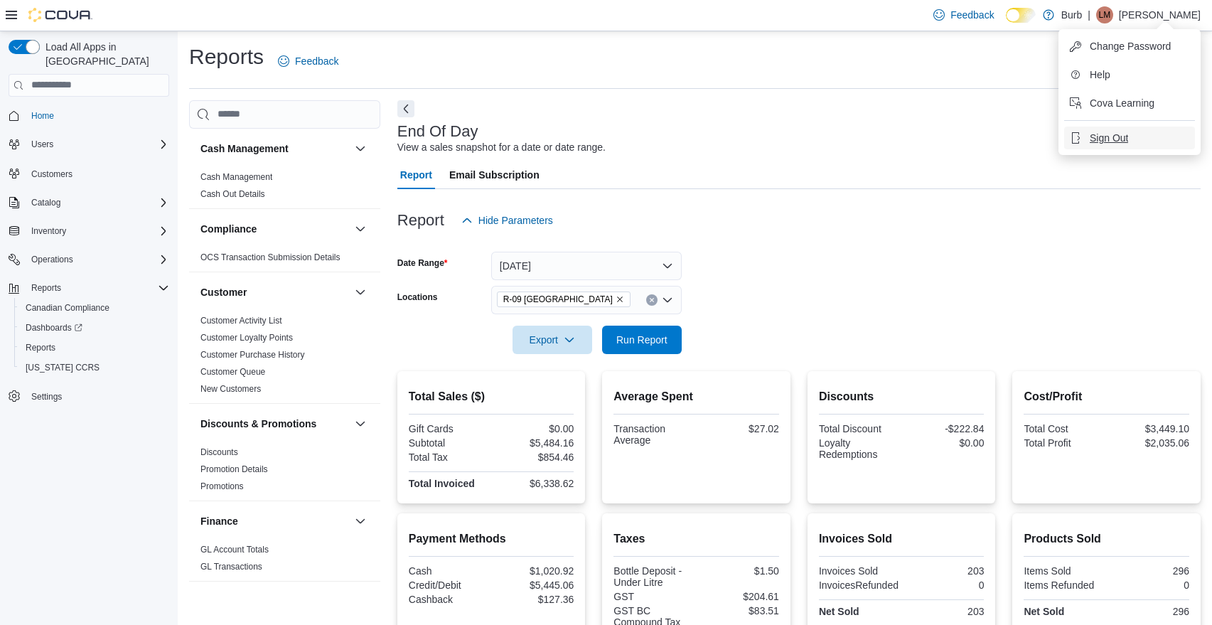
click at [1096, 135] on span "Sign Out" at bounding box center [1108, 138] width 38 height 14
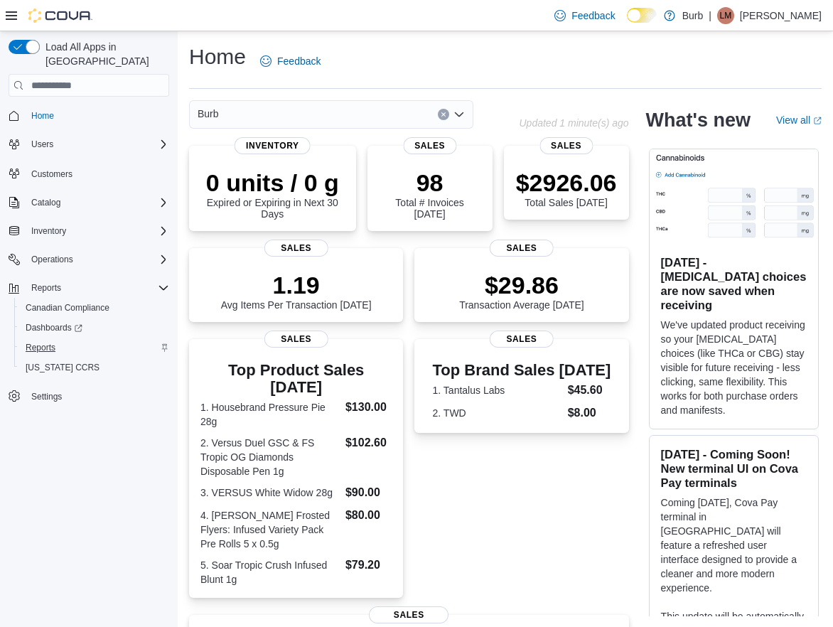
click at [45, 342] on span "Reports" at bounding box center [41, 347] width 30 height 11
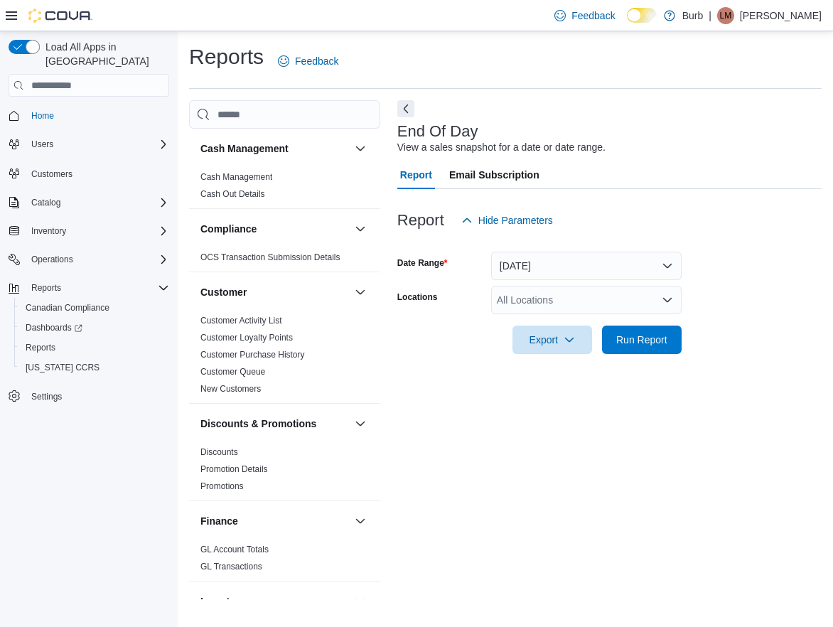
click at [669, 259] on button "Today" at bounding box center [586, 266] width 190 height 28
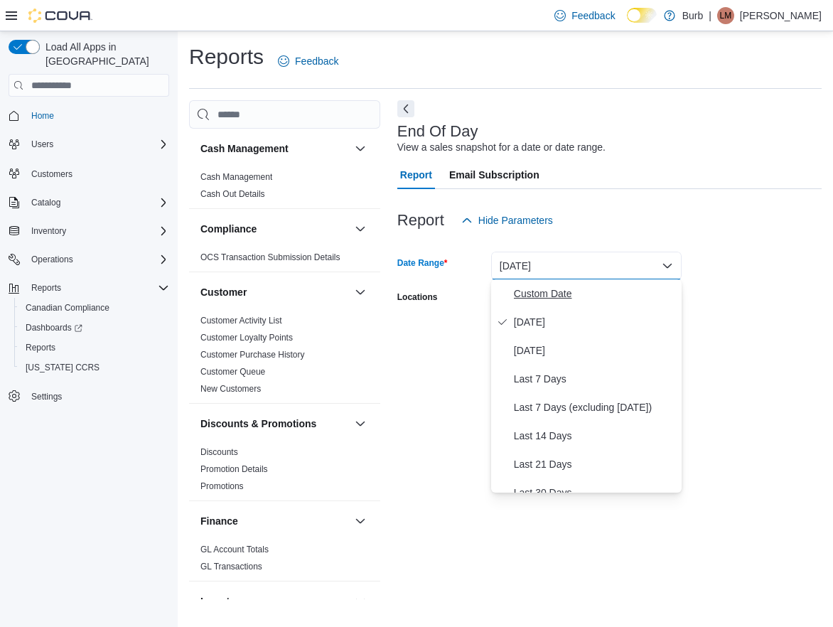
click at [544, 290] on span "Custom Date" at bounding box center [595, 293] width 162 height 17
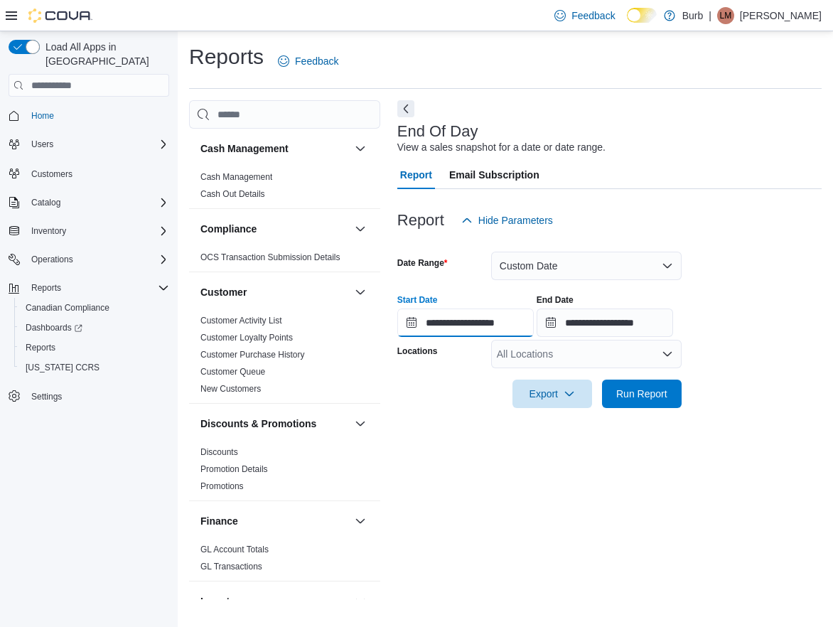
click at [411, 323] on input "**********" at bounding box center [465, 322] width 136 height 28
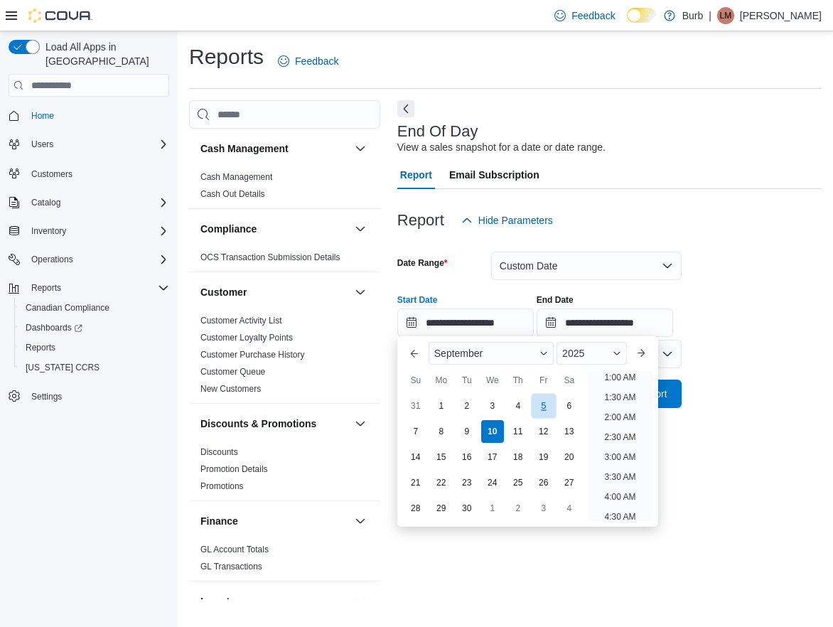
click at [538, 402] on div "5" at bounding box center [543, 405] width 25 height 25
type input "**********"
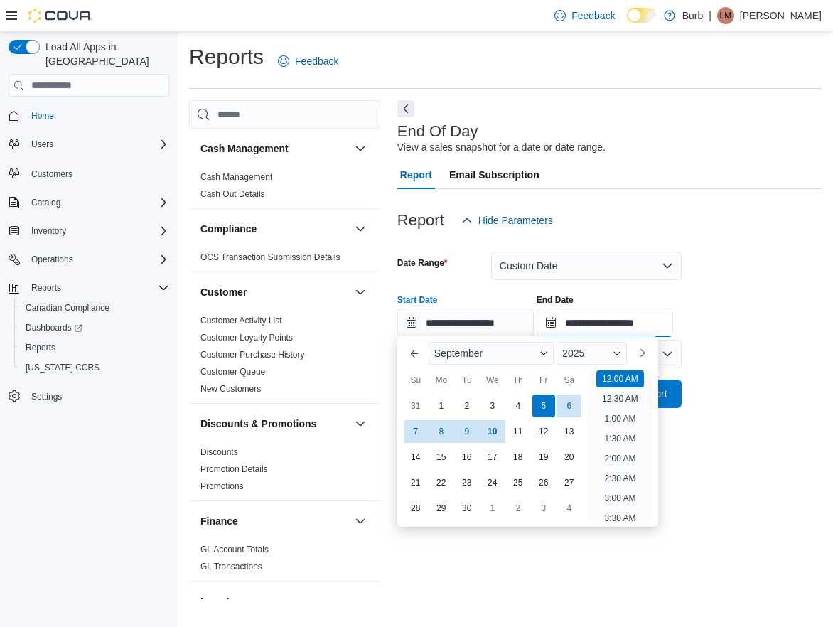
click at [577, 323] on input "**********" at bounding box center [605, 322] width 136 height 28
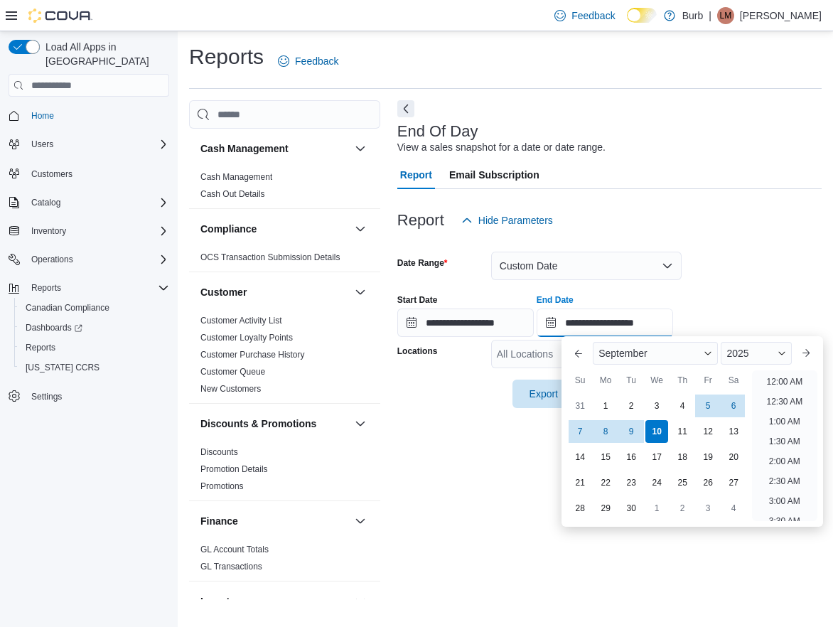
scroll to position [807, 0]
click at [706, 405] on div "5" at bounding box center [708, 405] width 25 height 25
type input "**********"
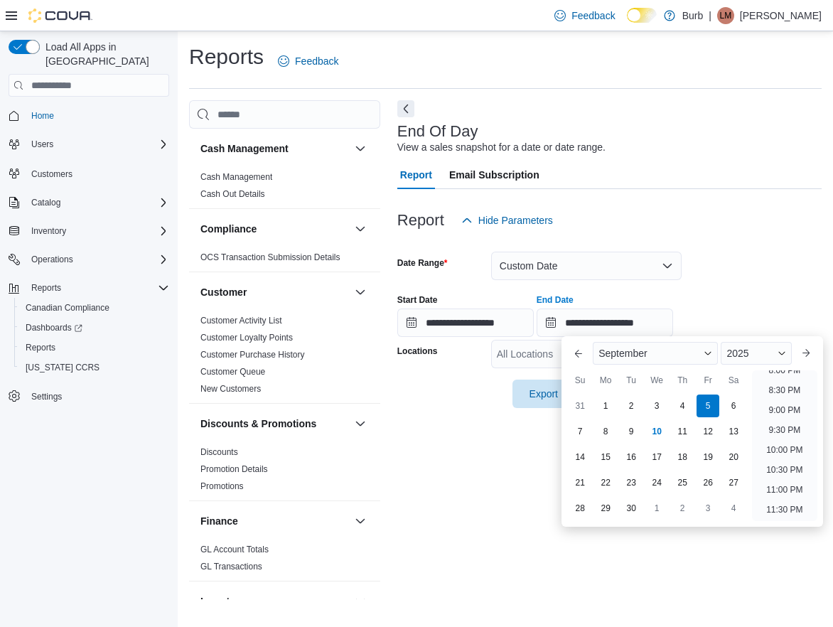
click at [463, 466] on div "**********" at bounding box center [609, 349] width 424 height 499
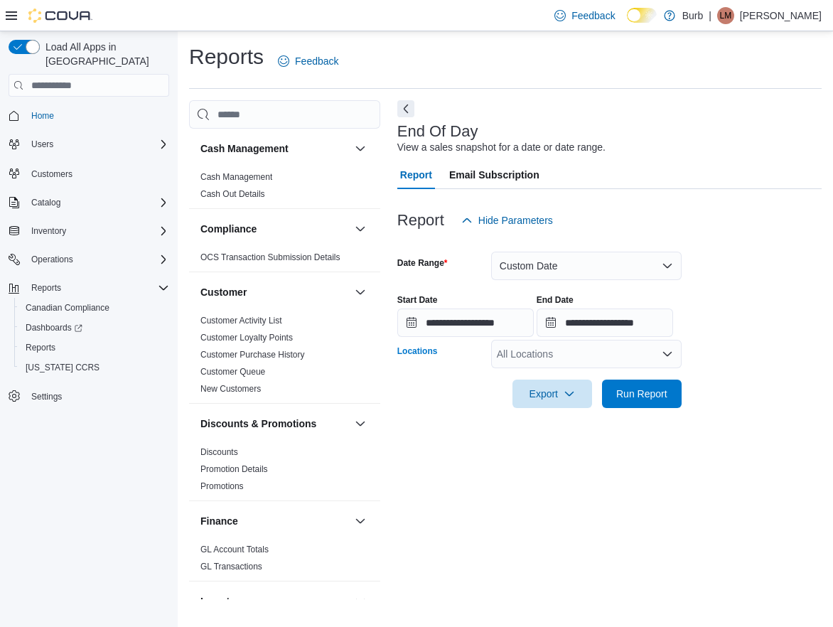
click at [671, 355] on icon "Open list of options" at bounding box center [667, 353] width 11 height 11
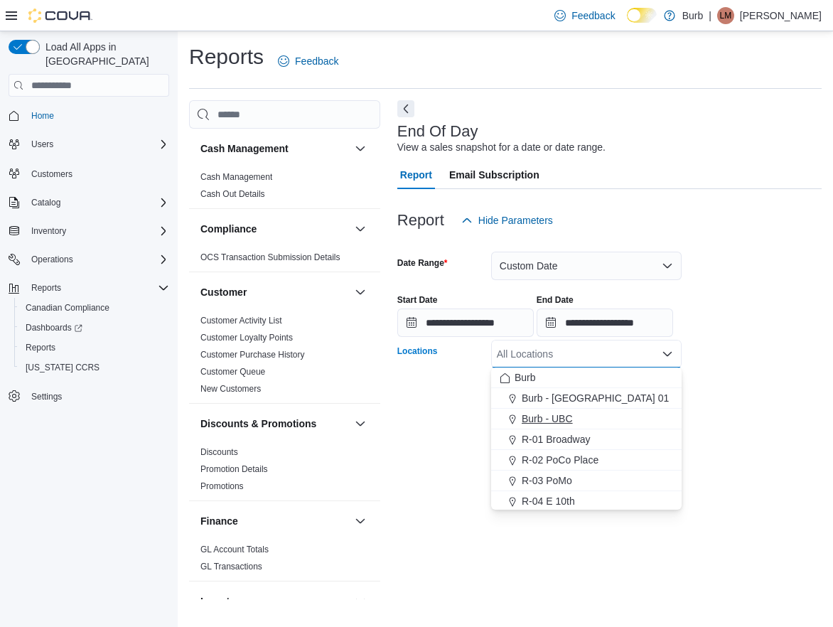
click at [557, 416] on span "Burb - UBC" at bounding box center [547, 418] width 51 height 14
click at [735, 432] on div "**********" at bounding box center [609, 349] width 424 height 499
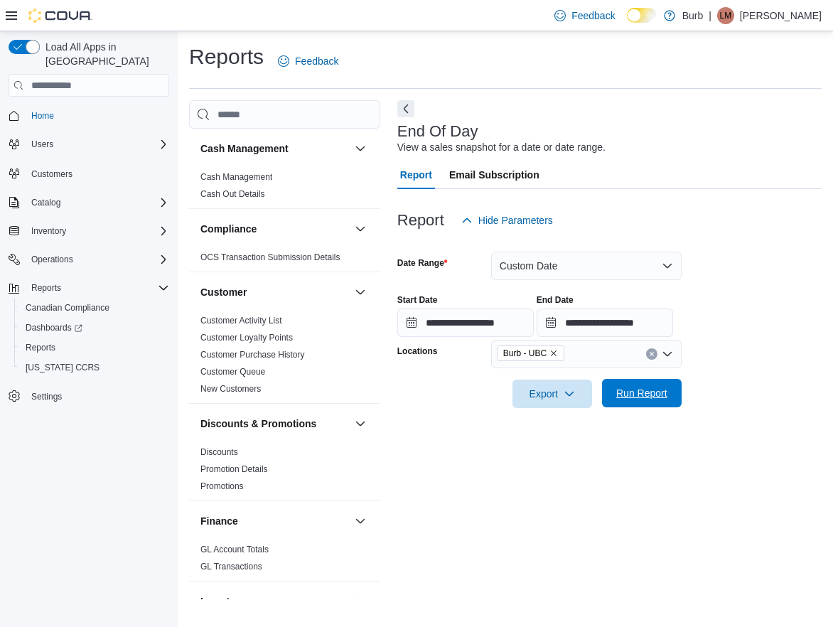
click at [654, 395] on span "Run Report" at bounding box center [641, 393] width 51 height 14
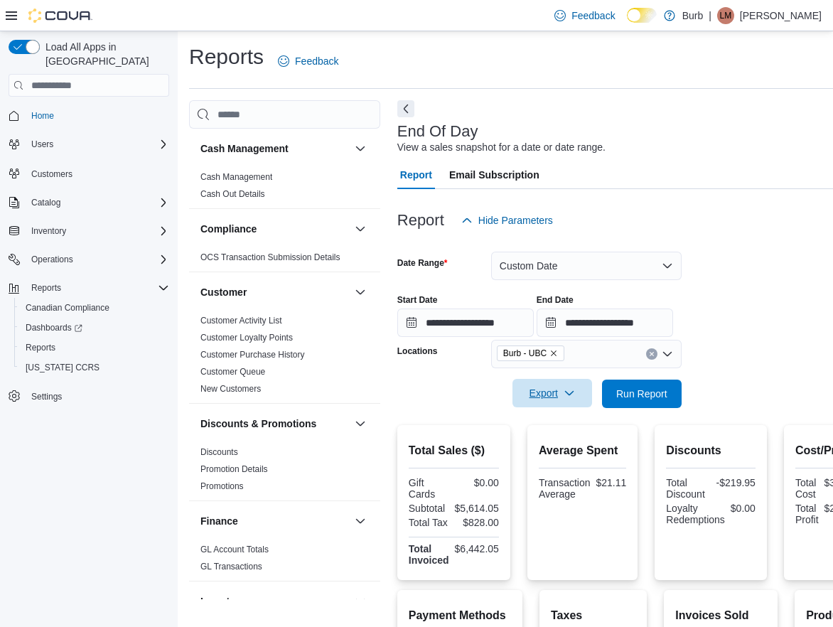
click at [590, 401] on button "Export" at bounding box center [552, 393] width 80 height 28
click at [566, 444] on button "Export to Pdf" at bounding box center [554, 450] width 81 height 28
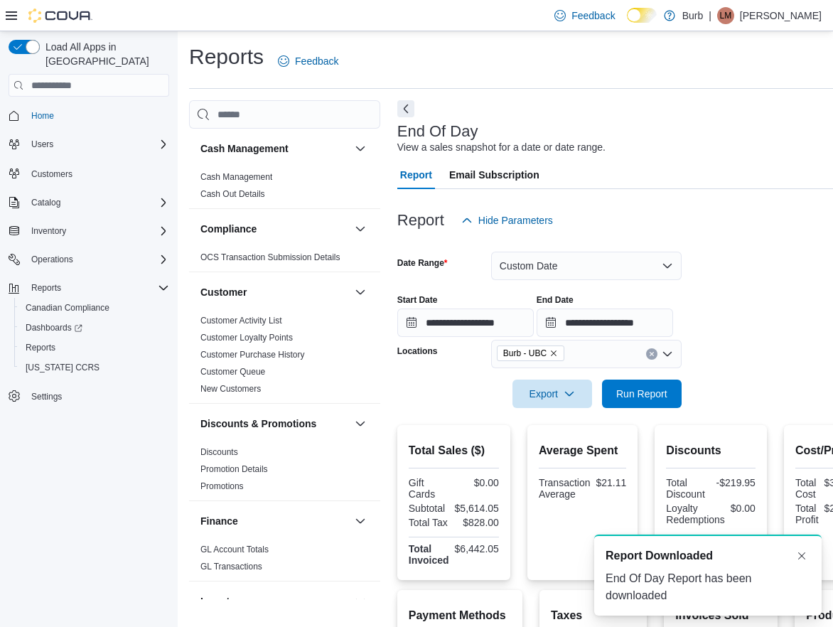
click at [556, 352] on icon "Remove Burb - UBC from selection in this group" at bounding box center [554, 353] width 6 height 6
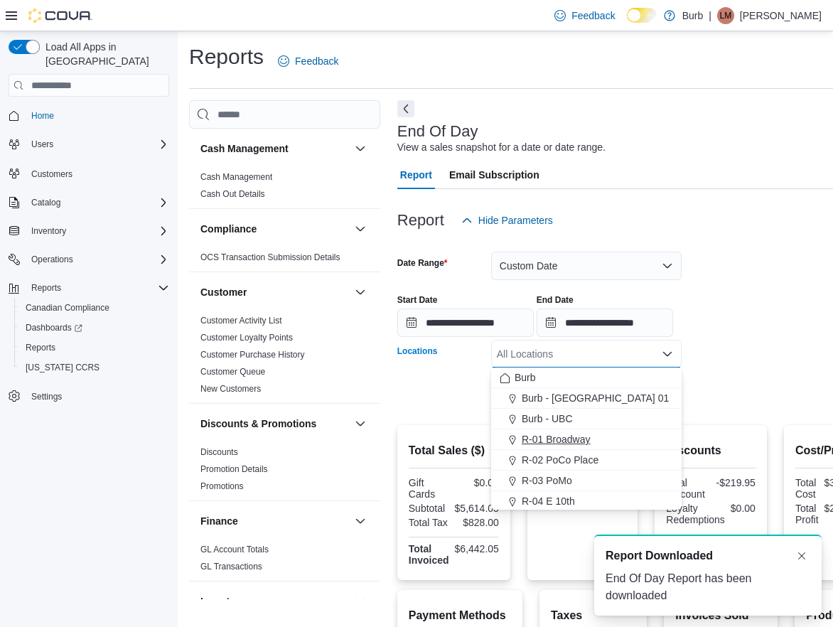
click at [559, 441] on span "R-01 Broadway" at bounding box center [556, 439] width 69 height 14
click at [755, 377] on div at bounding box center [638, 373] width 483 height 11
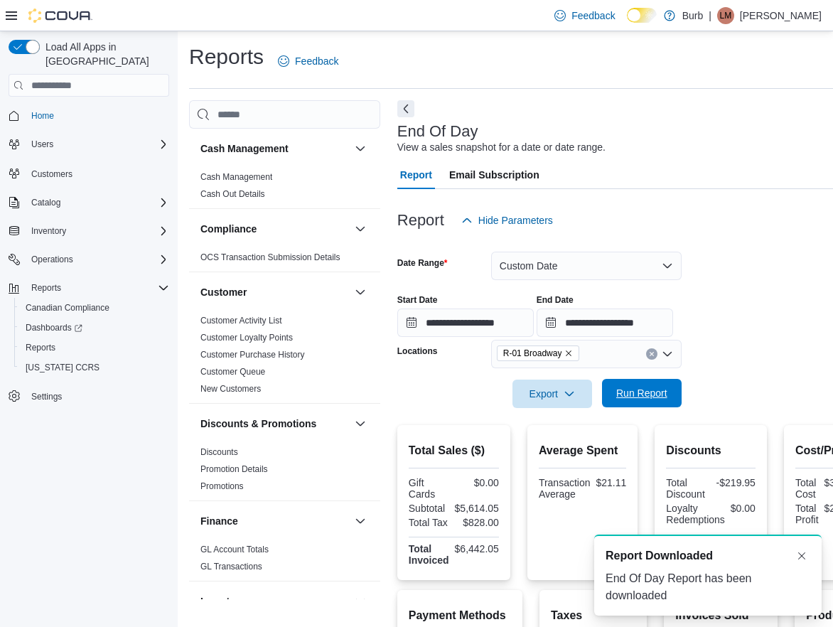
click at [662, 387] on span "Run Report" at bounding box center [641, 393] width 51 height 14
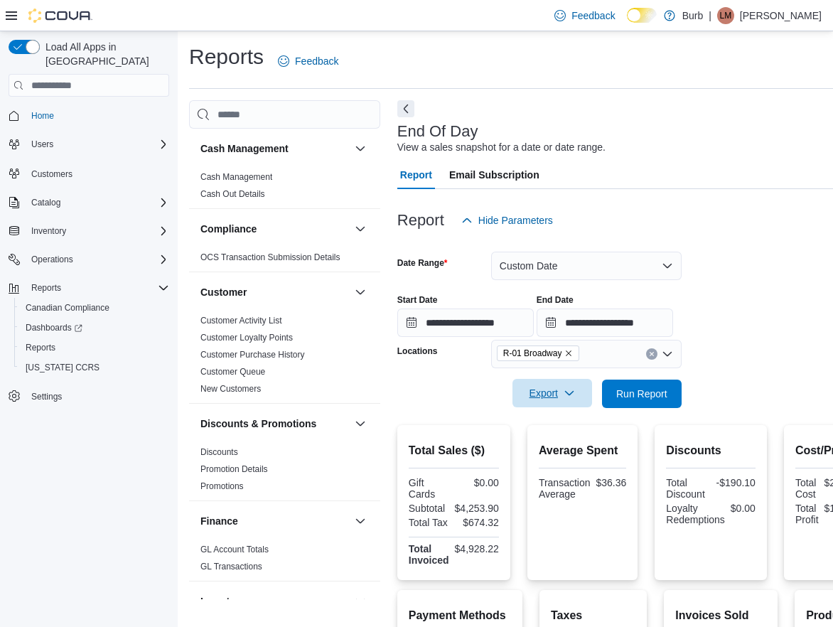
click at [588, 402] on button "Export" at bounding box center [552, 393] width 80 height 28
click at [565, 445] on span "Export to Pdf" at bounding box center [554, 449] width 64 height 11
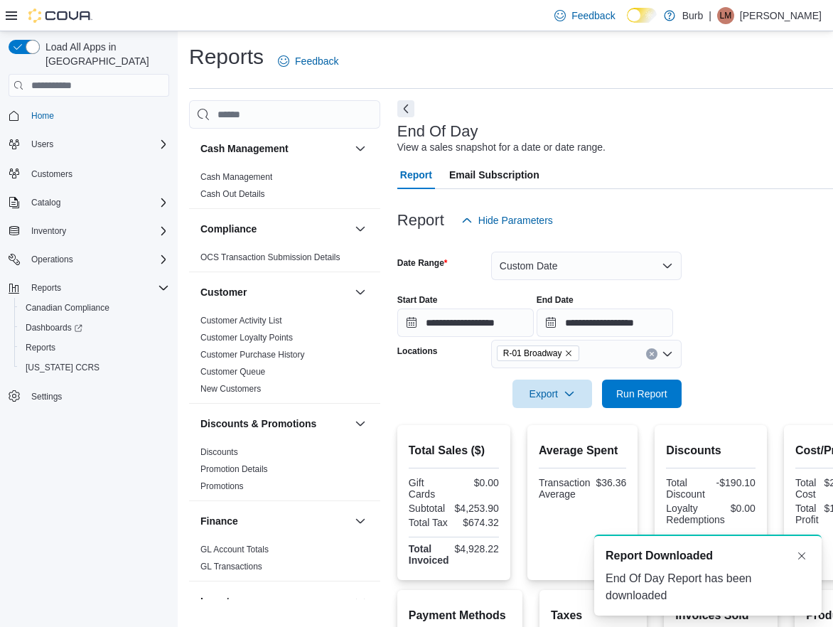
click at [573, 354] on icon "Remove R-01 Broadway from selection in this group" at bounding box center [568, 353] width 9 height 9
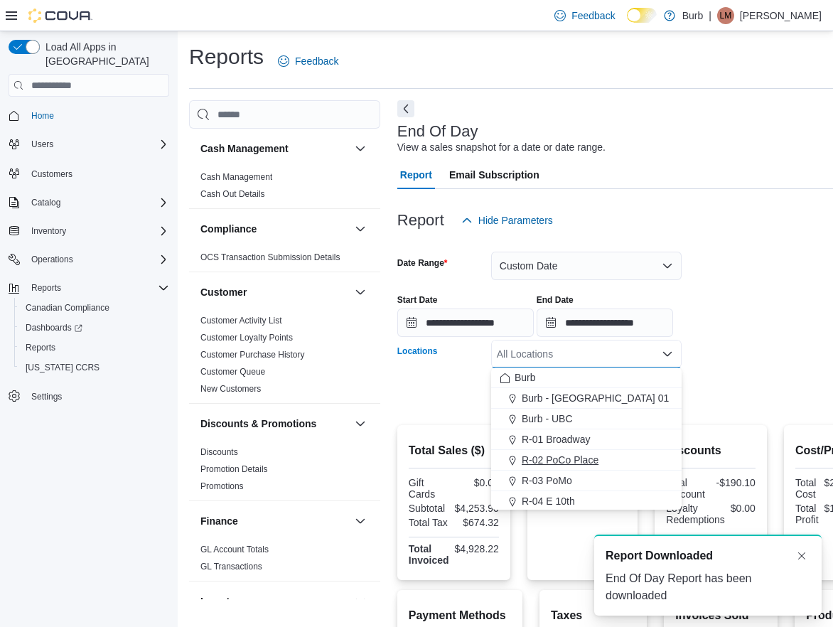
click at [556, 457] on span "R-02 PoCo Place" at bounding box center [560, 460] width 77 height 14
click at [758, 371] on div at bounding box center [638, 373] width 483 height 11
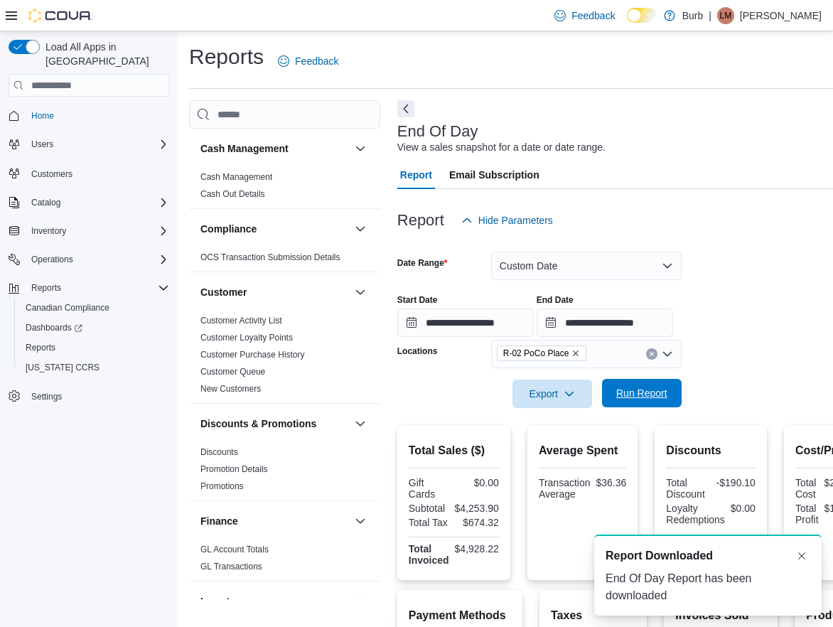
click at [656, 388] on span "Run Report" at bounding box center [641, 393] width 51 height 14
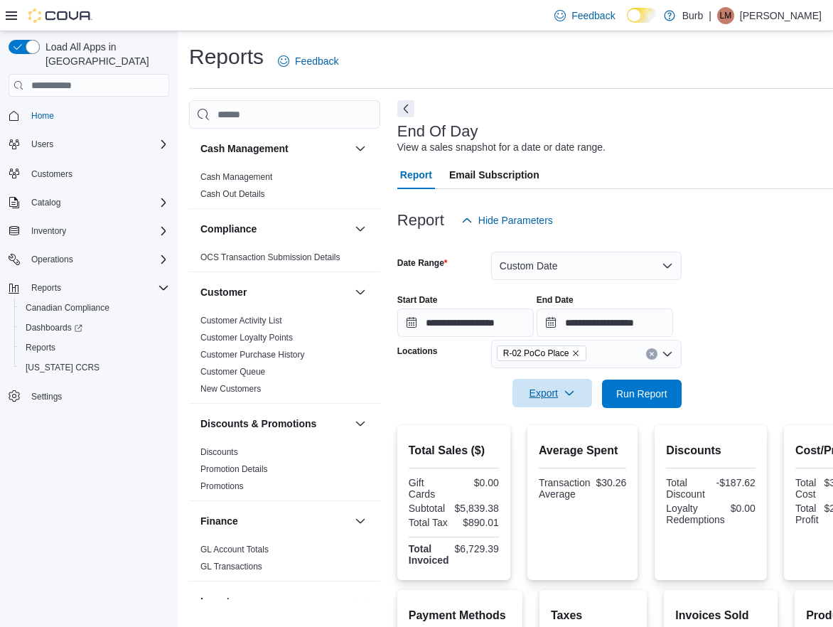
click at [586, 404] on button "Export" at bounding box center [552, 393] width 80 height 28
click at [567, 447] on span "Export to Pdf" at bounding box center [554, 449] width 64 height 11
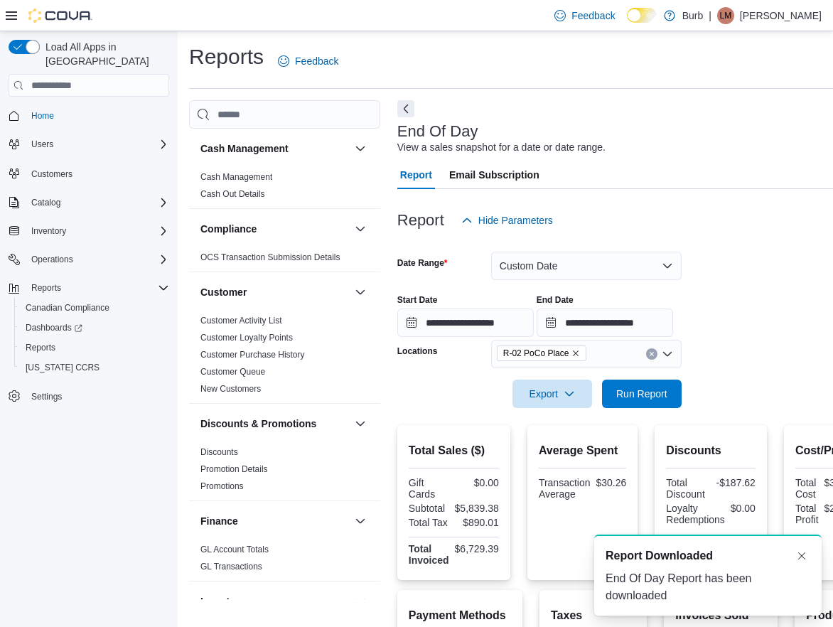
click at [580, 352] on icon "Remove R-02 PoCo Place from selection in this group" at bounding box center [575, 353] width 9 height 9
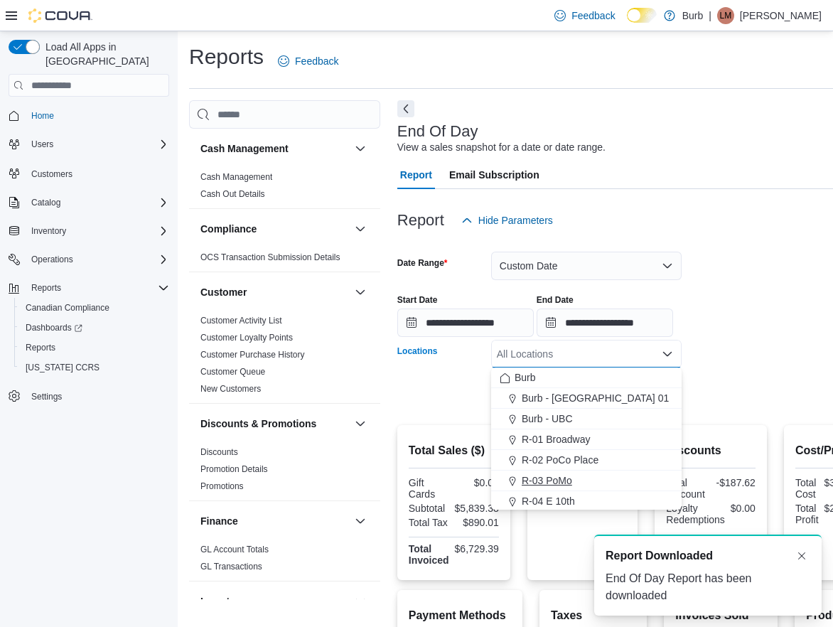
click at [559, 476] on span "R-03 PoMo" at bounding box center [547, 480] width 50 height 14
click at [809, 335] on div "**********" at bounding box center [638, 310] width 483 height 54
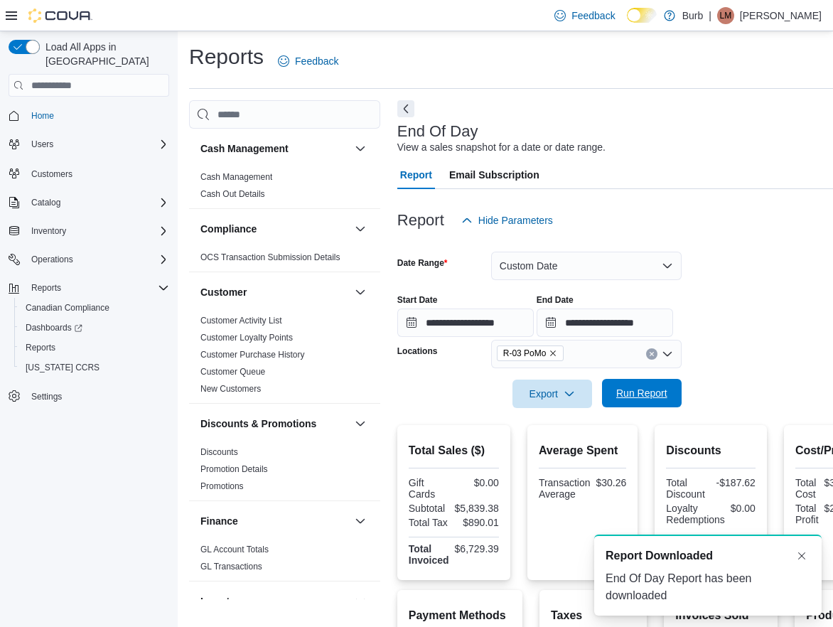
click at [662, 387] on span "Run Report" at bounding box center [641, 393] width 51 height 14
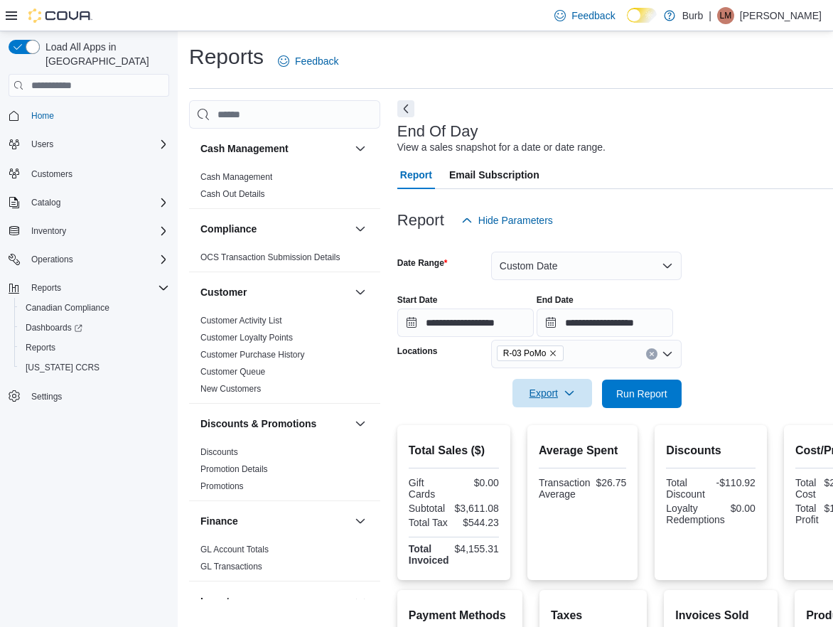
click at [589, 404] on button "Export" at bounding box center [552, 393] width 80 height 28
click at [567, 448] on span "Export to Pdf" at bounding box center [554, 449] width 64 height 11
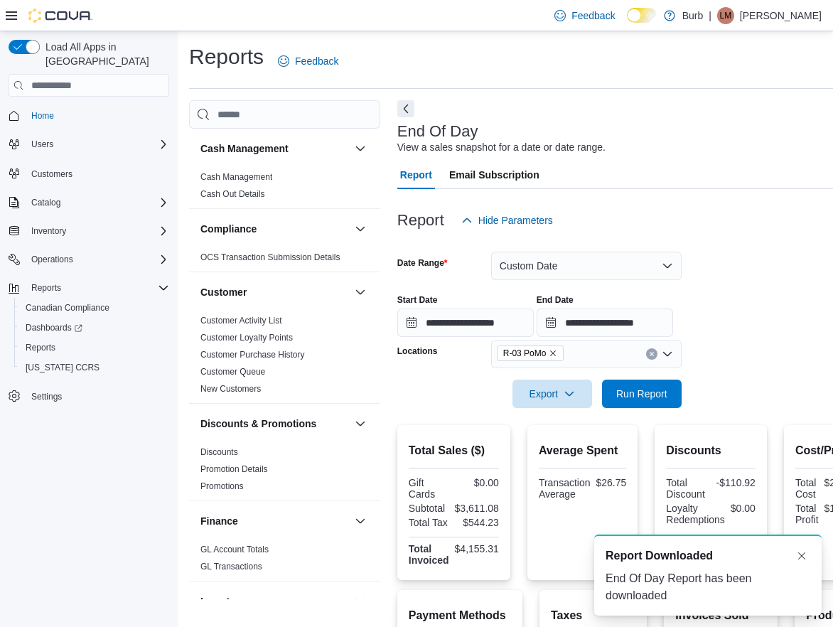
click at [557, 350] on icon "Remove R-03 PoMo from selection in this group" at bounding box center [553, 353] width 9 height 9
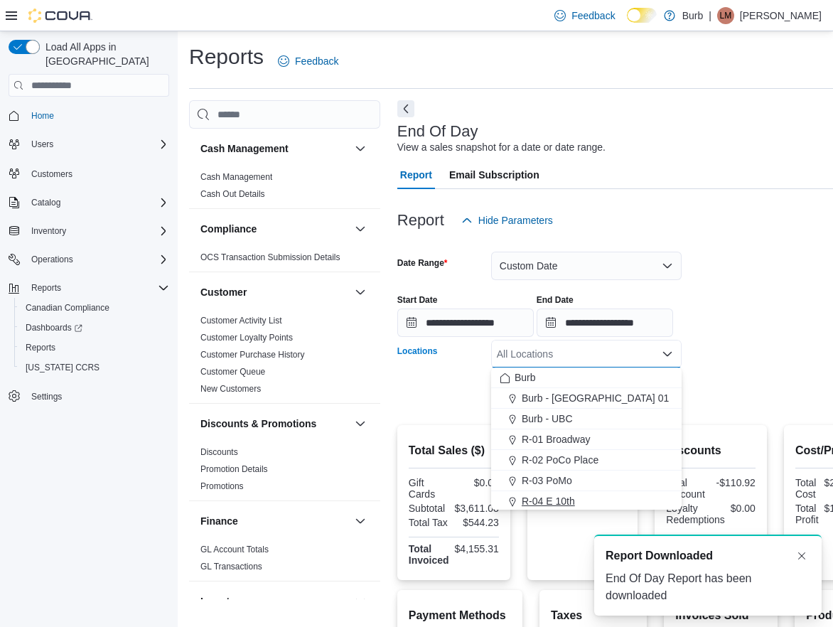
click at [559, 496] on span "R-04 E 10th" at bounding box center [548, 501] width 53 height 14
click at [711, 380] on form "**********" at bounding box center [638, 321] width 483 height 173
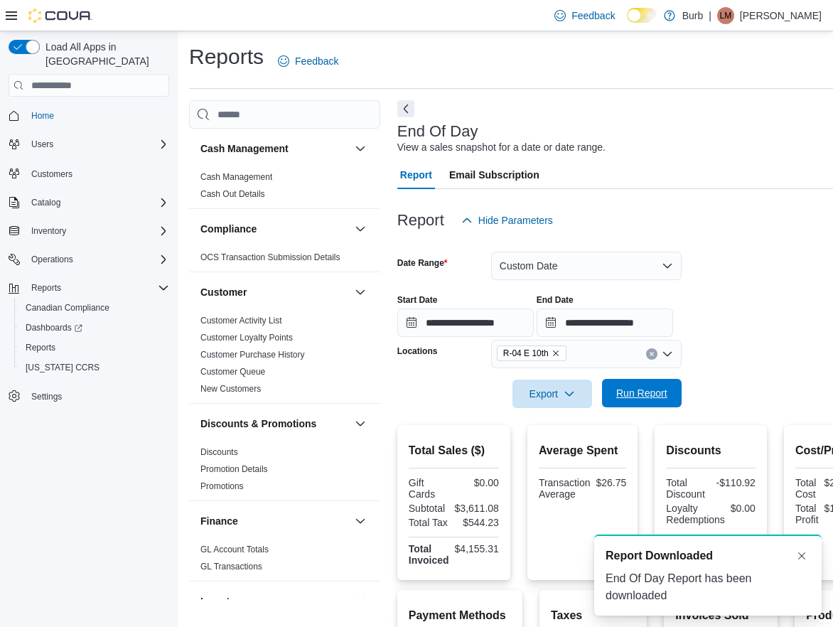
click at [645, 387] on span "Run Report" at bounding box center [641, 393] width 51 height 14
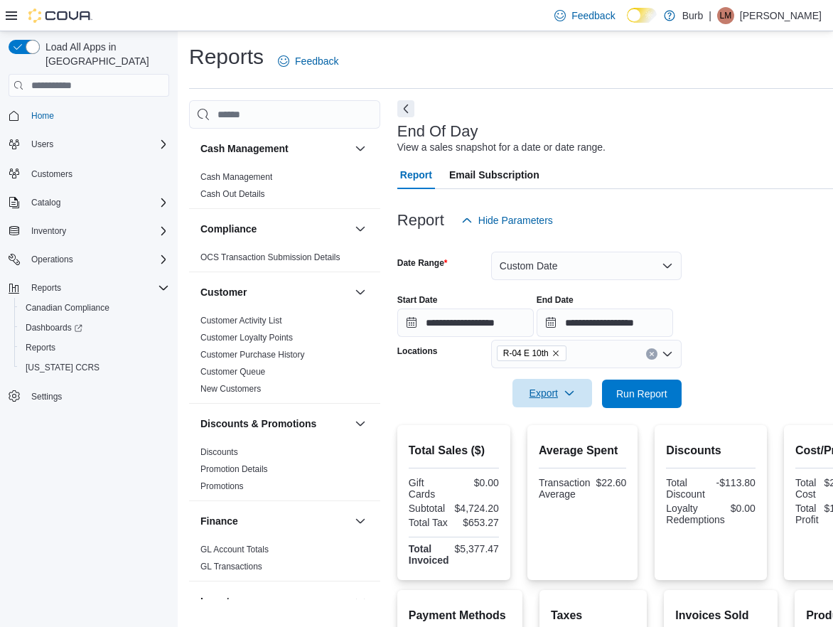
click at [588, 403] on button "Export" at bounding box center [552, 393] width 80 height 28
click at [566, 447] on span "Export to Pdf" at bounding box center [554, 449] width 64 height 11
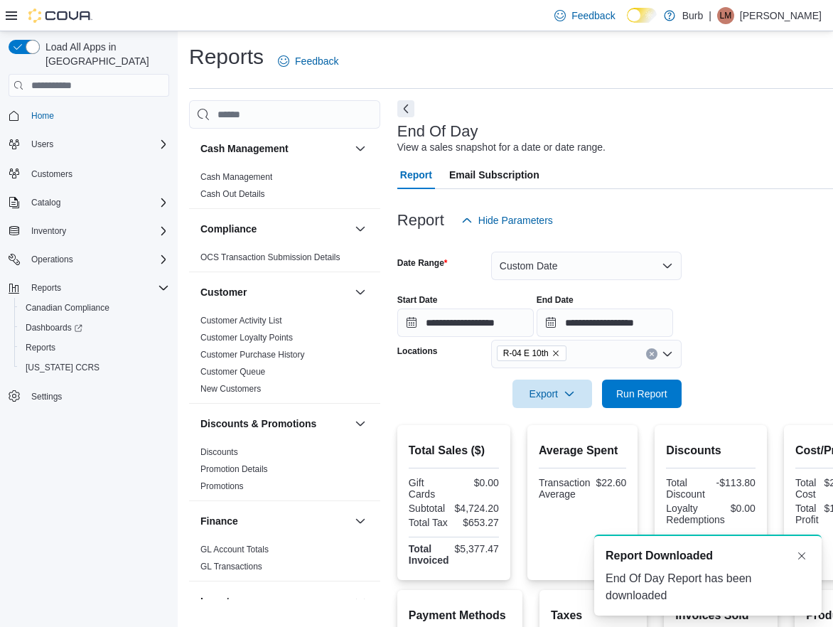
click at [560, 352] on icon "Remove R-04 E 10th from selection in this group" at bounding box center [555, 353] width 9 height 9
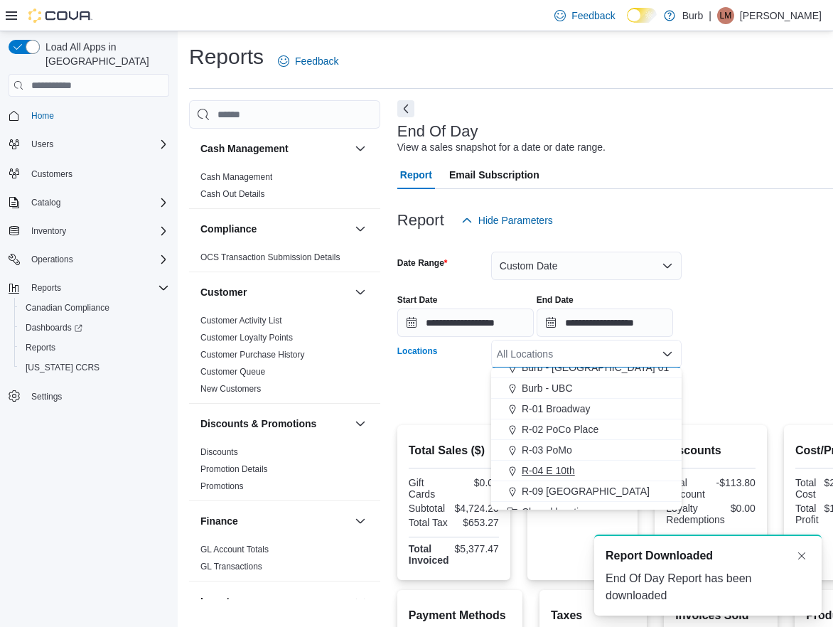
scroll to position [32, 0]
click at [571, 487] on span "R-09 [GEOGRAPHIC_DATA]" at bounding box center [586, 490] width 128 height 14
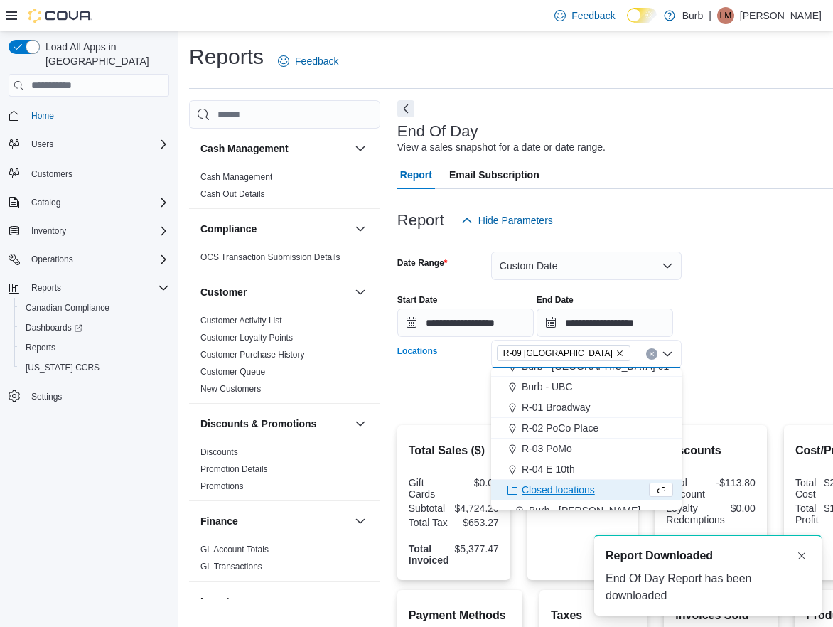
click at [765, 402] on form "**********" at bounding box center [638, 321] width 483 height 173
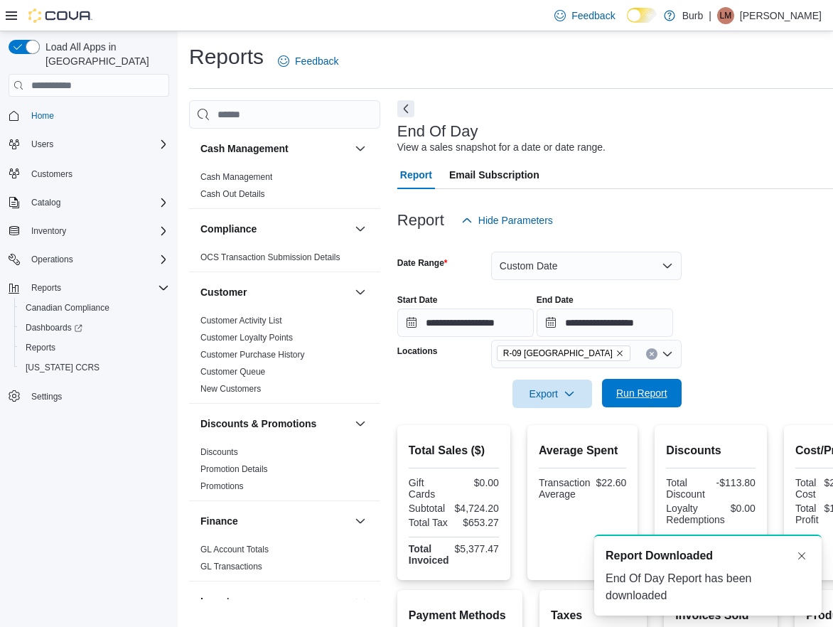
click at [662, 393] on span "Run Report" at bounding box center [641, 393] width 51 height 14
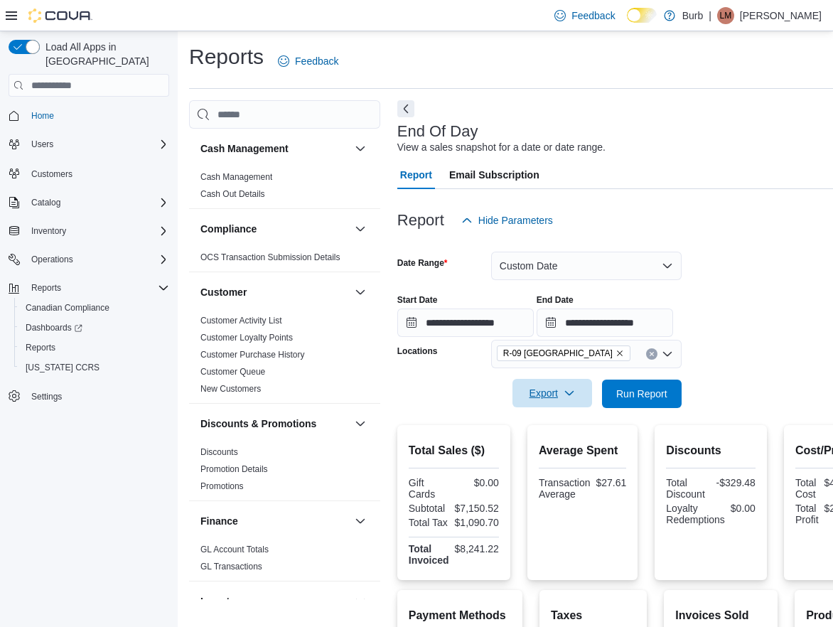
click at [588, 402] on button "Export" at bounding box center [552, 393] width 80 height 28
click at [574, 446] on span "Export to Pdf" at bounding box center [554, 449] width 64 height 11
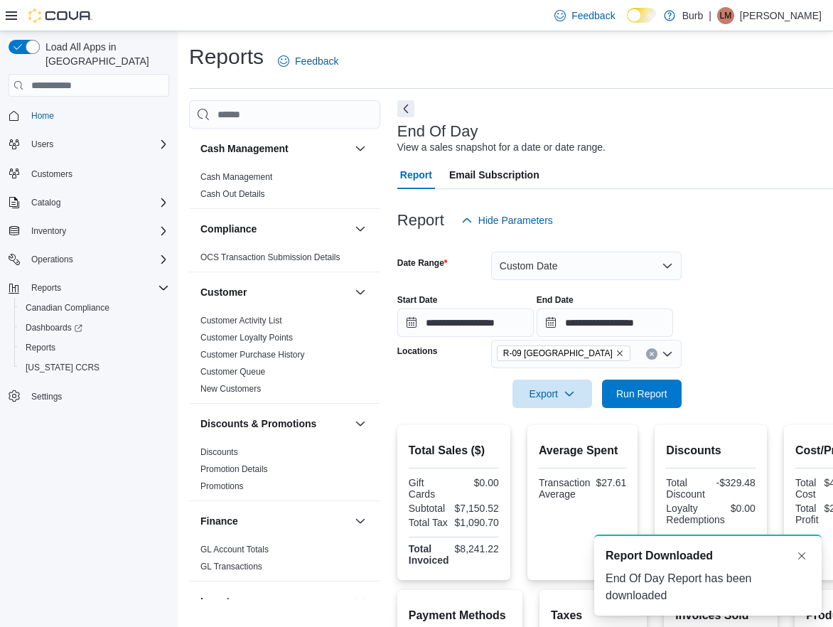
click at [803, 19] on p "[PERSON_NAME]" at bounding box center [781, 15] width 82 height 17
click at [726, 135] on span "Sign Out" at bounding box center [730, 138] width 38 height 14
